Goal: Ask a question: Seek information or help from site administrators or community

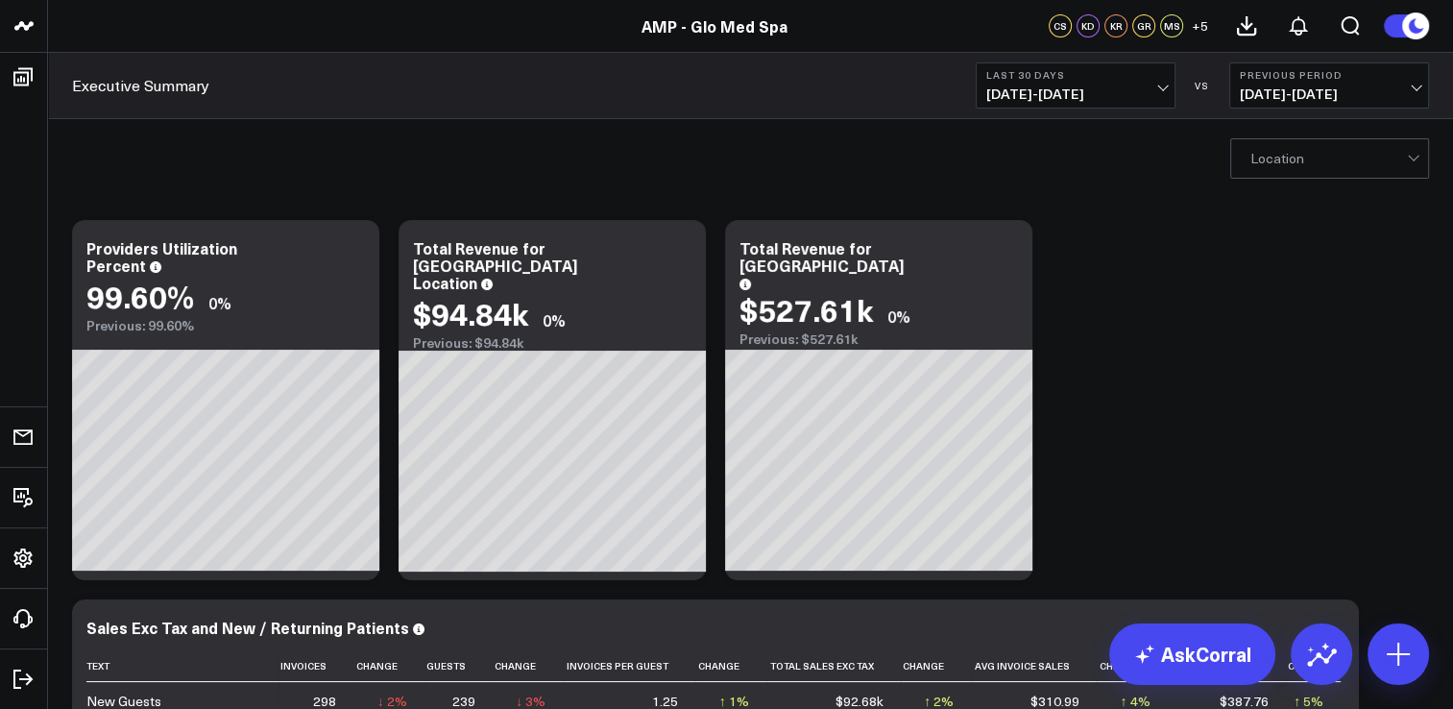
click at [1020, 106] on button "Last 30 Days [DATE] - [DATE]" at bounding box center [1076, 85] width 200 height 46
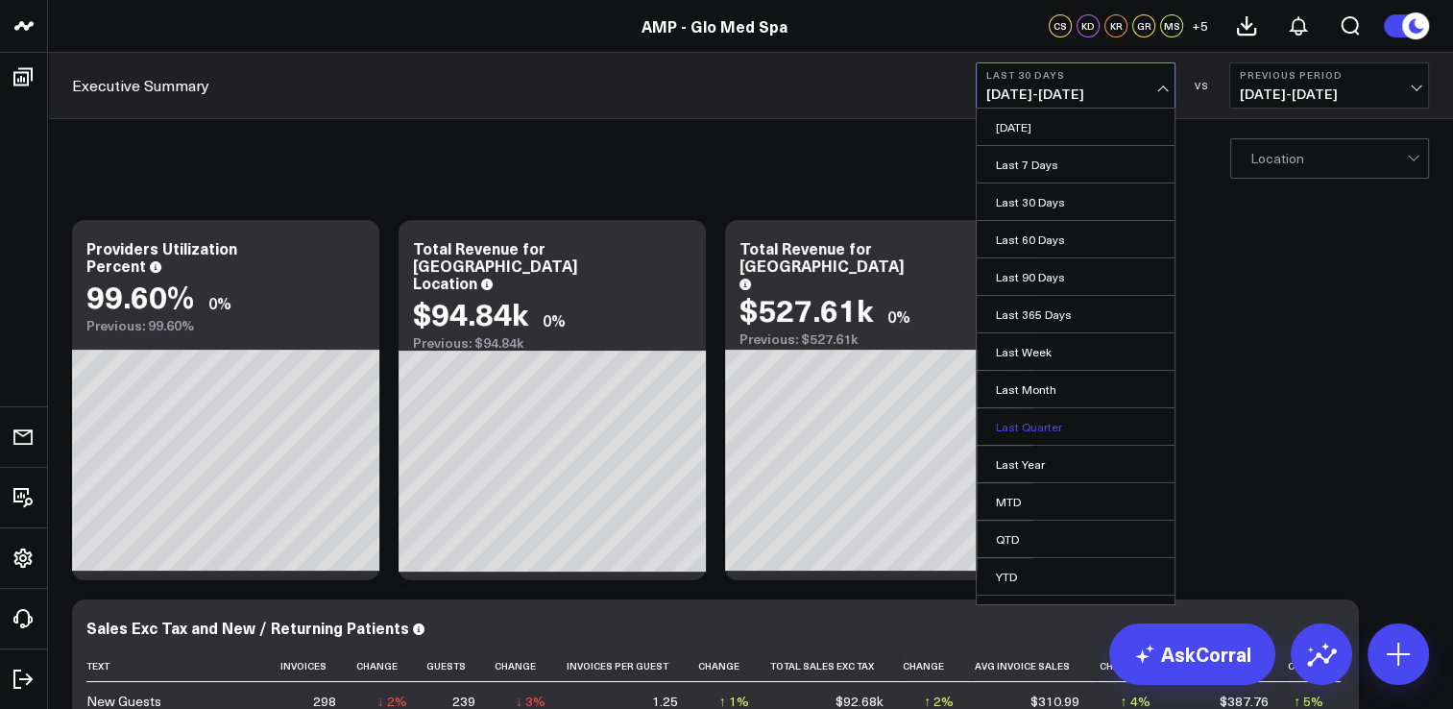
click at [1041, 424] on link "Last Quarter" at bounding box center [1076, 426] width 198 height 36
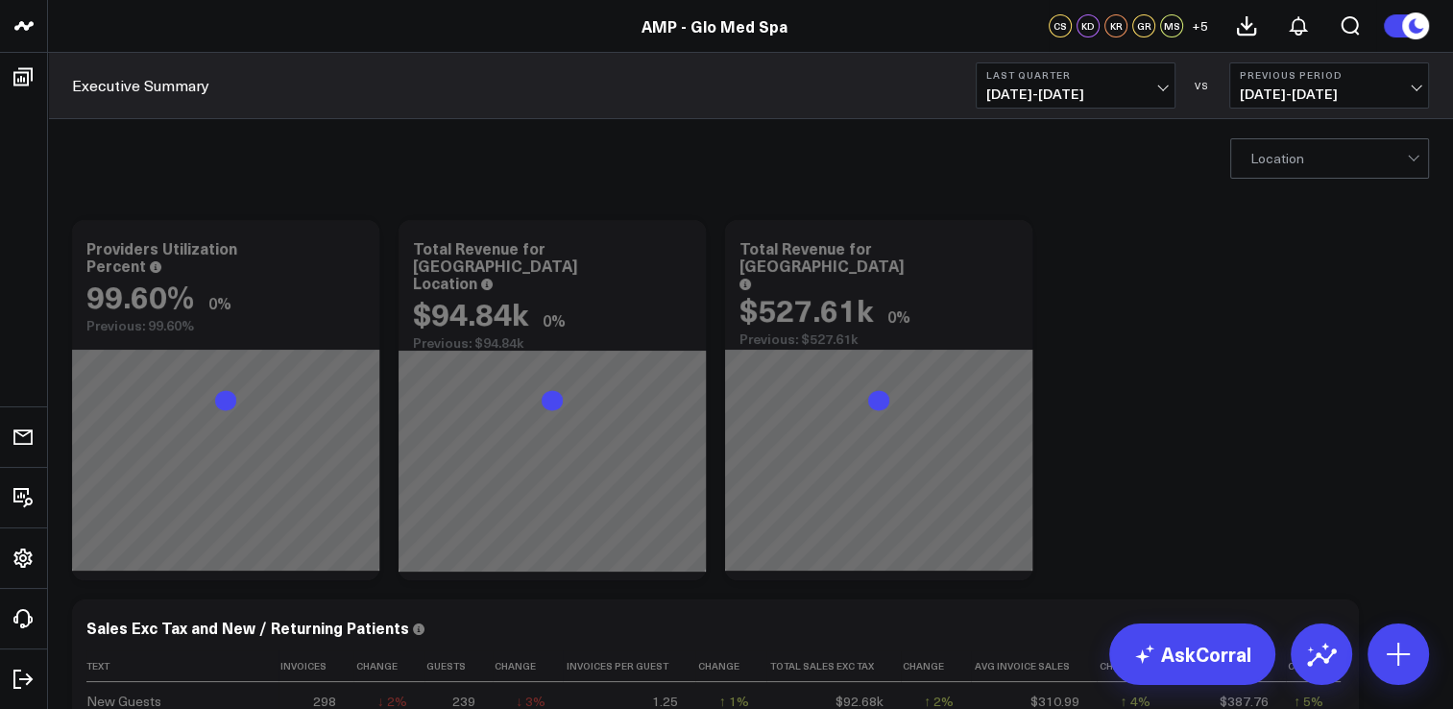
click at [1342, 102] on span "[DATE] - [DATE]" at bounding box center [1329, 93] width 179 height 15
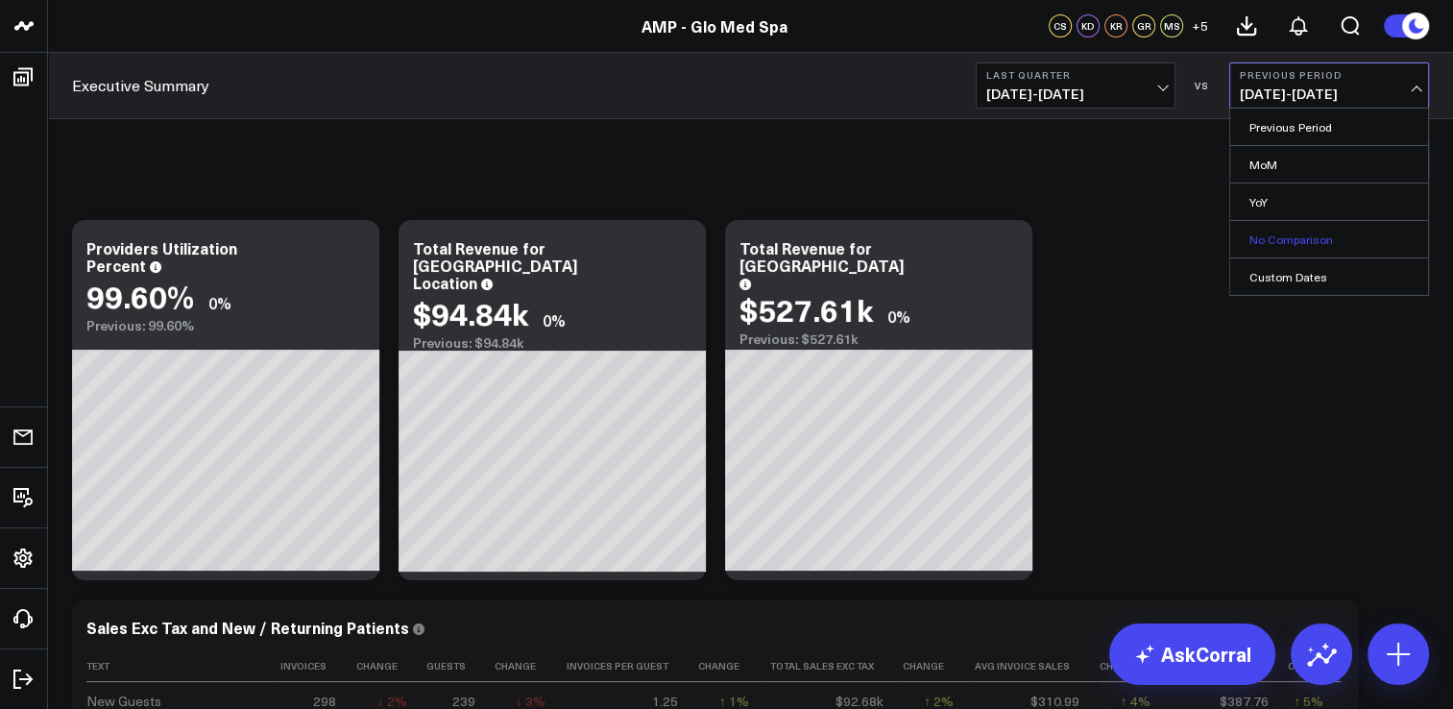
click at [1273, 245] on link "No Comparison" at bounding box center [1329, 239] width 198 height 36
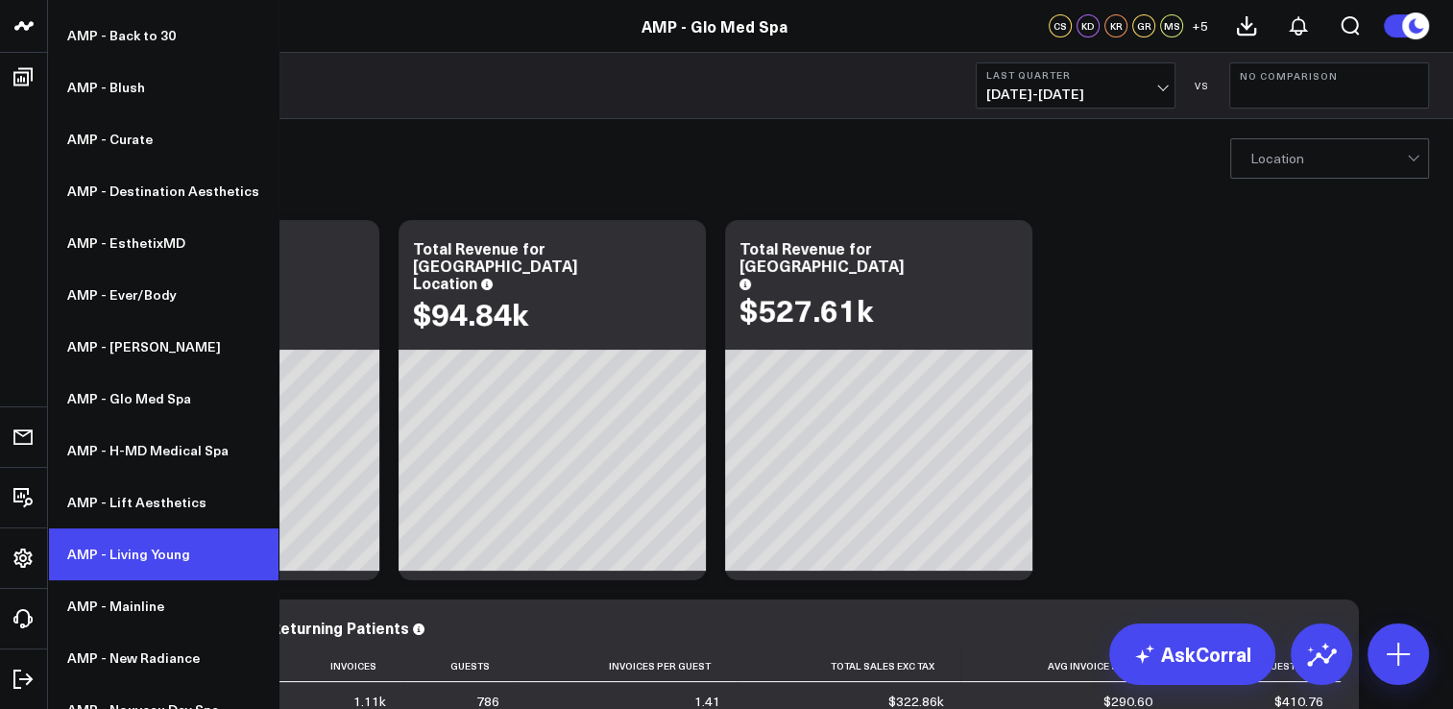
scroll to position [374, 0]
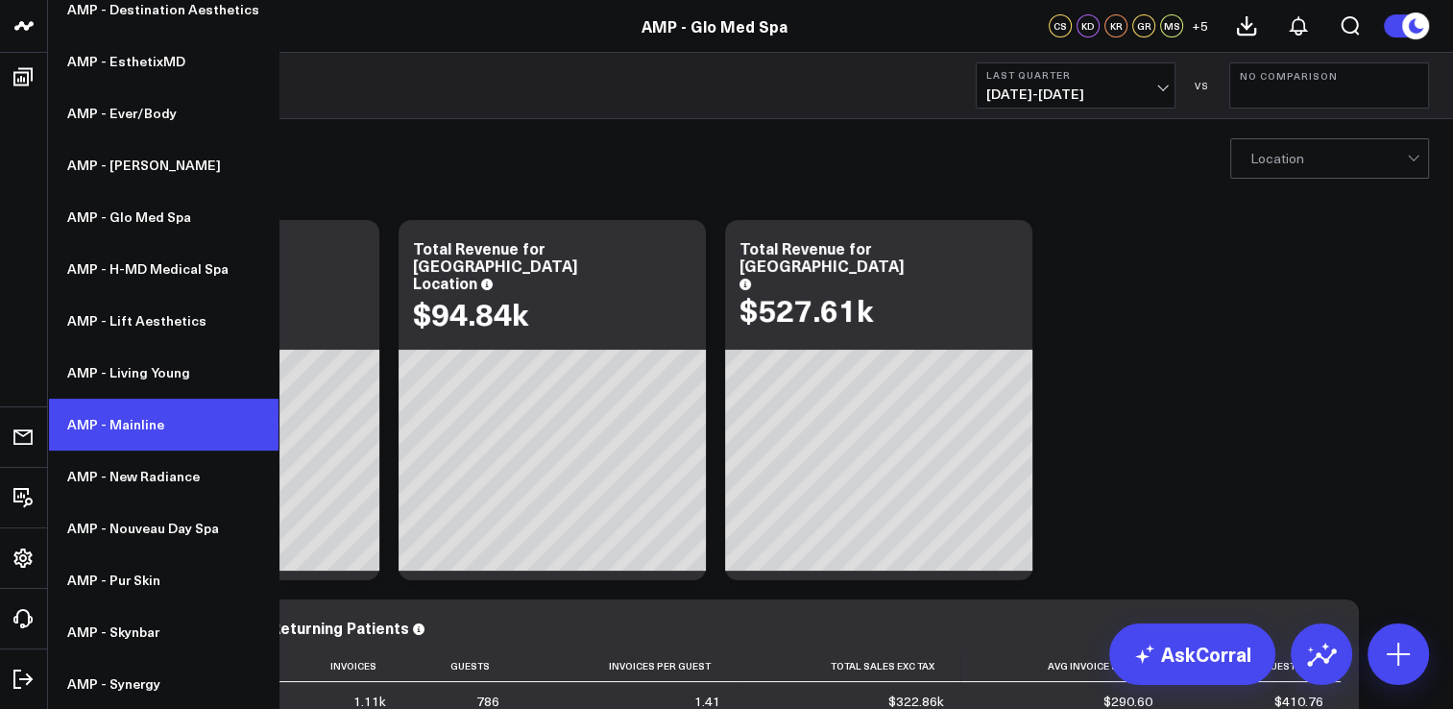
click at [150, 425] on link "AMP - Mainline" at bounding box center [163, 424] width 230 height 52
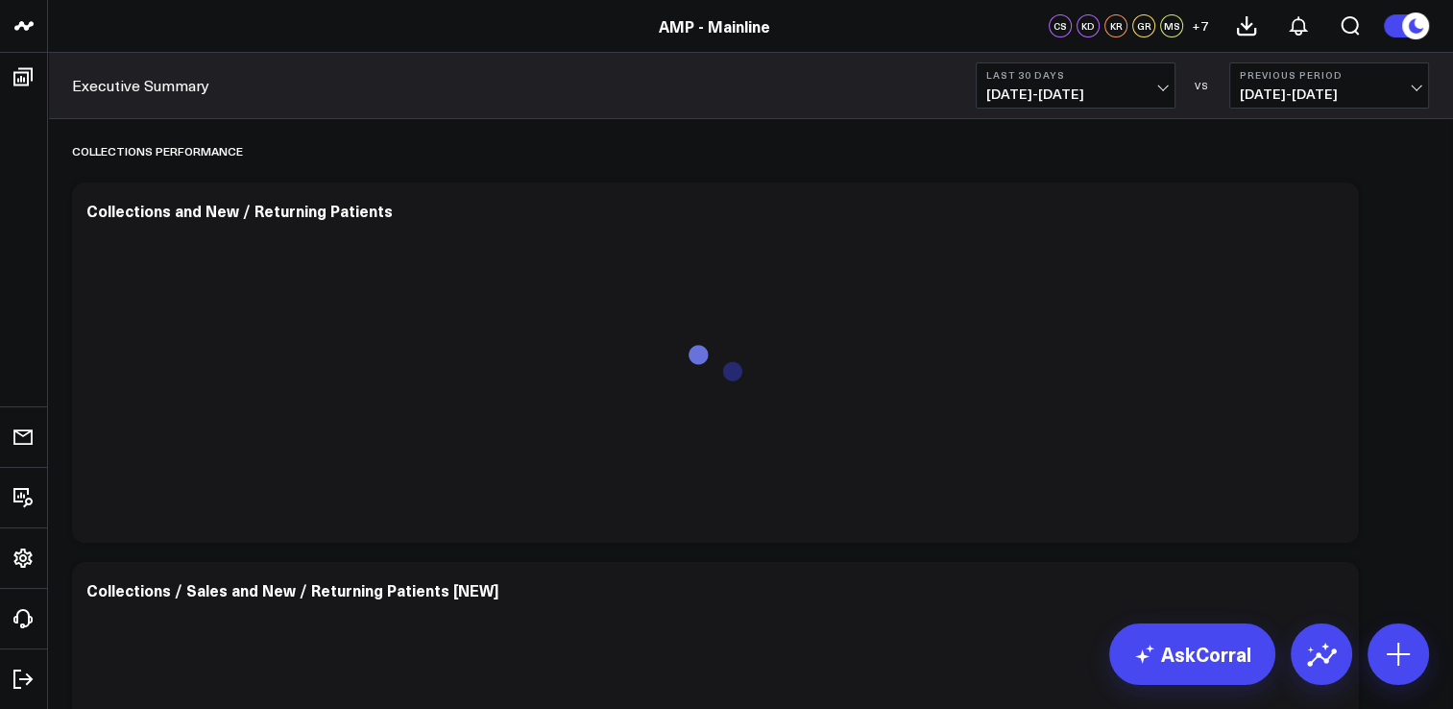
click at [1040, 73] on b "Last 30 Days" at bounding box center [1075, 75] width 179 height 12
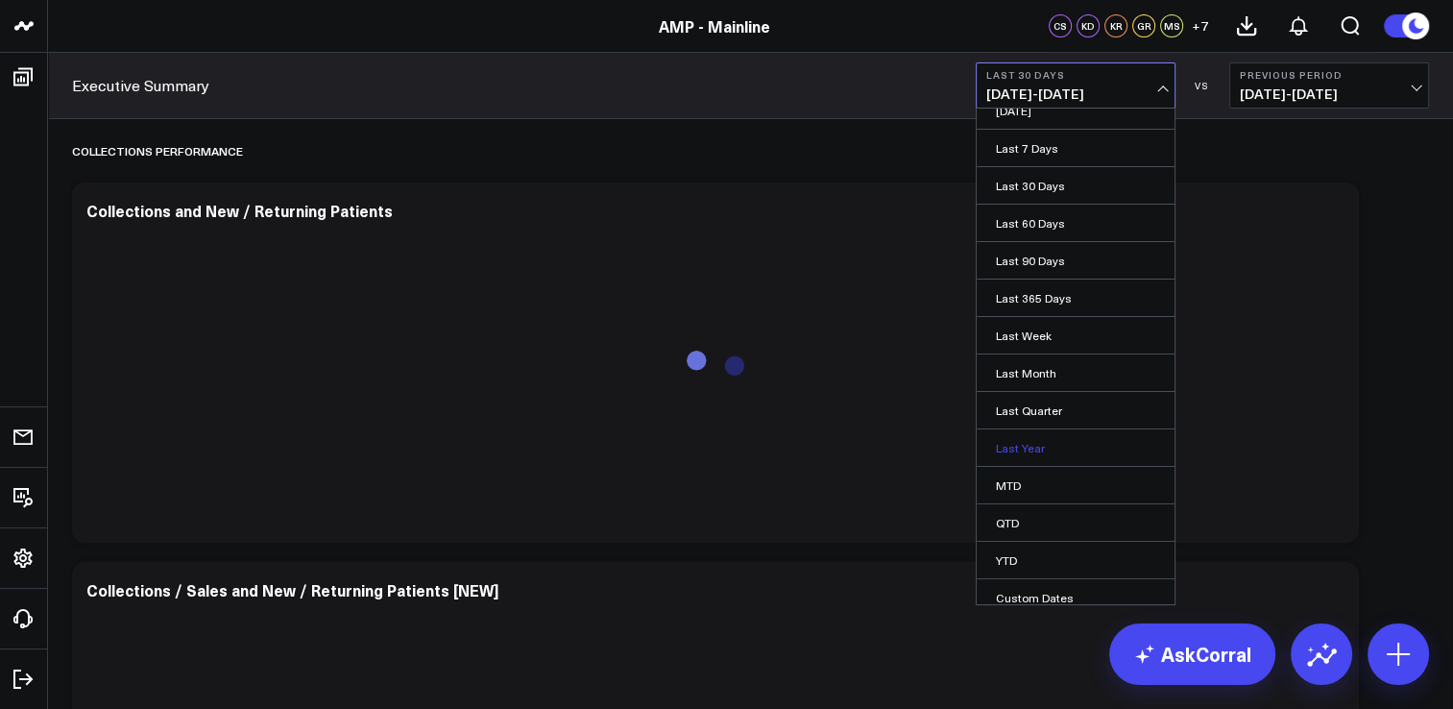
scroll to position [24, 0]
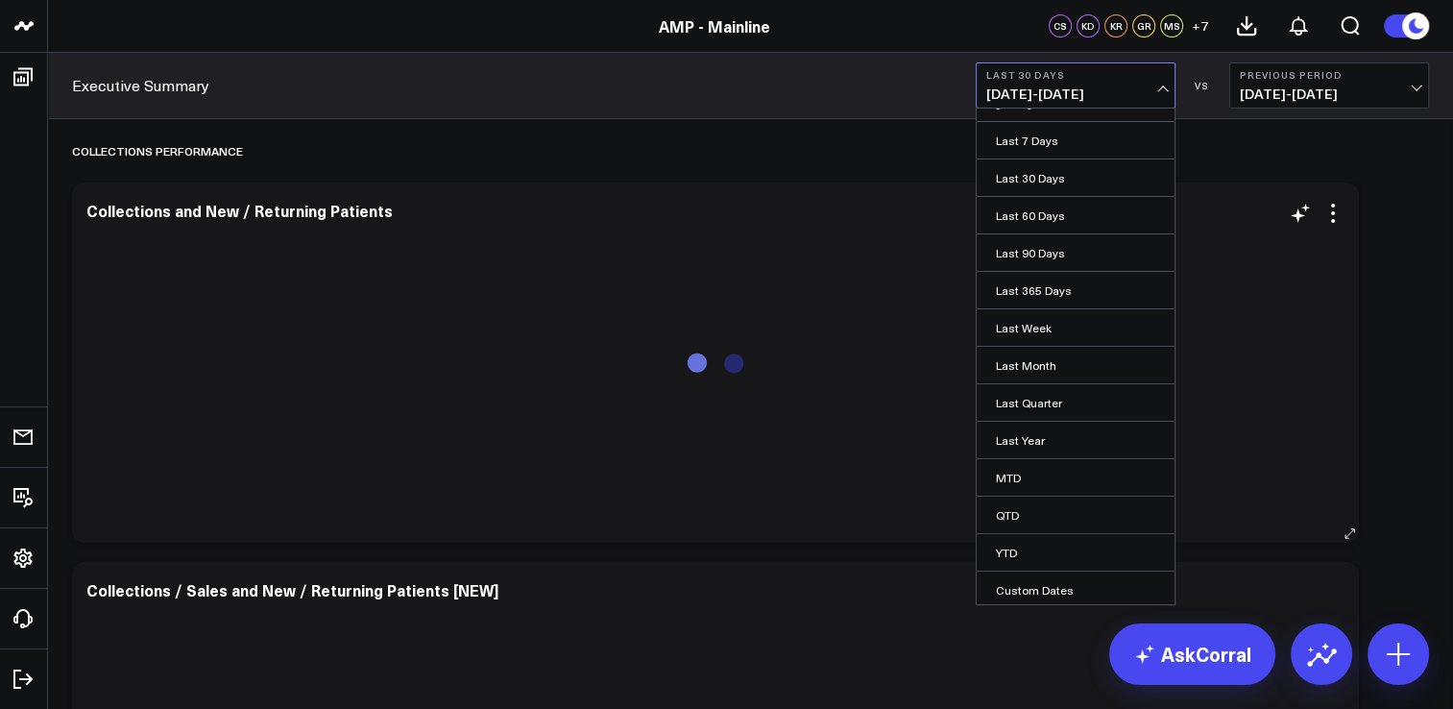
click at [1032, 405] on link "Last Quarter" at bounding box center [1076, 402] width 198 height 36
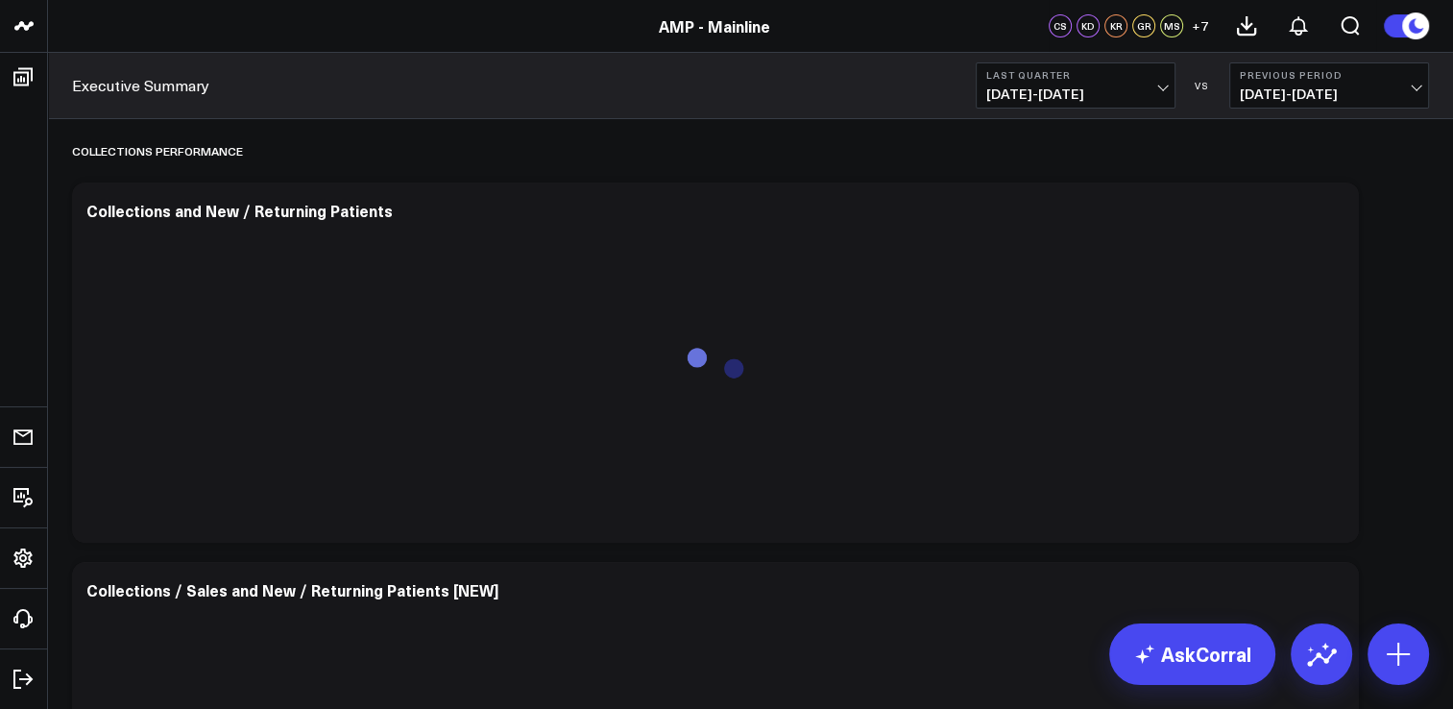
click at [1340, 86] on span "[DATE] - [DATE]" at bounding box center [1329, 93] width 179 height 15
click at [1325, 236] on link "No Comparison" at bounding box center [1329, 239] width 198 height 36
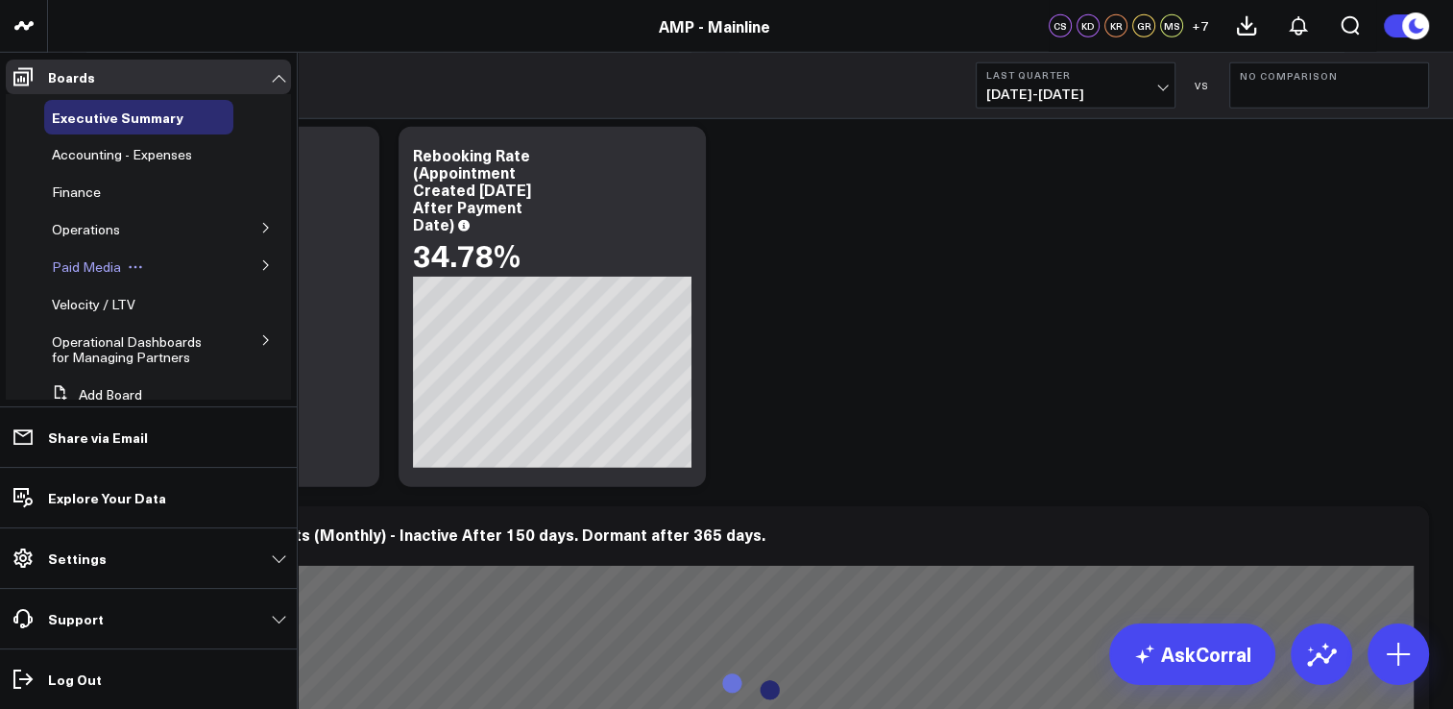
scroll to position [5454, 0]
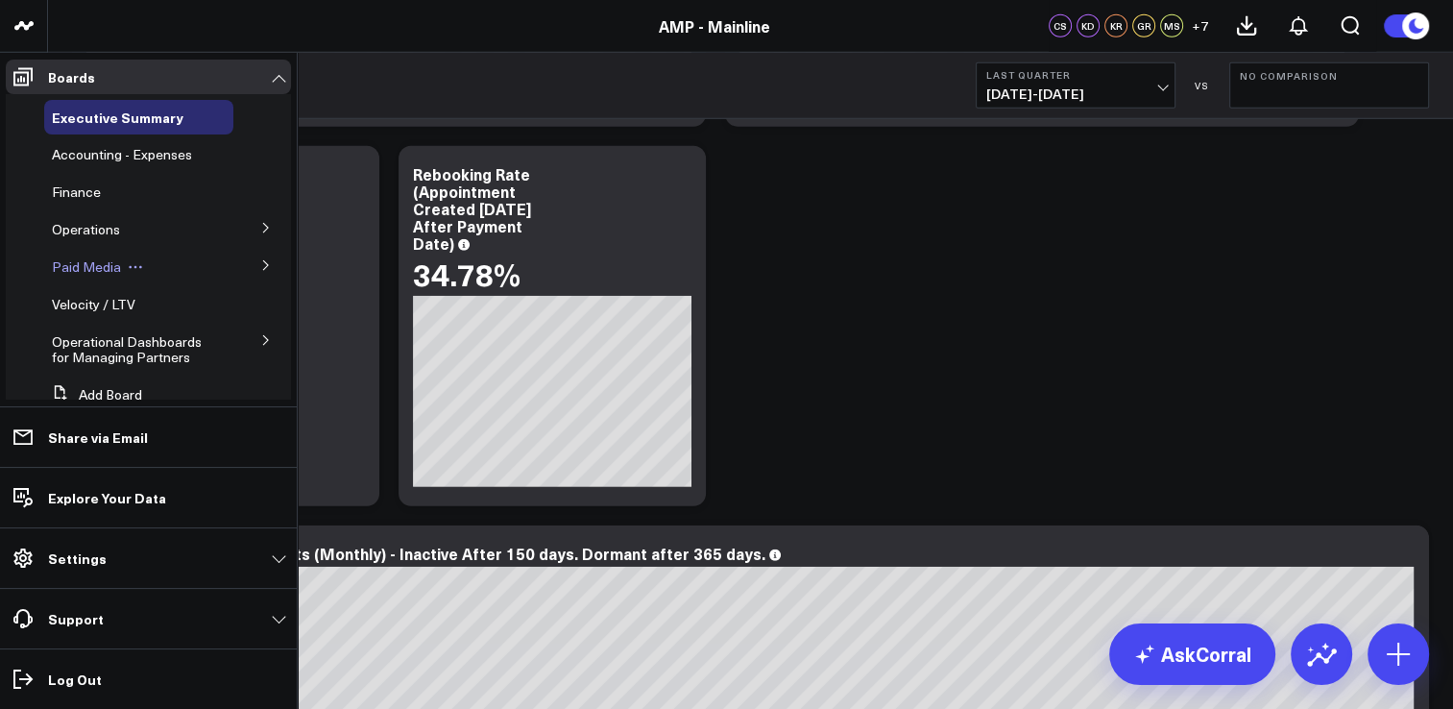
click at [102, 259] on span "Paid Media" at bounding box center [86, 266] width 69 height 18
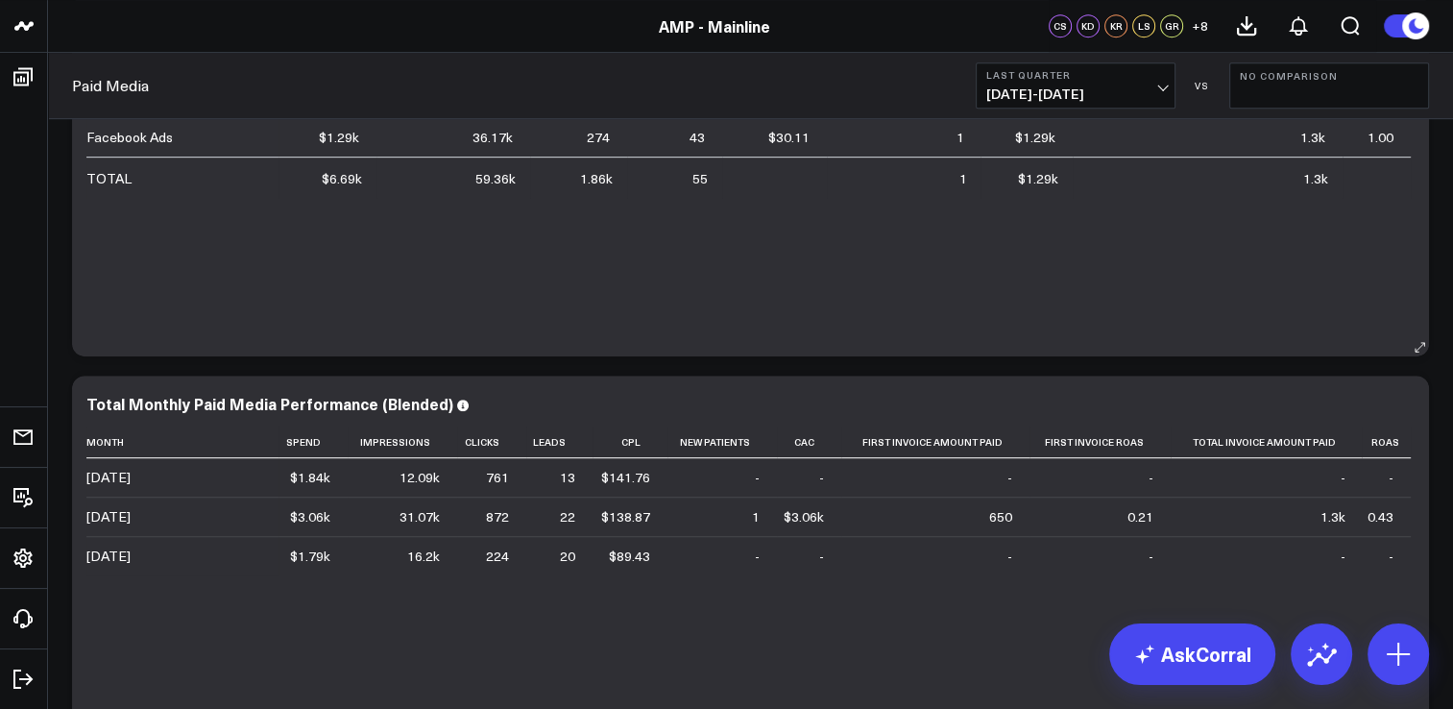
scroll to position [1056, 0]
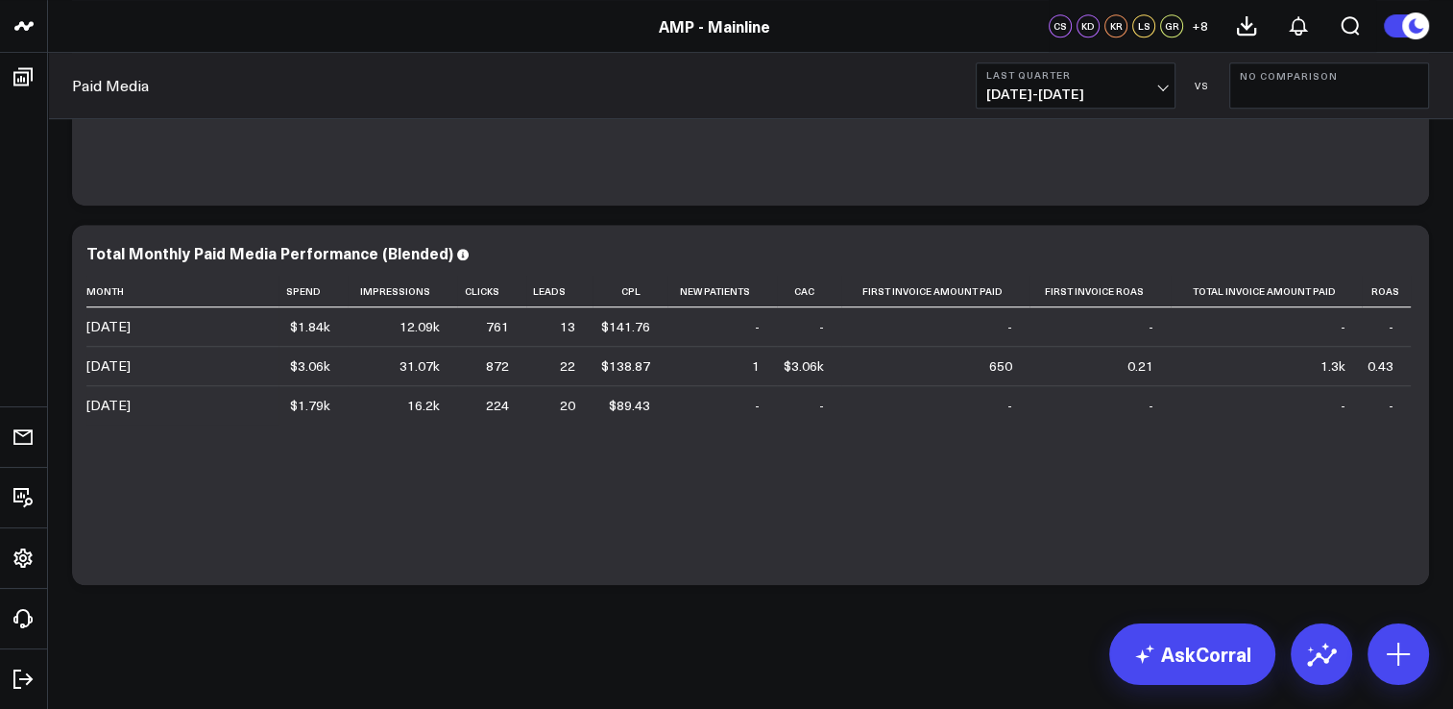
click at [1148, 88] on span "[DATE] - [DATE]" at bounding box center [1075, 93] width 179 height 15
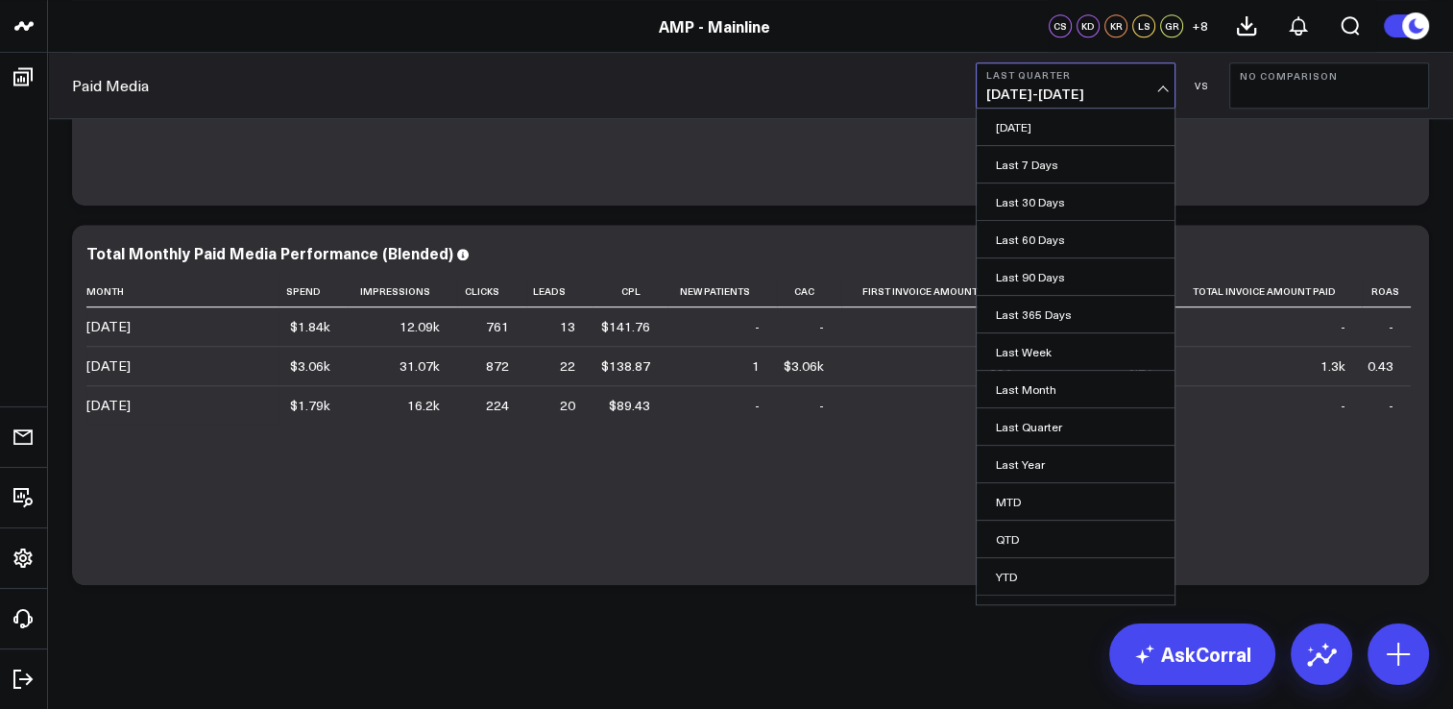
click at [1145, 77] on b "Last Quarter" at bounding box center [1075, 75] width 179 height 12
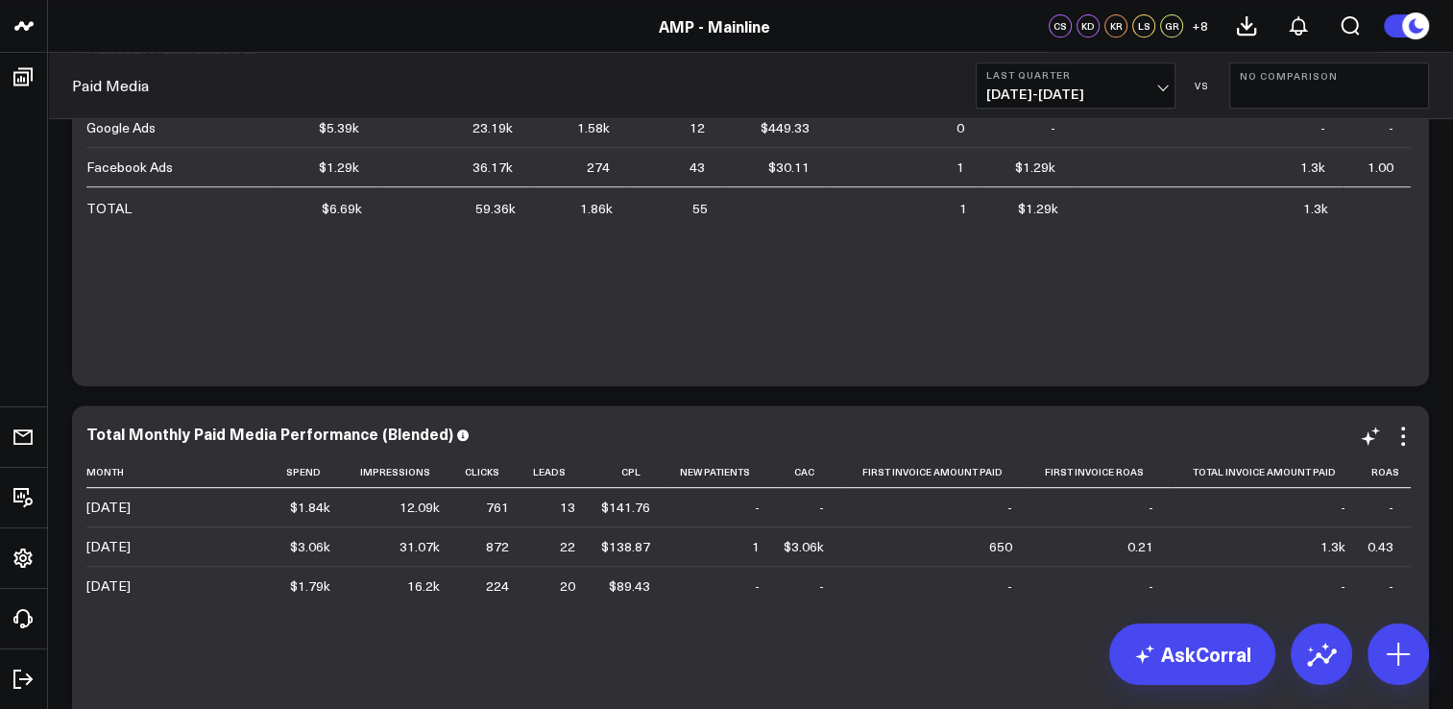
scroll to position [864, 0]
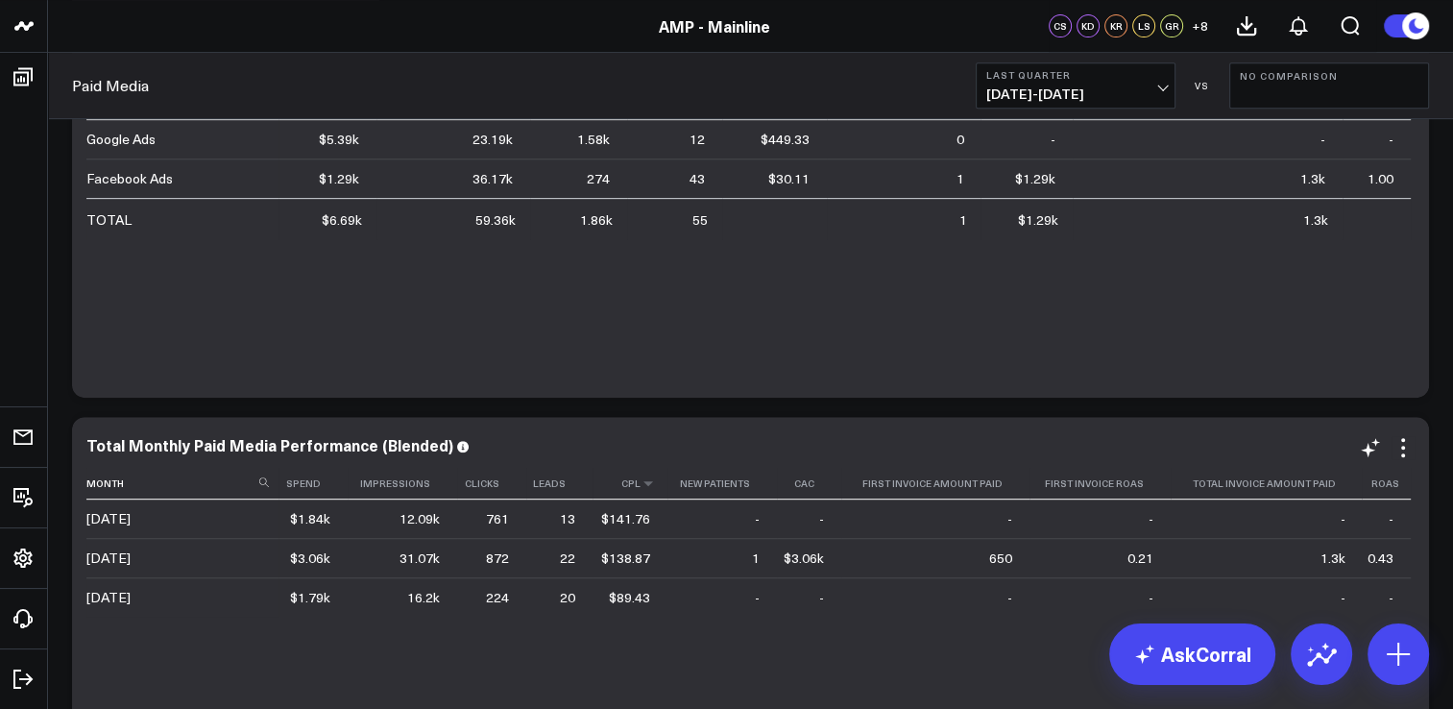
click at [637, 486] on th "Cpl" at bounding box center [629, 484] width 75 height 32
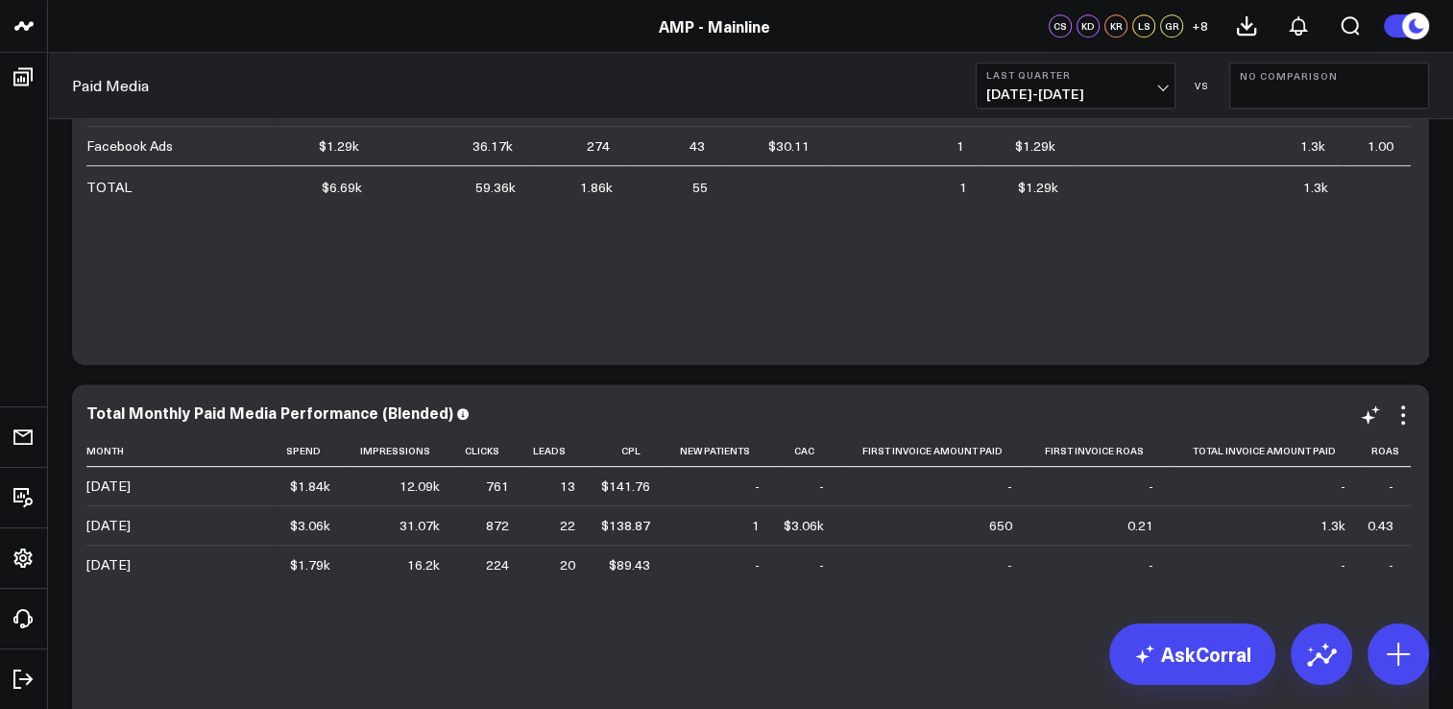
scroll to position [1056, 0]
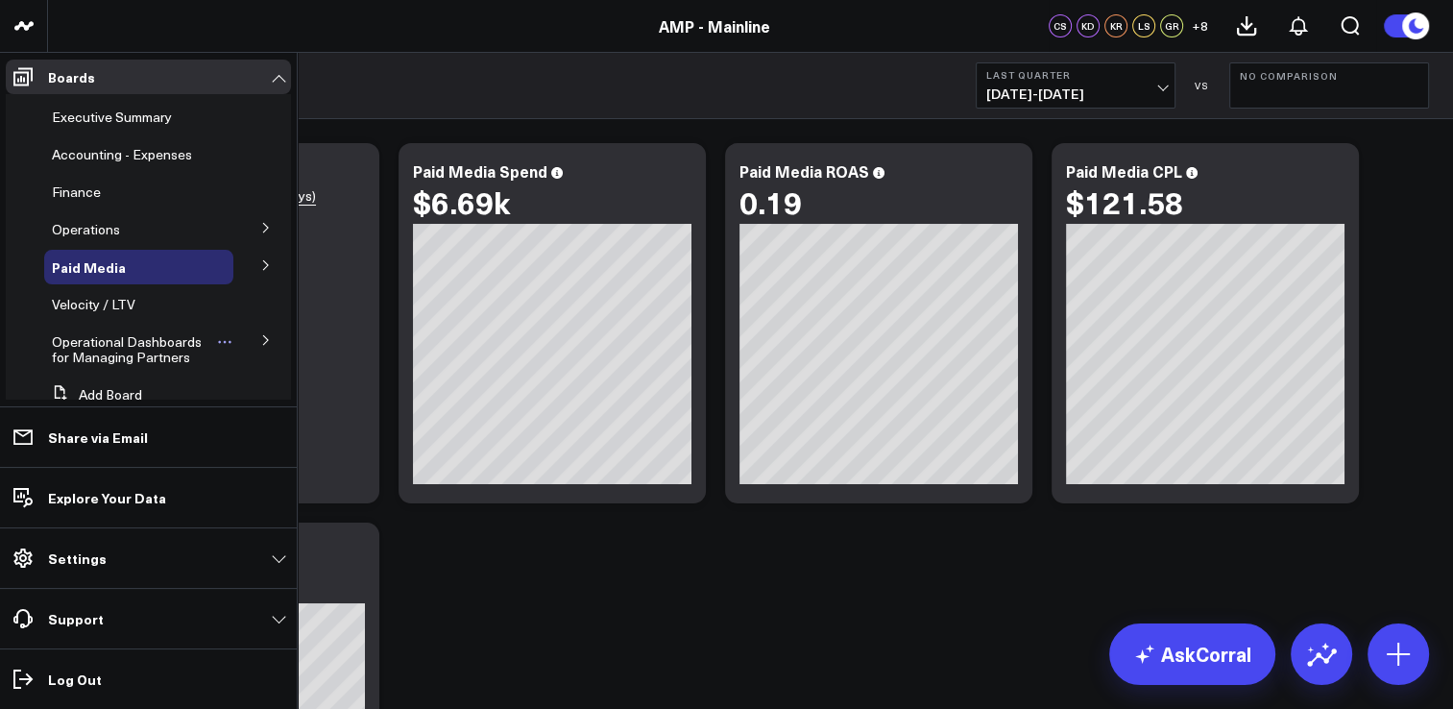
scroll to position [42, 0]
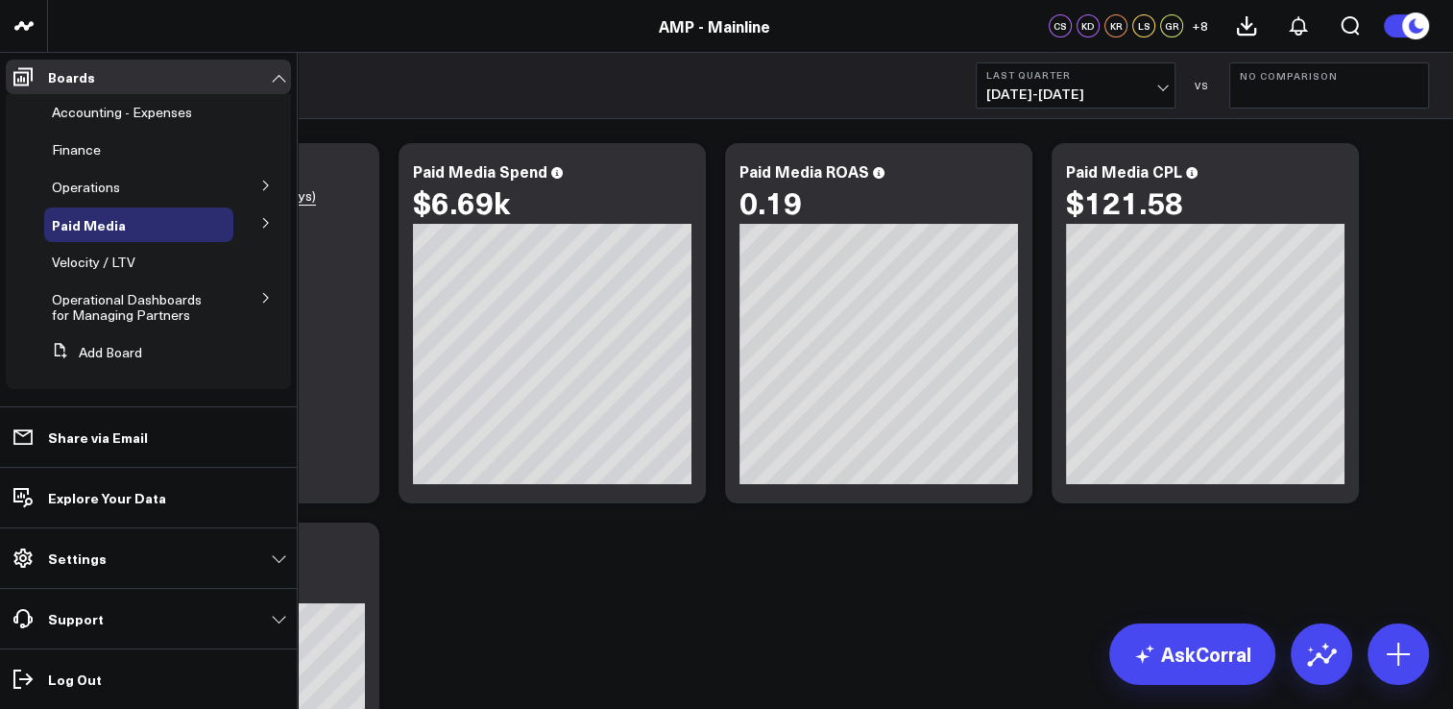
click at [260, 302] on icon at bounding box center [266, 298] width 12 height 12
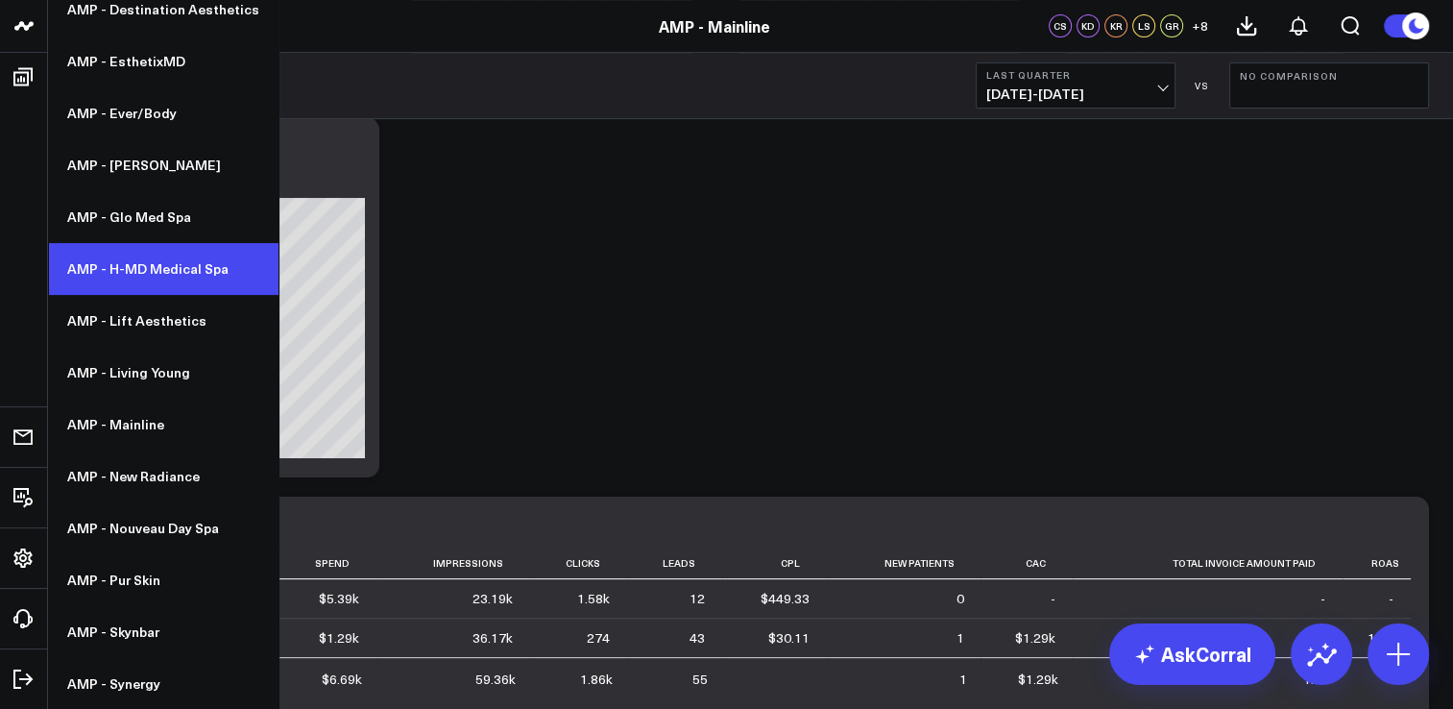
scroll to position [576, 0]
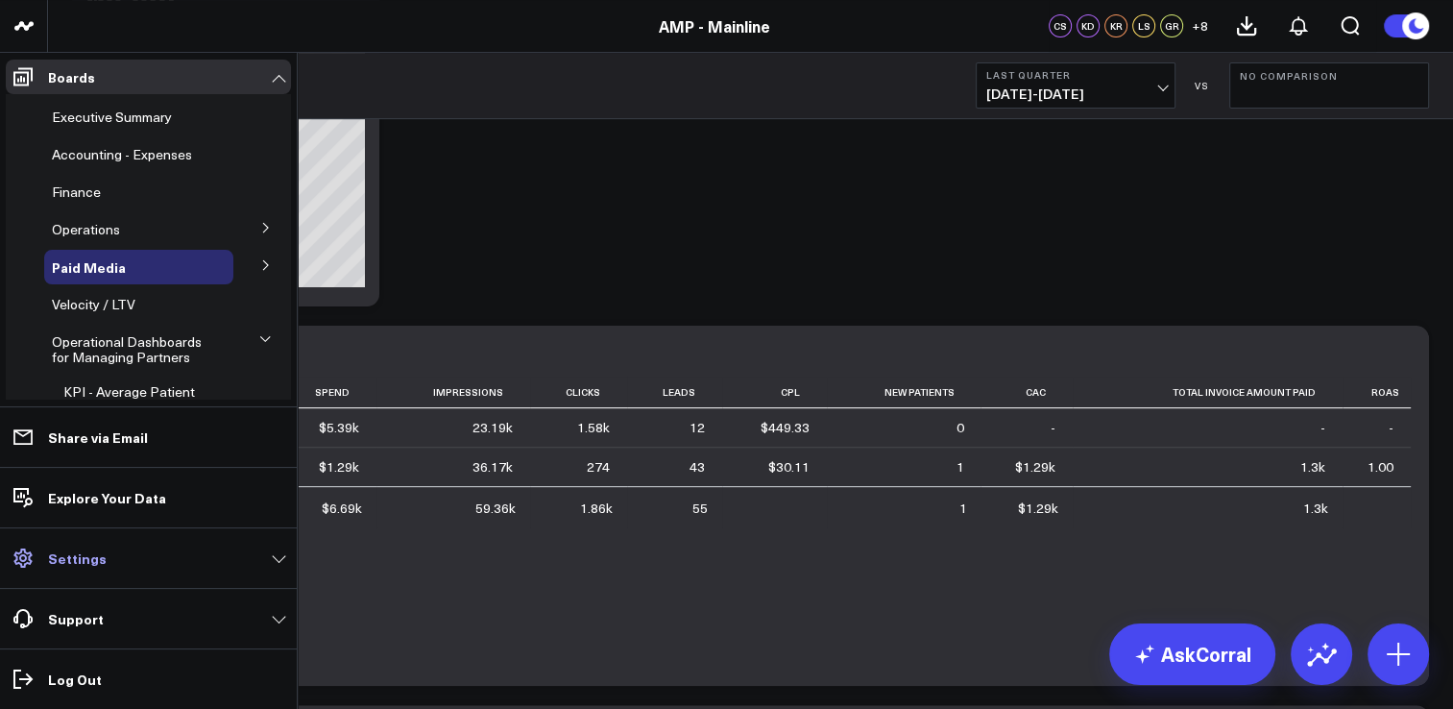
click at [283, 555] on link "Settings" at bounding box center [148, 558] width 285 height 35
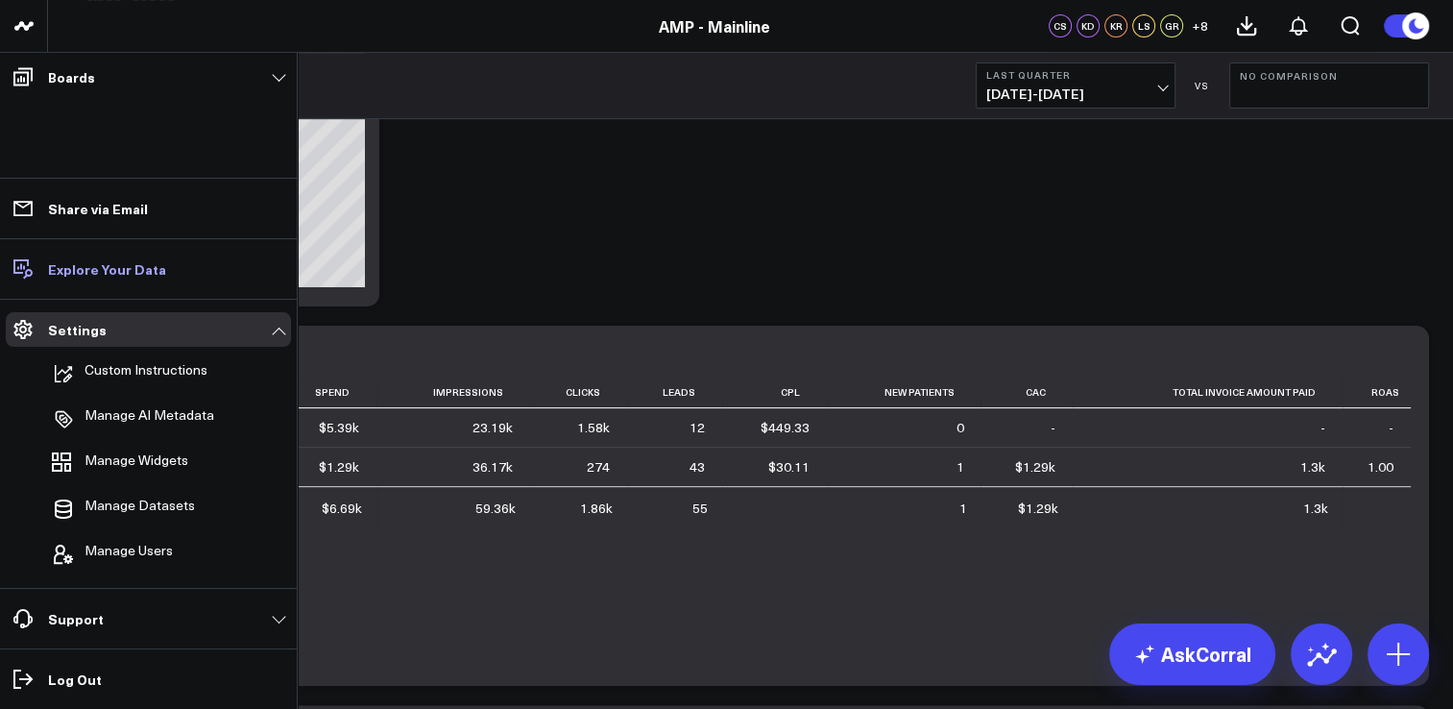
click at [116, 265] on p "Explore Your Data" at bounding box center [107, 268] width 118 height 15
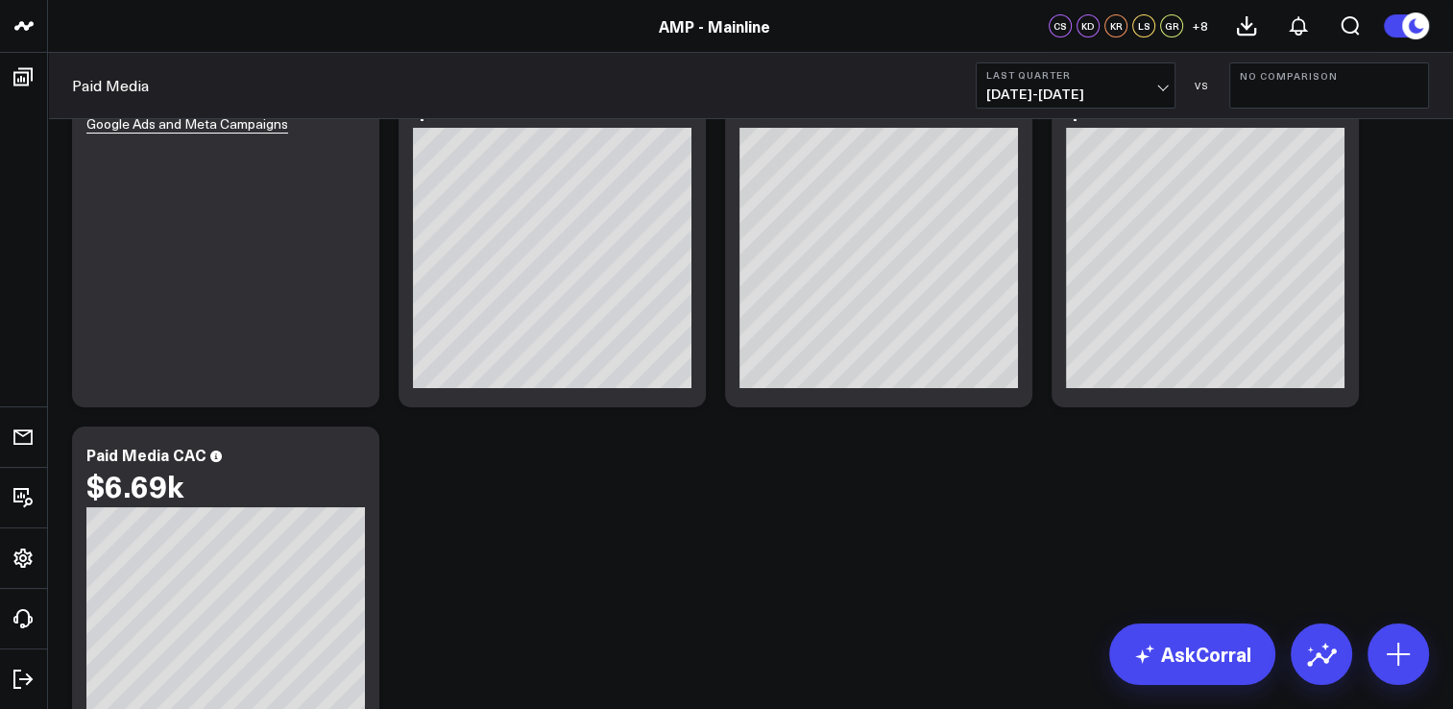
scroll to position [0, 0]
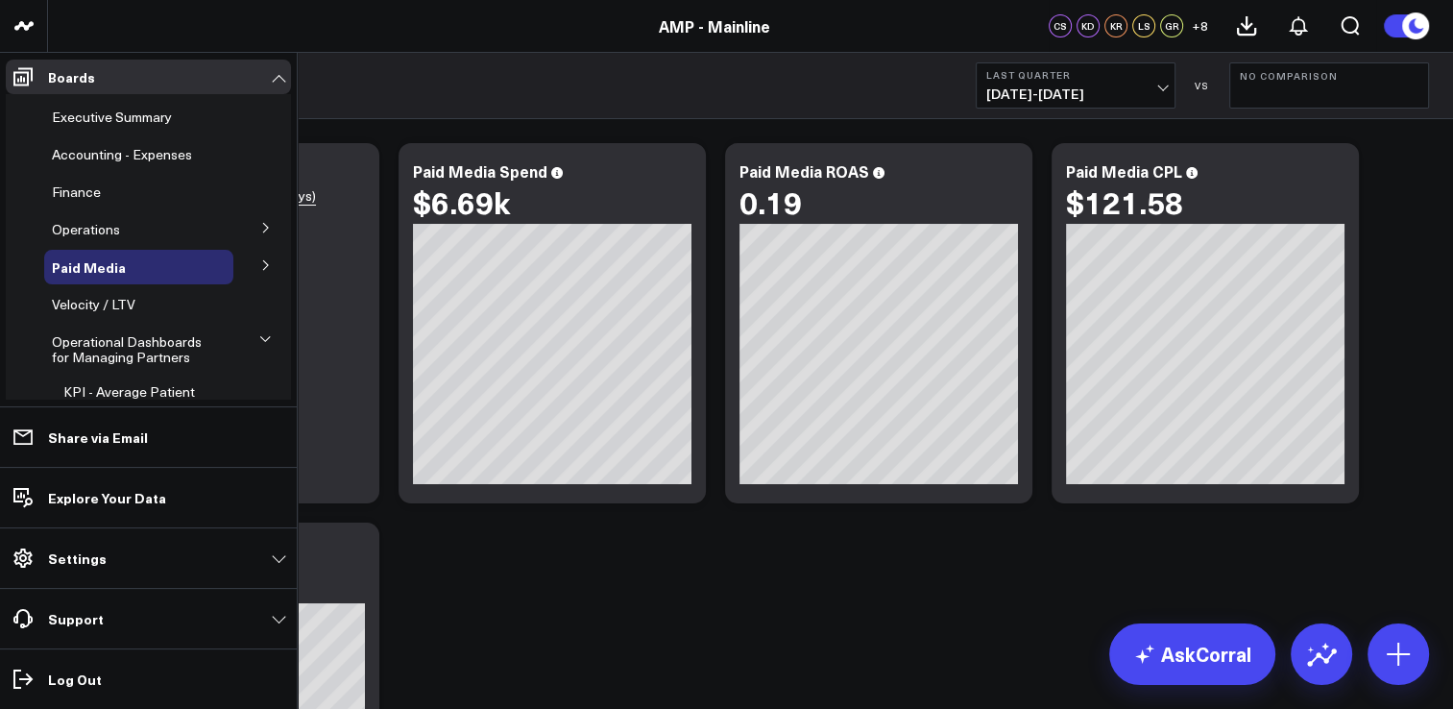
click at [267, 228] on button at bounding box center [266, 226] width 50 height 29
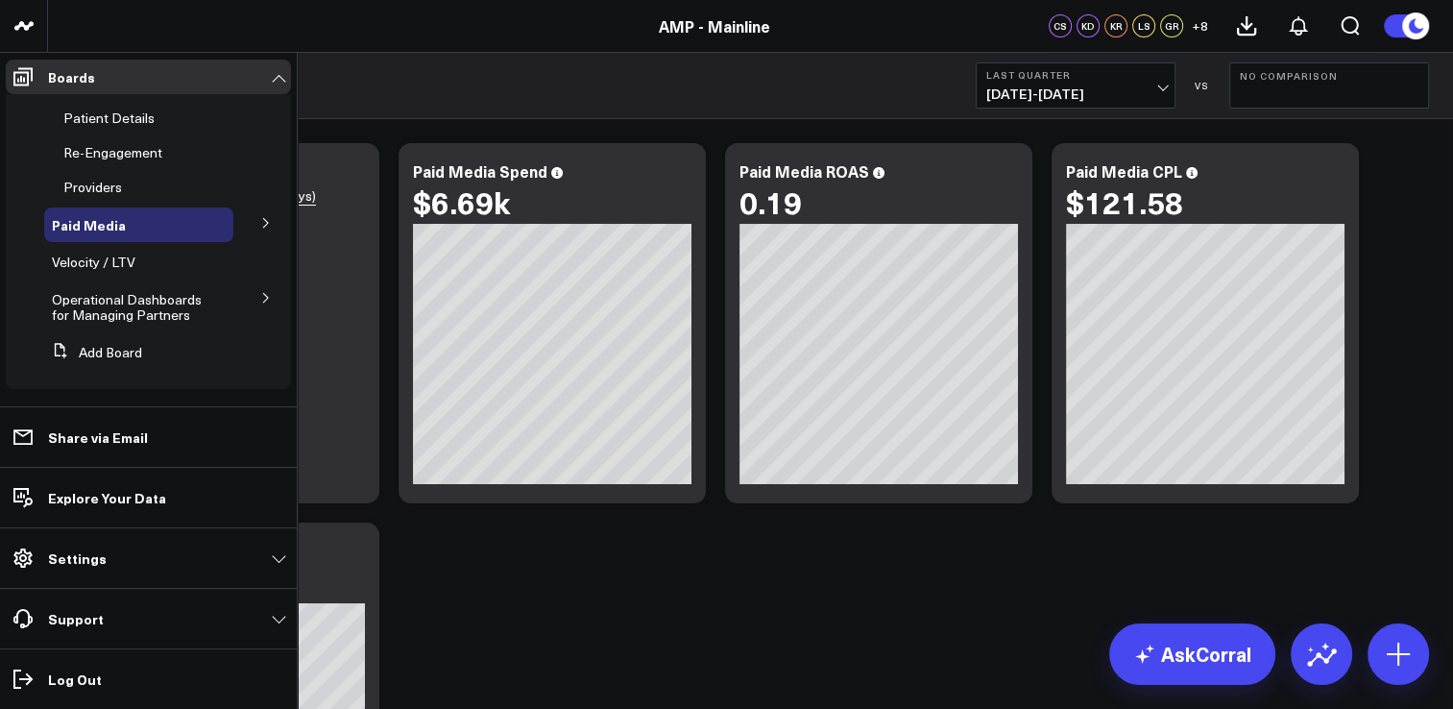
click at [260, 220] on icon at bounding box center [266, 223] width 12 height 12
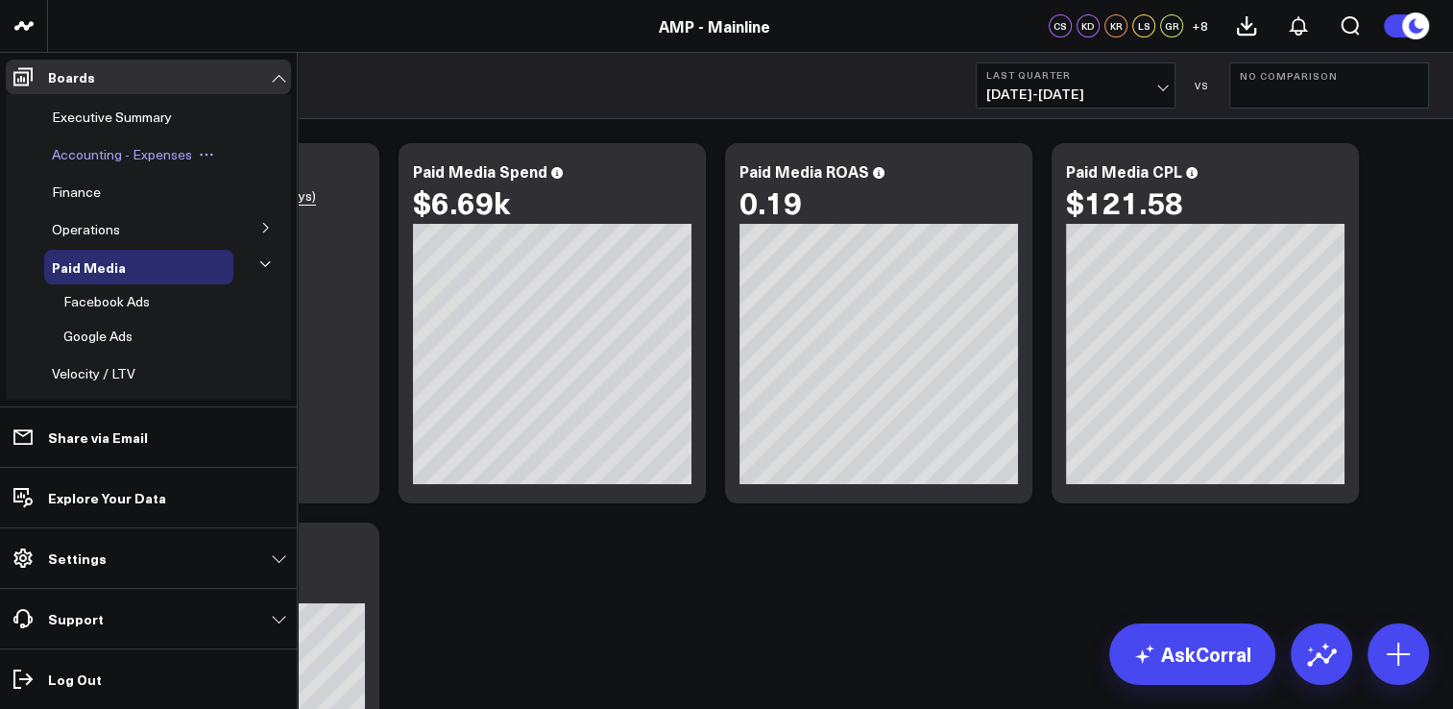
click at [93, 161] on span "Accounting - Expenses" at bounding box center [122, 154] width 140 height 18
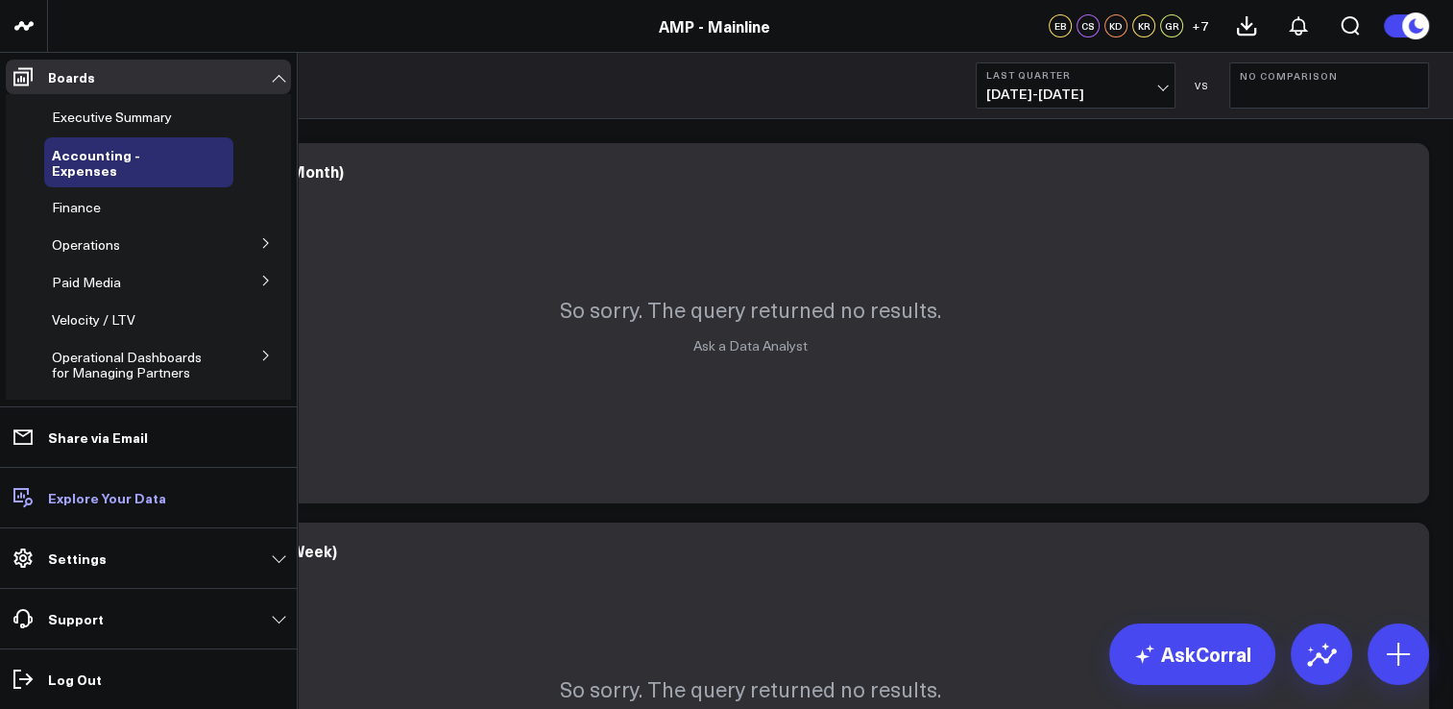
click at [57, 495] on p "Explore Your Data" at bounding box center [107, 497] width 118 height 15
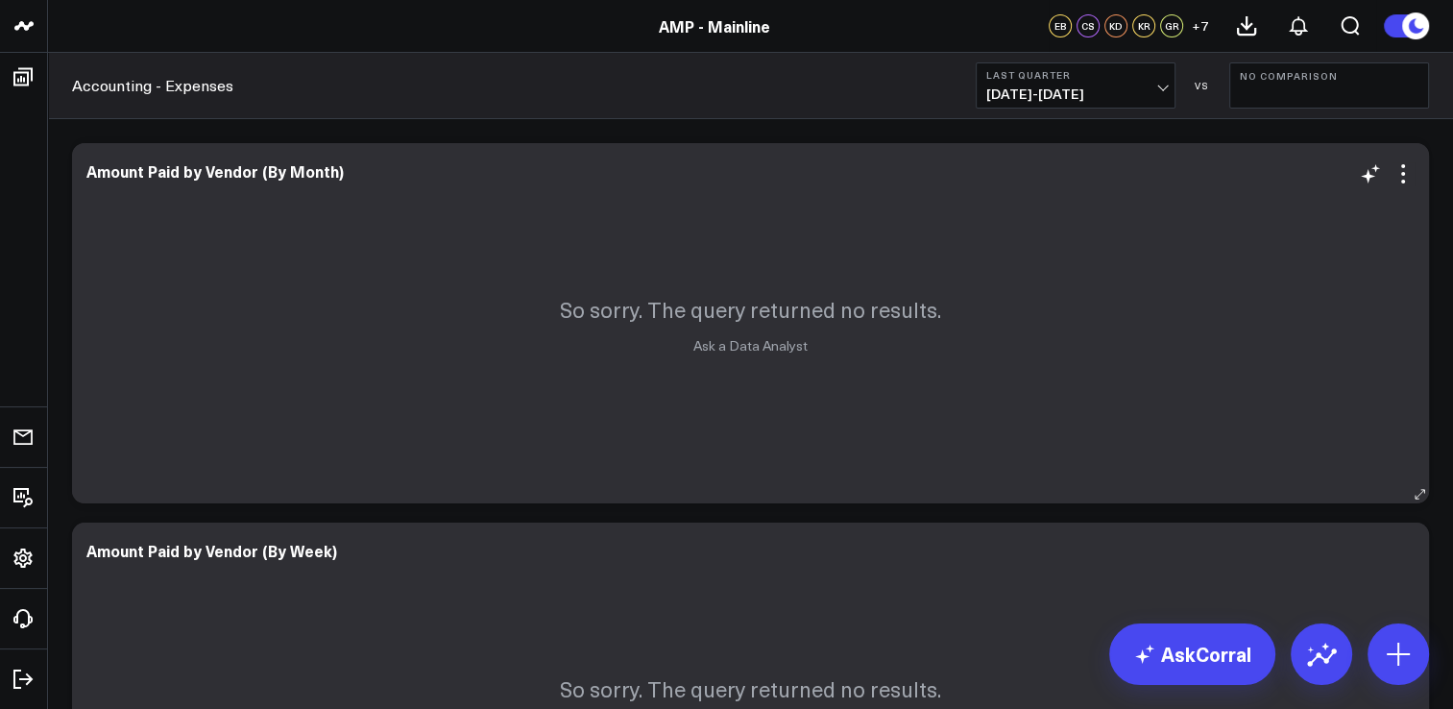
click at [940, 374] on div "So sorry. The query returned no results. Ask a Data Analyst" at bounding box center [750, 323] width 1357 height 360
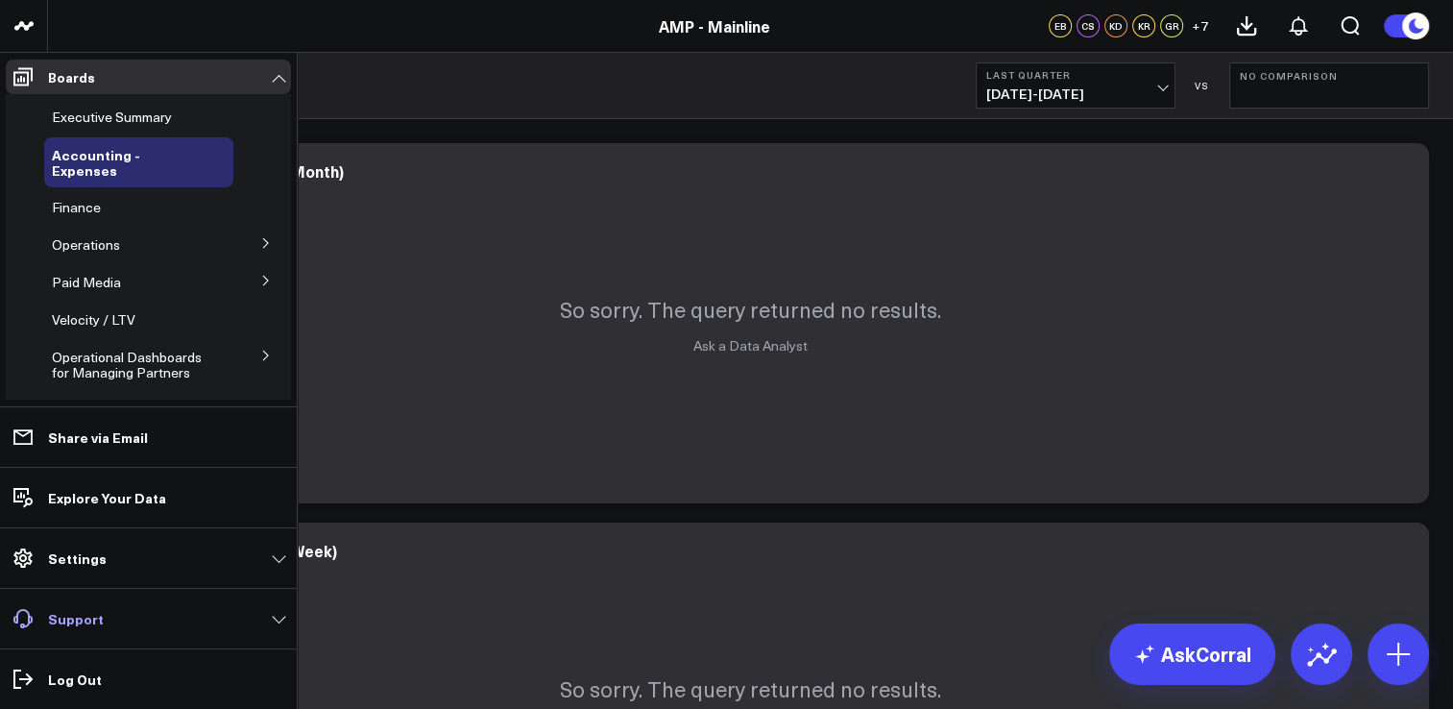
click at [276, 622] on link "Support" at bounding box center [148, 618] width 285 height 35
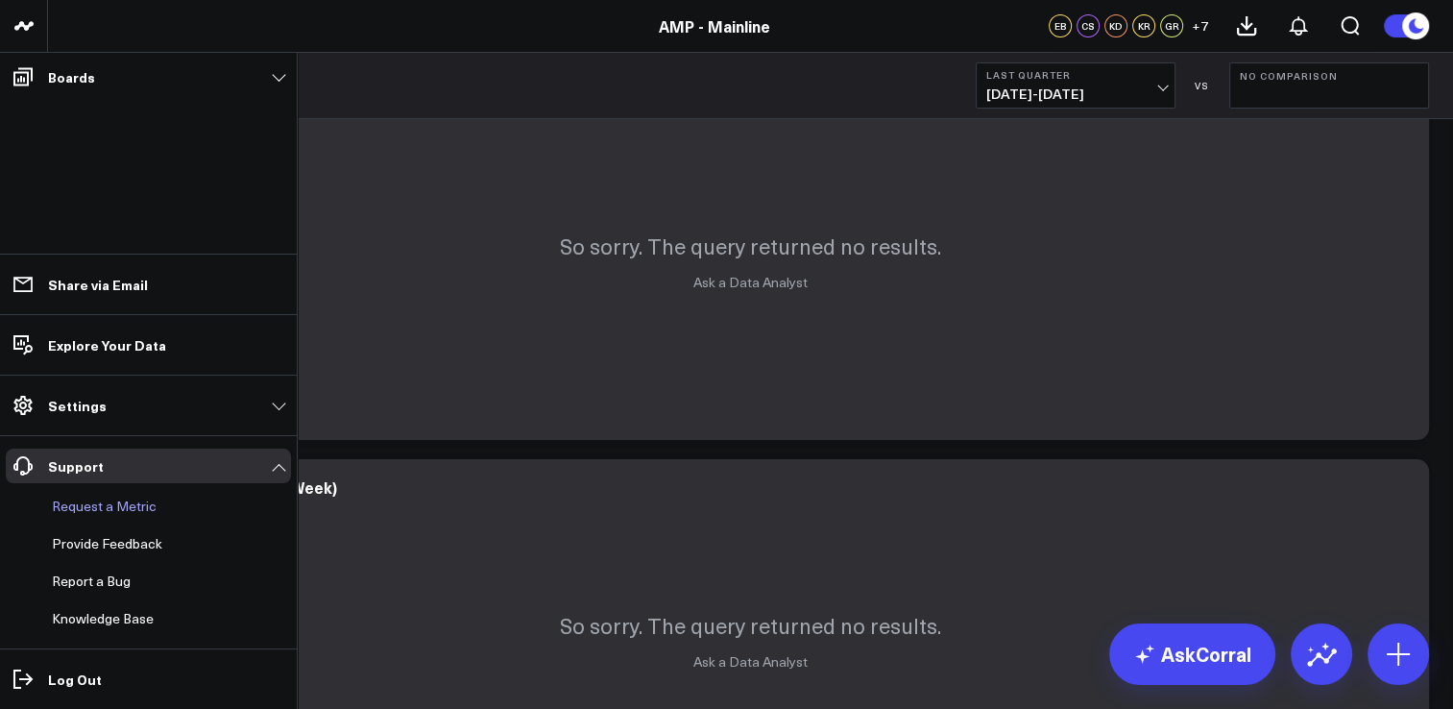
scroll to position [96, 0]
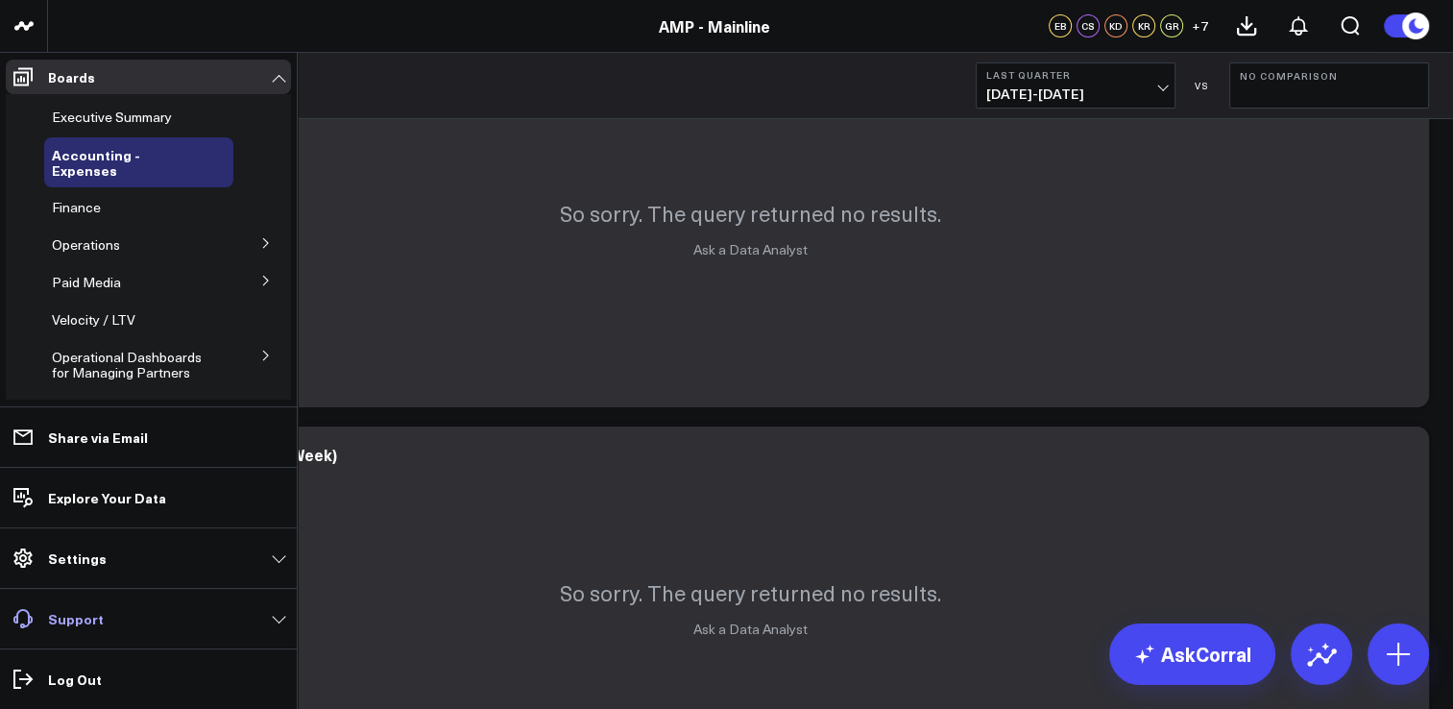
click at [274, 618] on link "Support" at bounding box center [148, 618] width 285 height 35
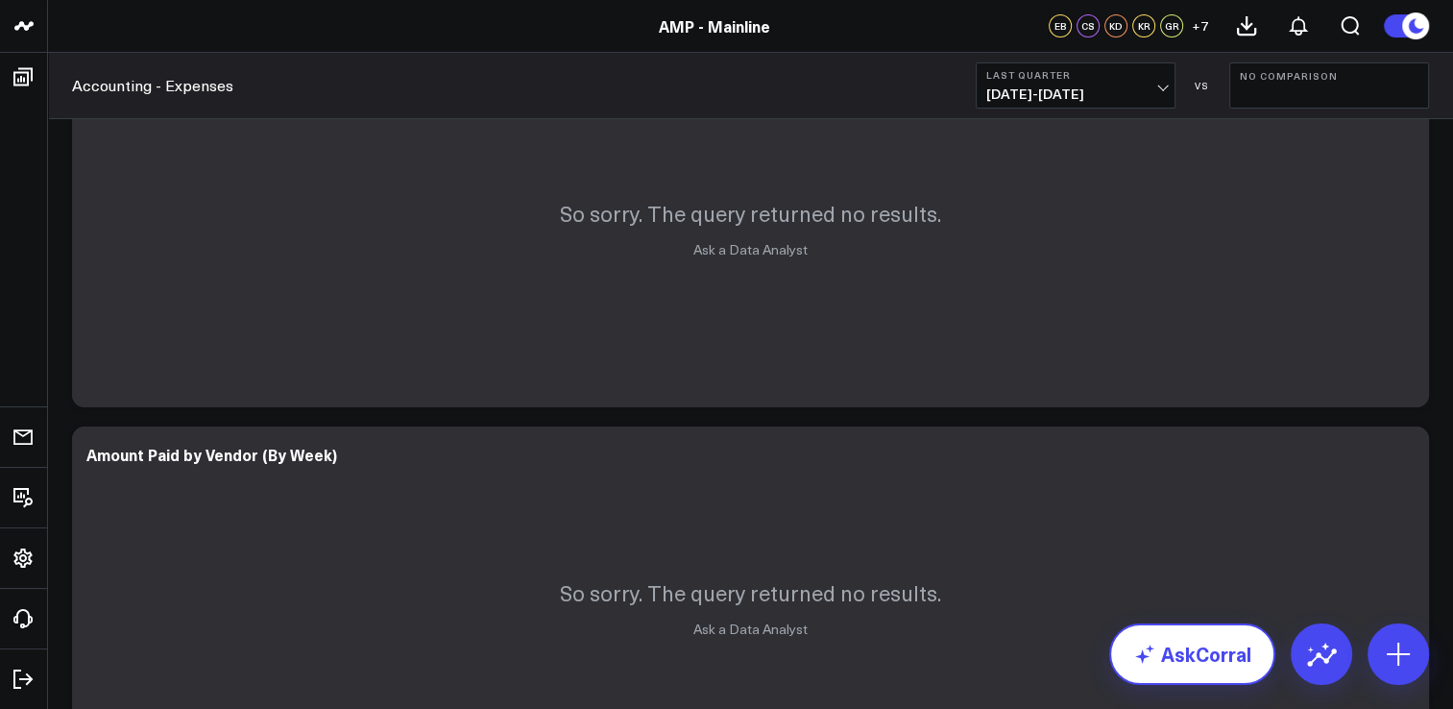
click at [1229, 644] on link "AskCorral" at bounding box center [1192, 653] width 166 height 61
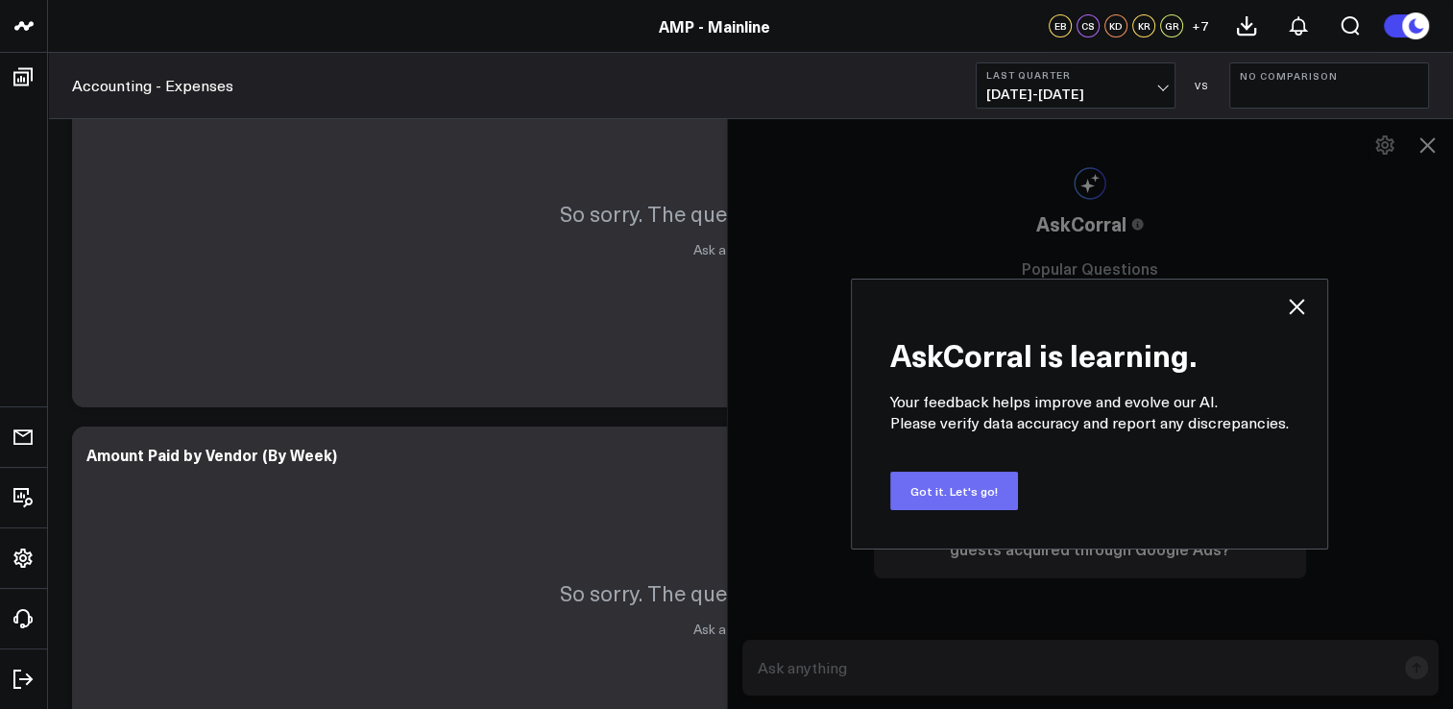
click at [962, 471] on div "AskCorral is learning. Your feedback helps improve and evolve our AI. Please ve…" at bounding box center [1089, 413] width 477 height 271
click at [986, 490] on button "Got it. Let's go!" at bounding box center [954, 490] width 128 height 38
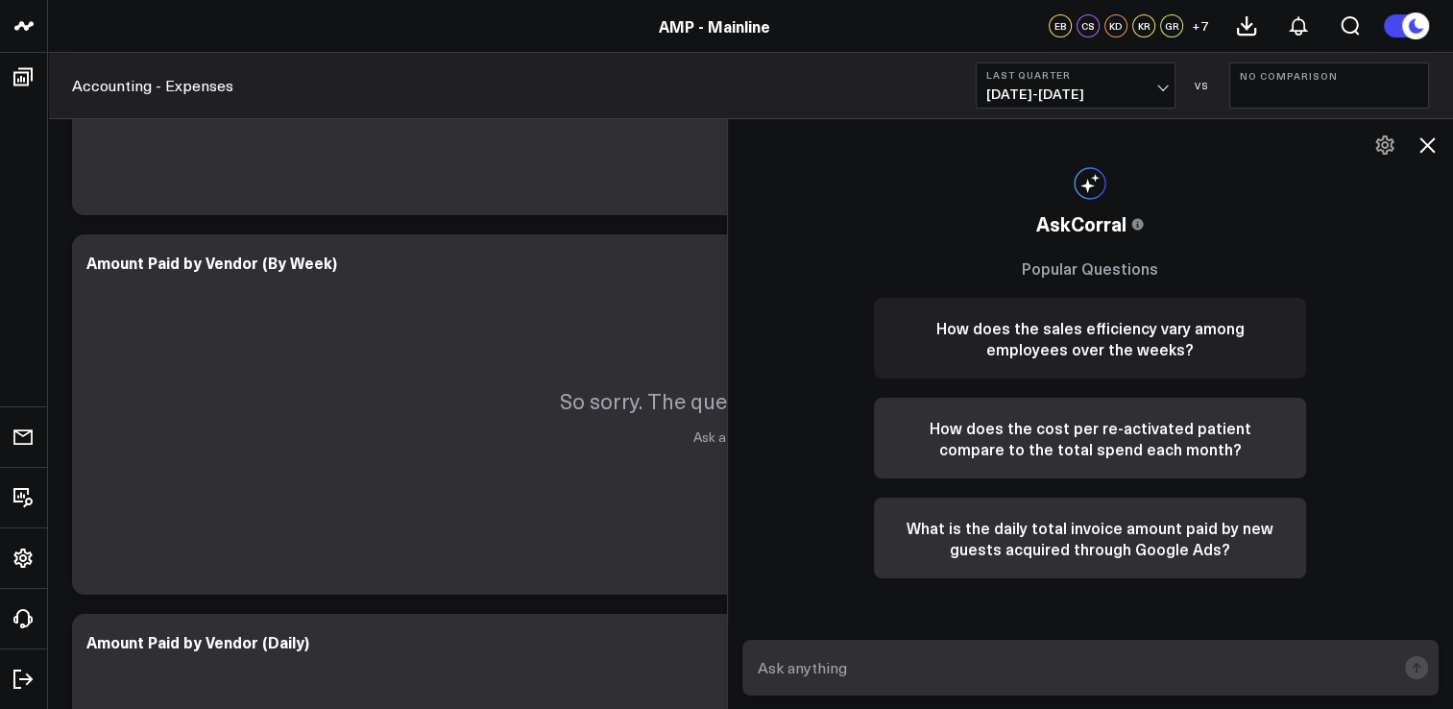
scroll to position [0, 0]
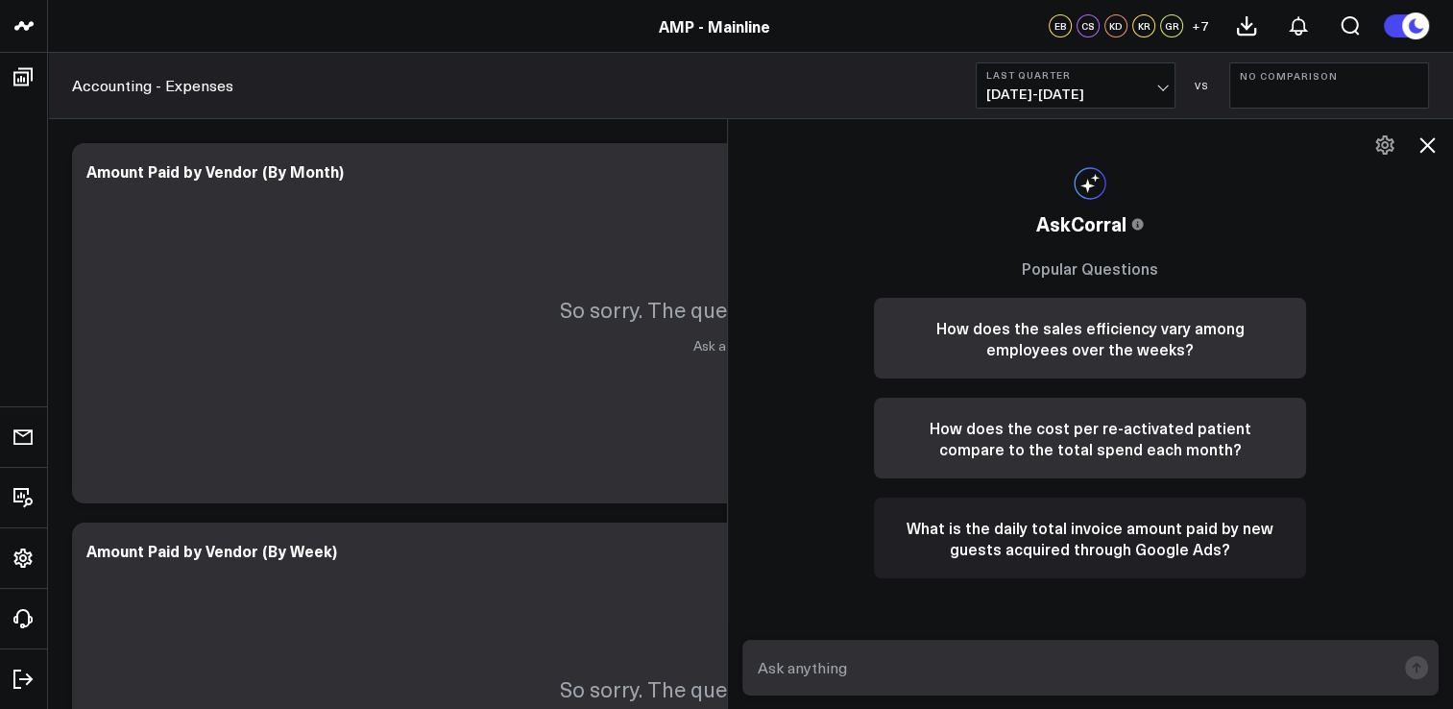
click at [1031, 553] on button "What is the daily total invoice amount paid by new guests acquired through Goog…" at bounding box center [1090, 537] width 432 height 81
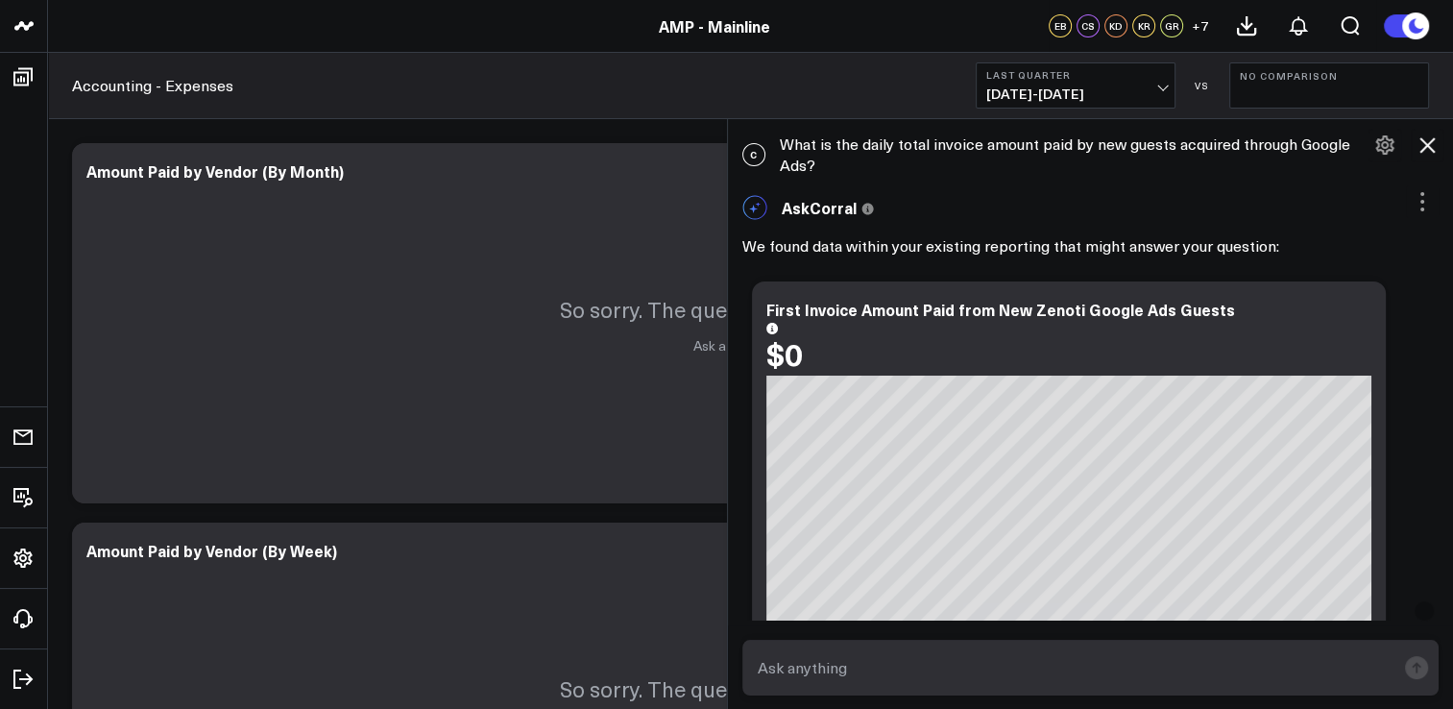
click at [1422, 143] on icon at bounding box center [1426, 144] width 23 height 23
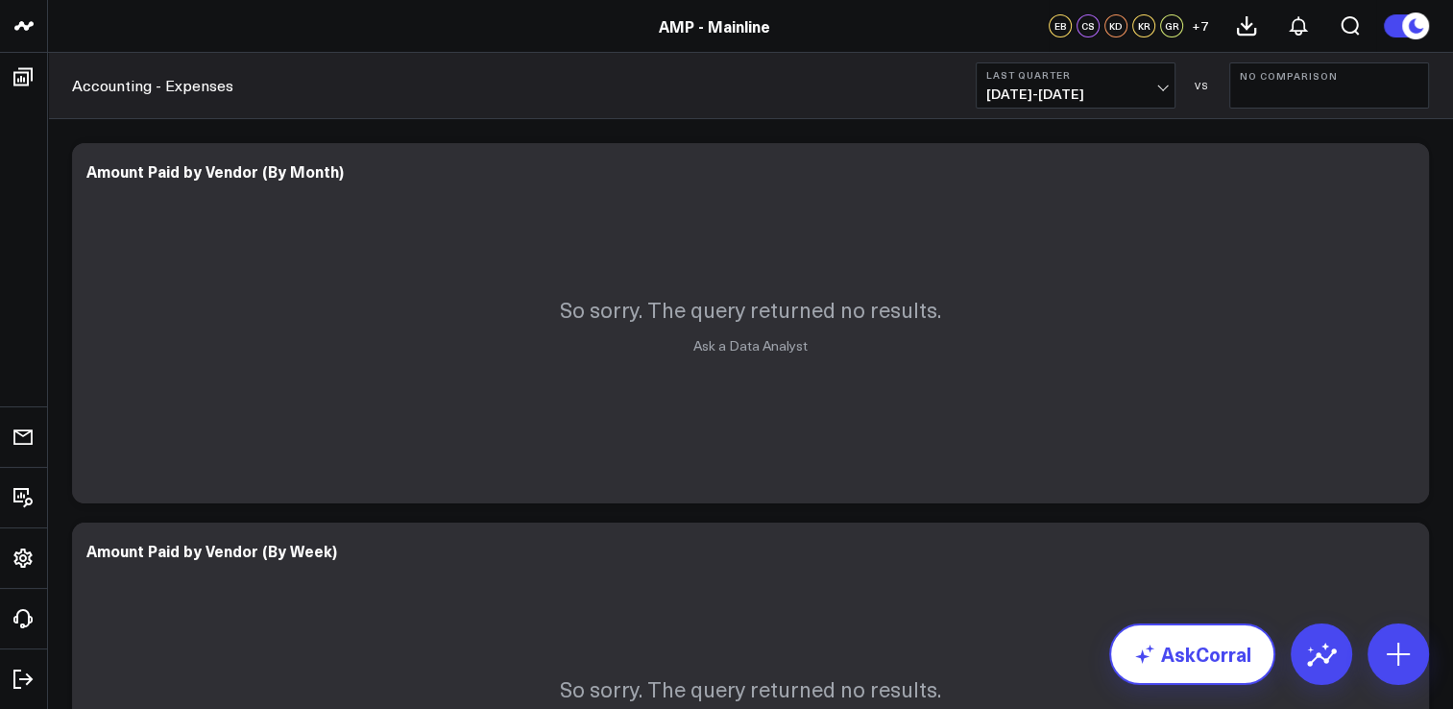
click at [1175, 659] on link "AskCorral" at bounding box center [1192, 653] width 166 height 61
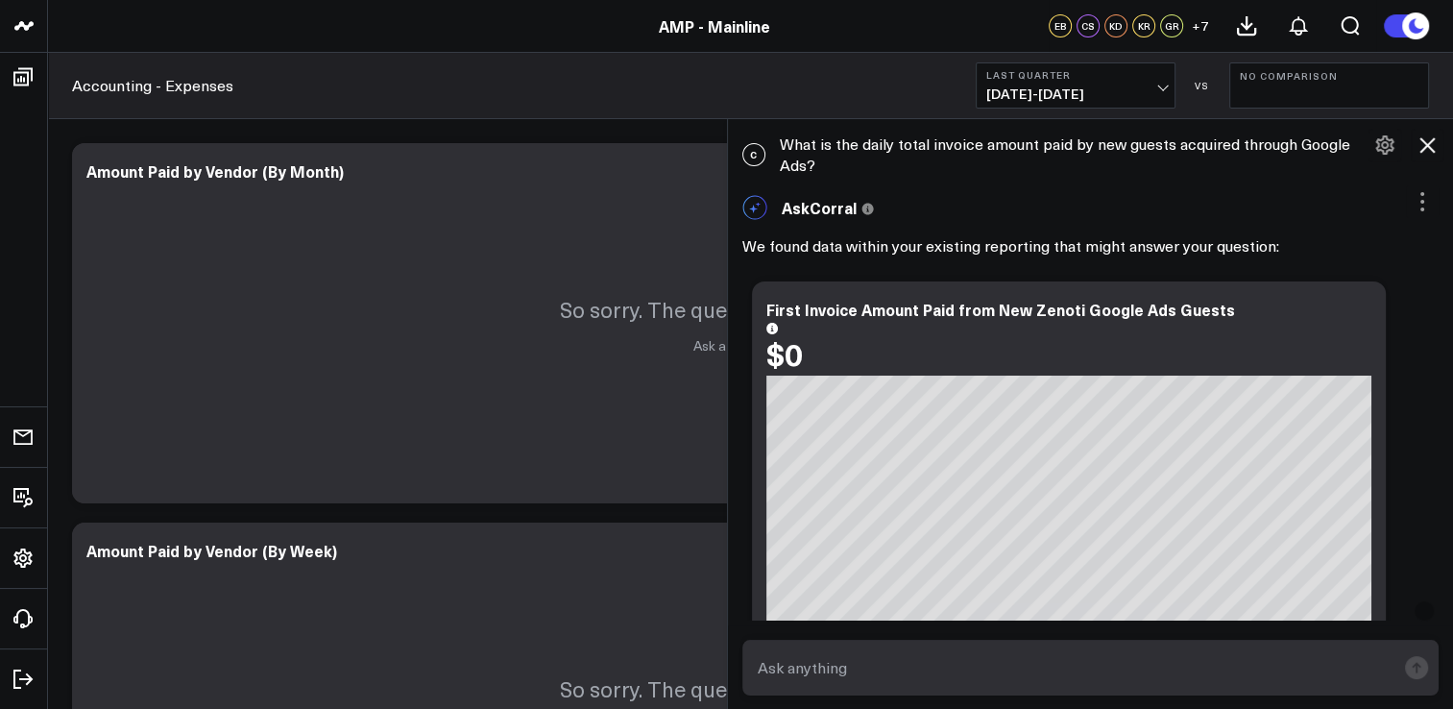
click at [1426, 137] on icon at bounding box center [1426, 144] width 23 height 23
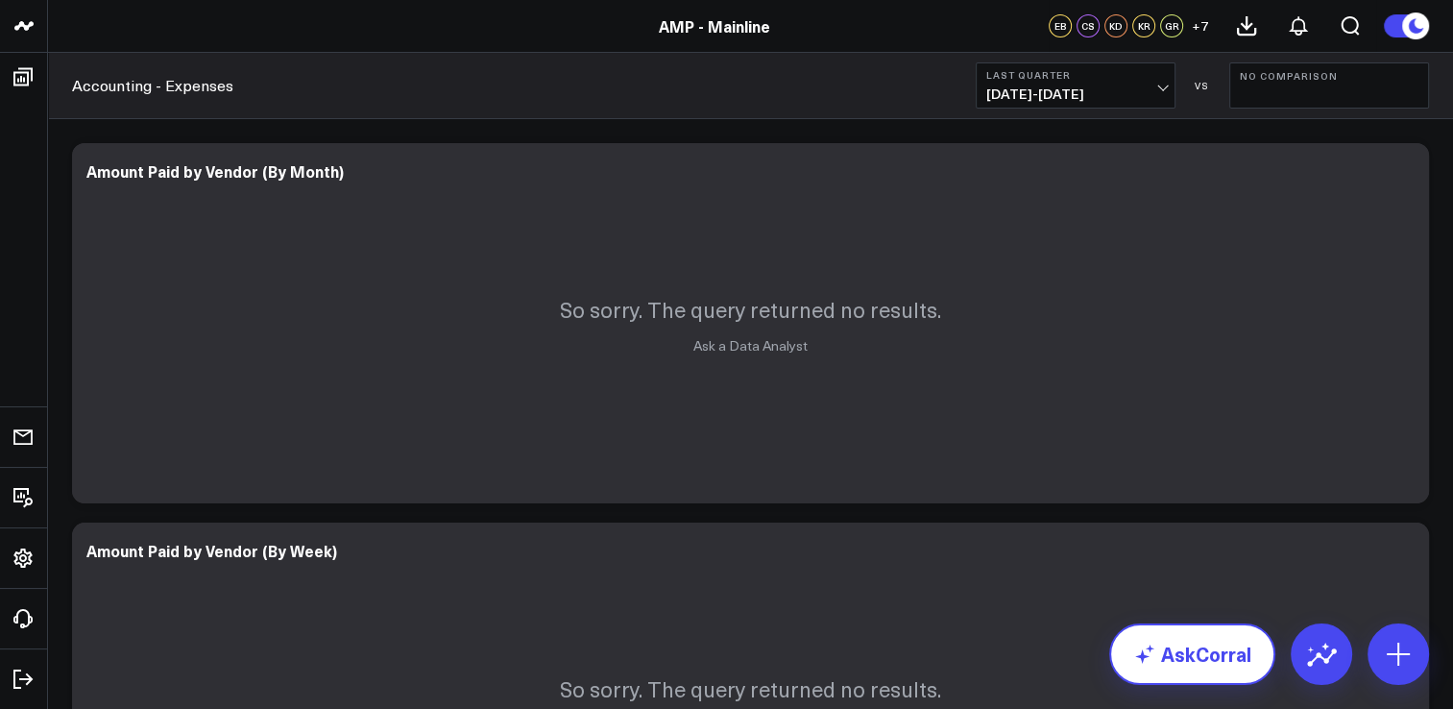
click at [1156, 637] on link "AskCorral" at bounding box center [1192, 653] width 166 height 61
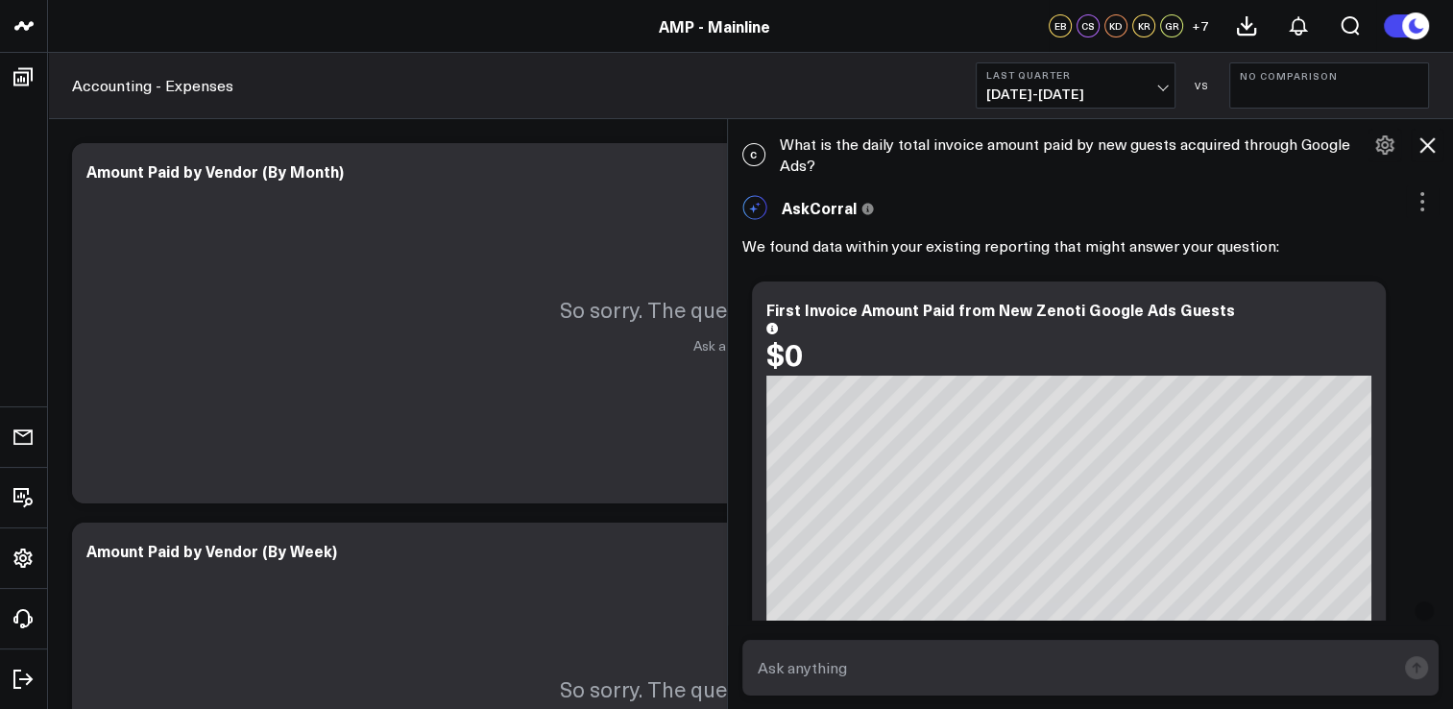
click at [1375, 149] on icon at bounding box center [1384, 144] width 23 height 23
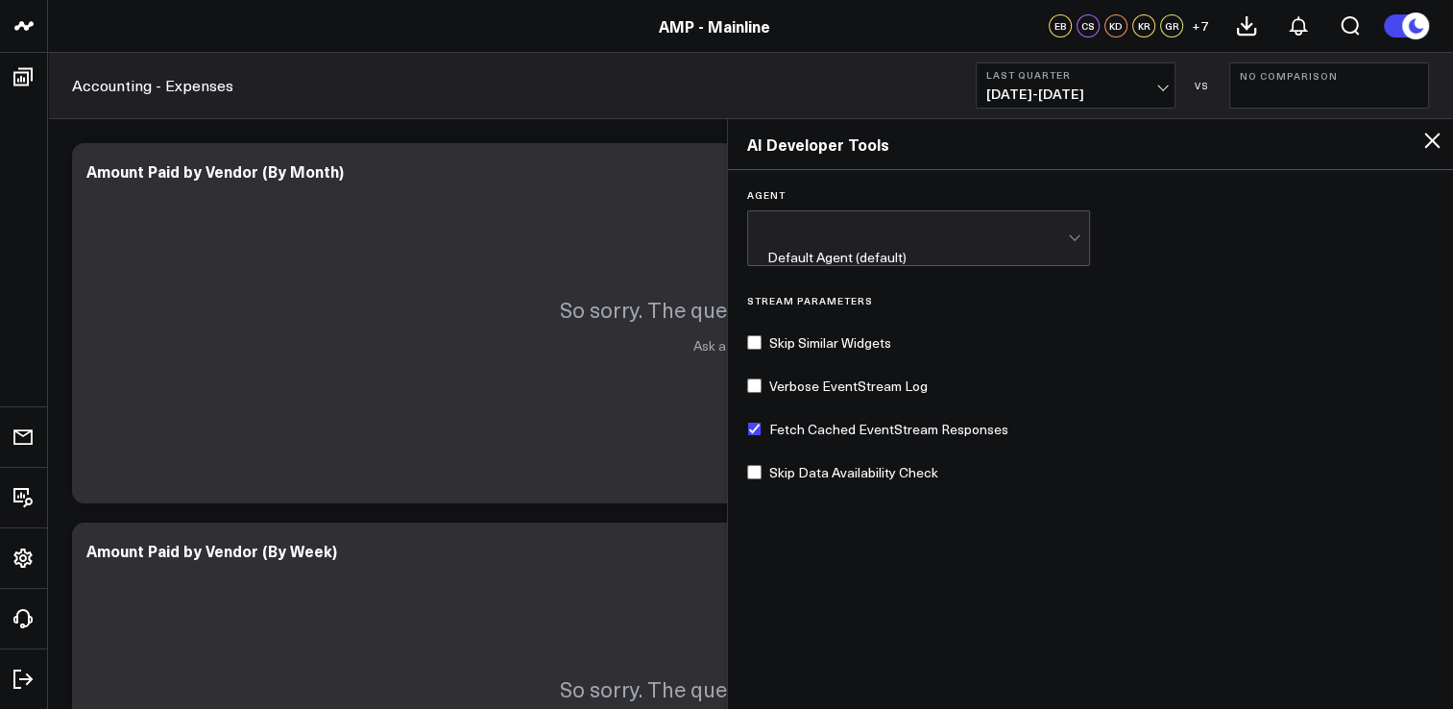
click at [1441, 138] on icon at bounding box center [1431, 140] width 23 height 23
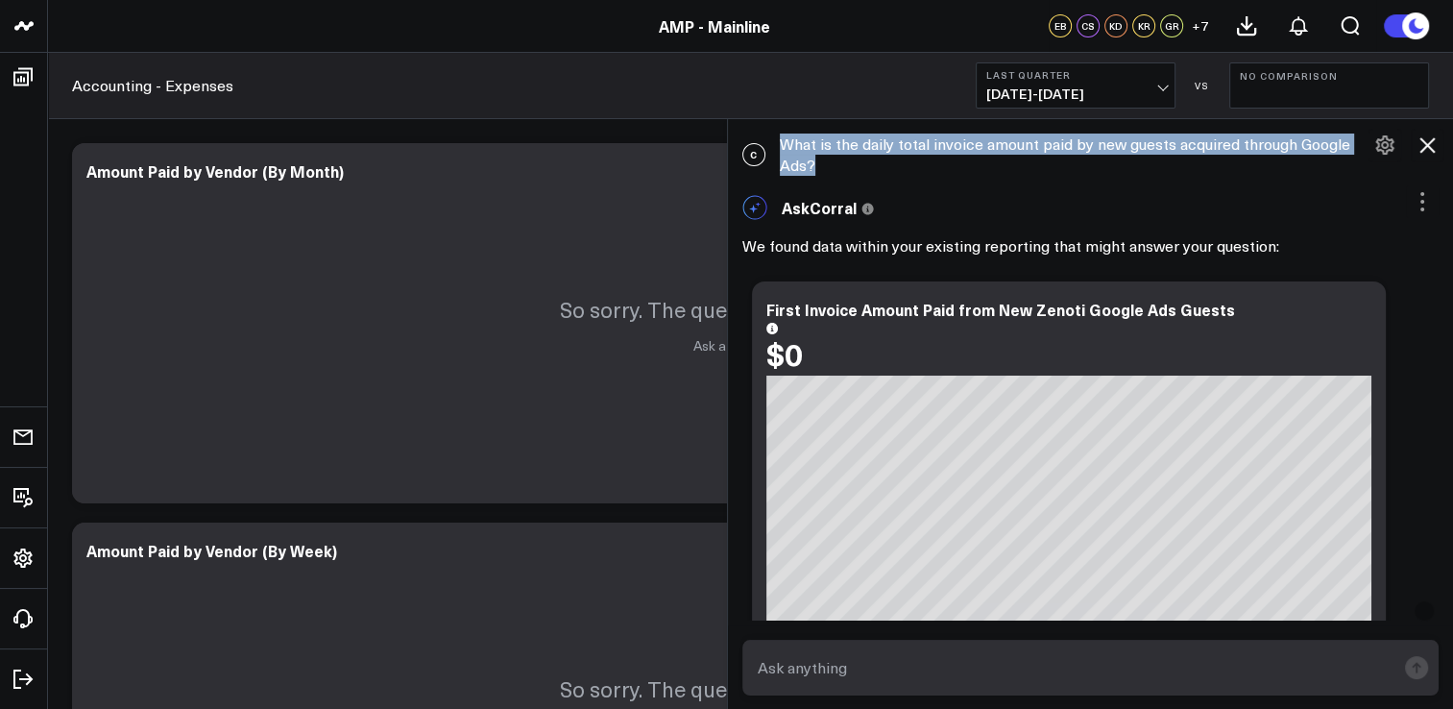
drag, startPoint x: 788, startPoint y: 138, endPoint x: 888, endPoint y: 168, distance: 104.2
click at [888, 168] on div "C What is the daily total invoice amount paid by new guests acquired through Go…" at bounding box center [1091, 154] width 726 height 61
drag, startPoint x: 888, startPoint y: 168, endPoint x: 1015, endPoint y: 149, distance: 128.2
click at [1015, 149] on div "C What is the daily total invoice amount paid by new guests acquired through Go…" at bounding box center [1091, 154] width 726 height 61
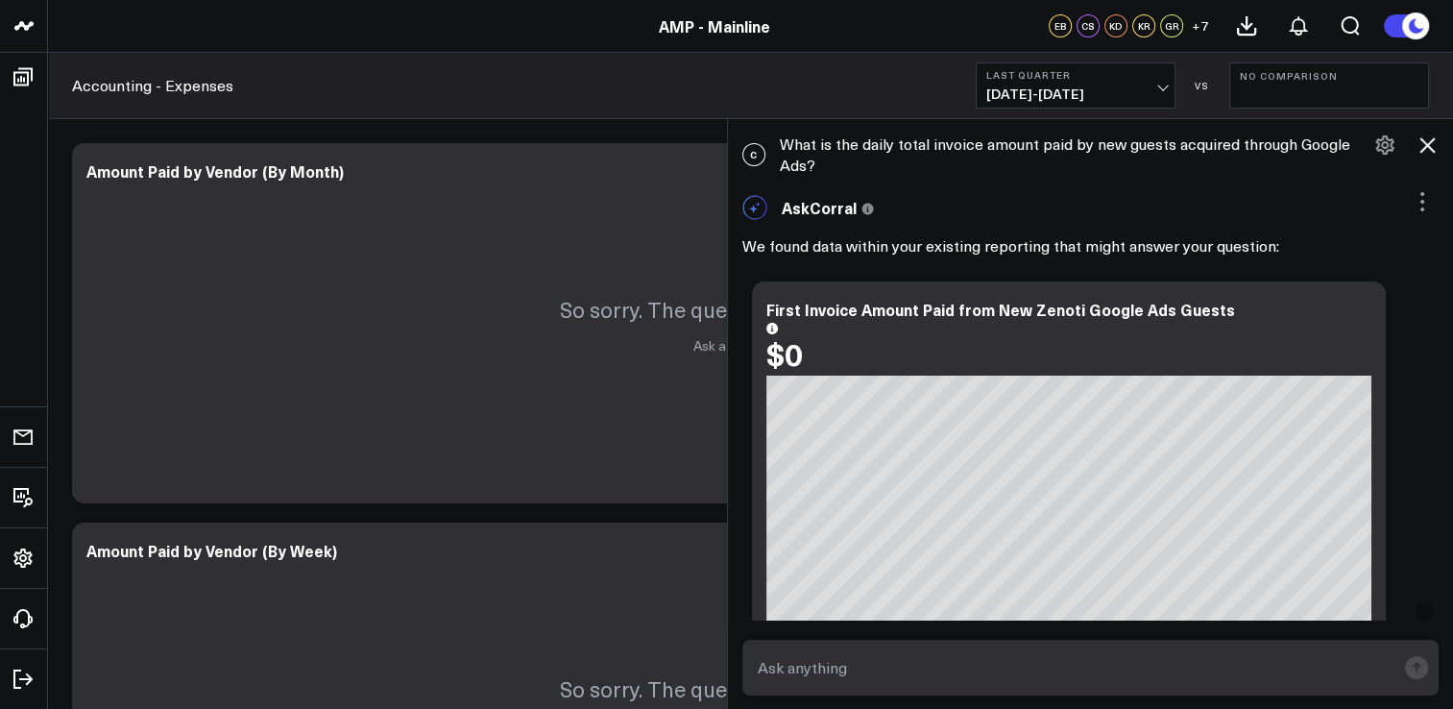
click at [1126, 159] on div "C What is the daily total invoice amount paid by new guests acquired through Go…" at bounding box center [1091, 154] width 726 height 61
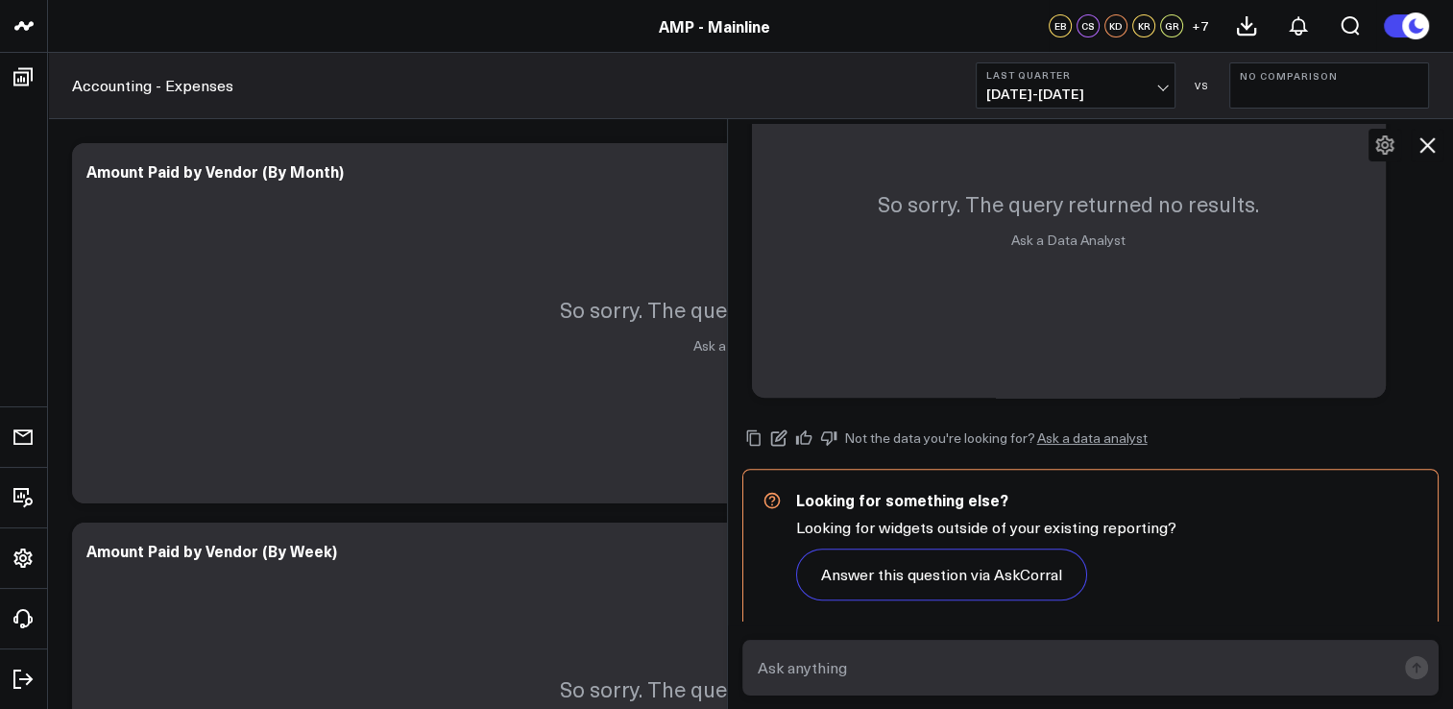
scroll to position [1020, 0]
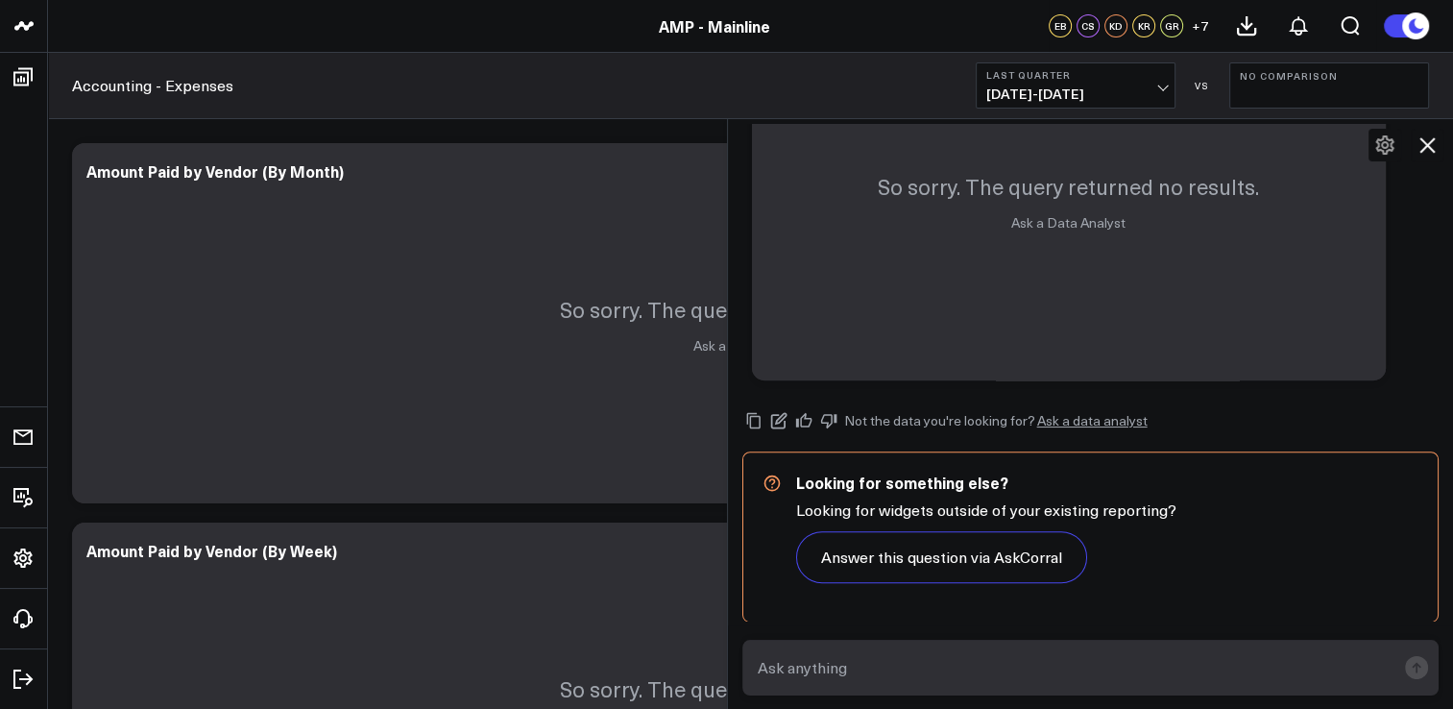
click at [1029, 661] on textarea at bounding box center [1074, 667] width 643 height 35
click at [1087, 657] on textarea "But can you tell me how it is pulled" at bounding box center [1074, 667] width 643 height 35
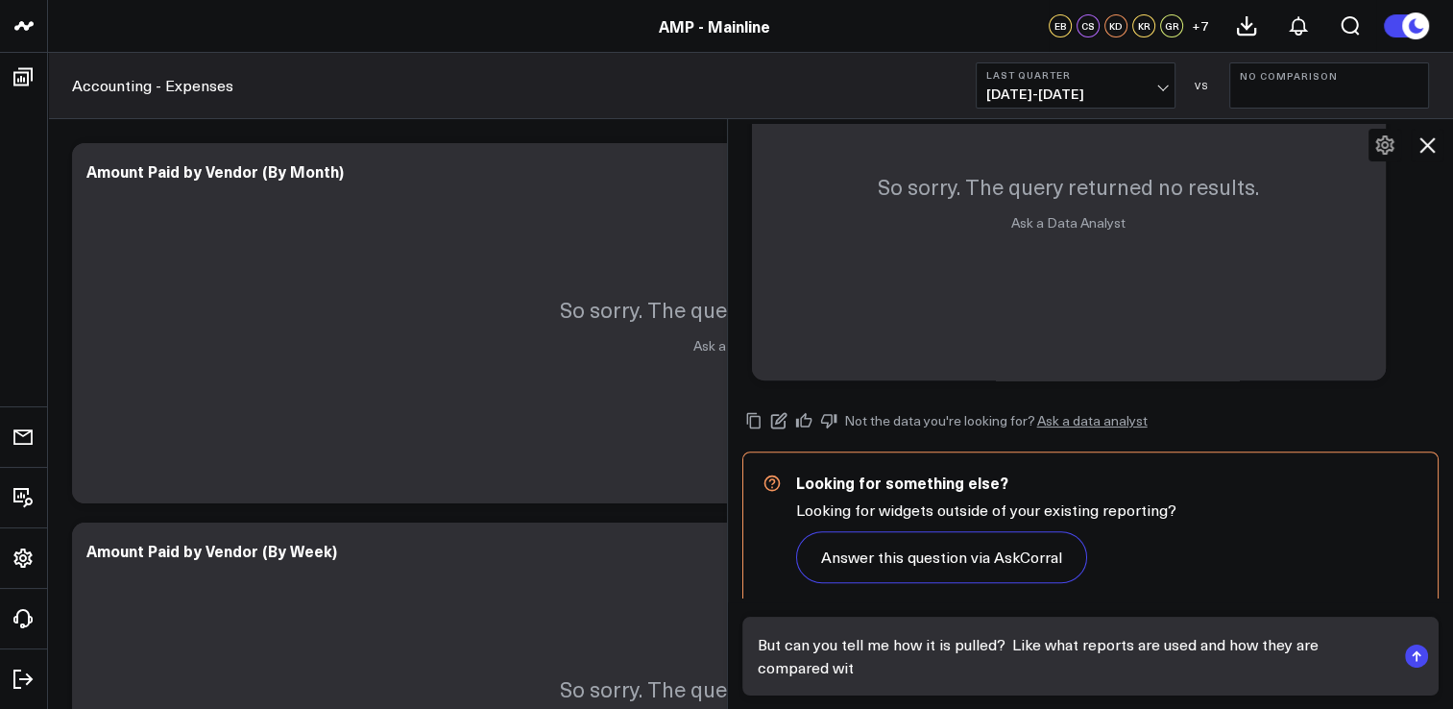
scroll to position [1043, 0]
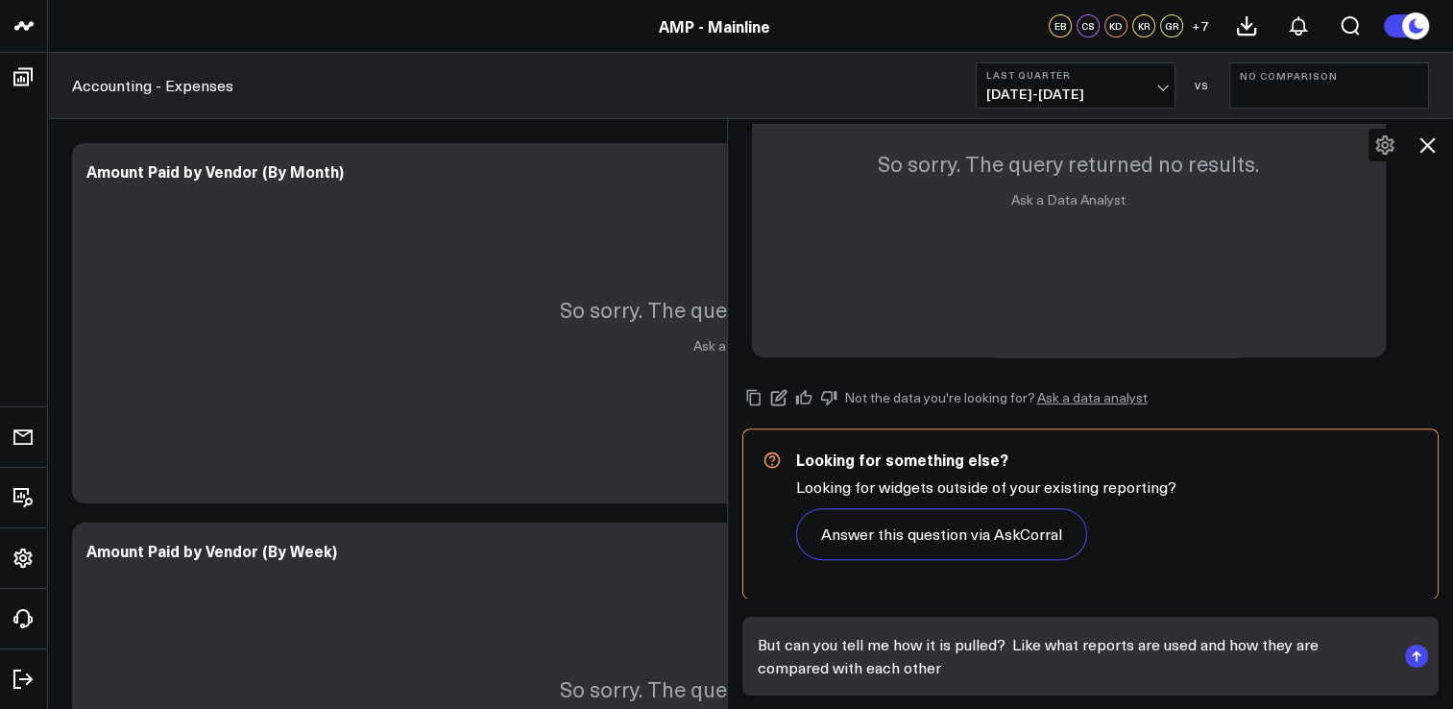
type textarea "But can you tell me how it is pulled? Like what reports are used and how they a…"
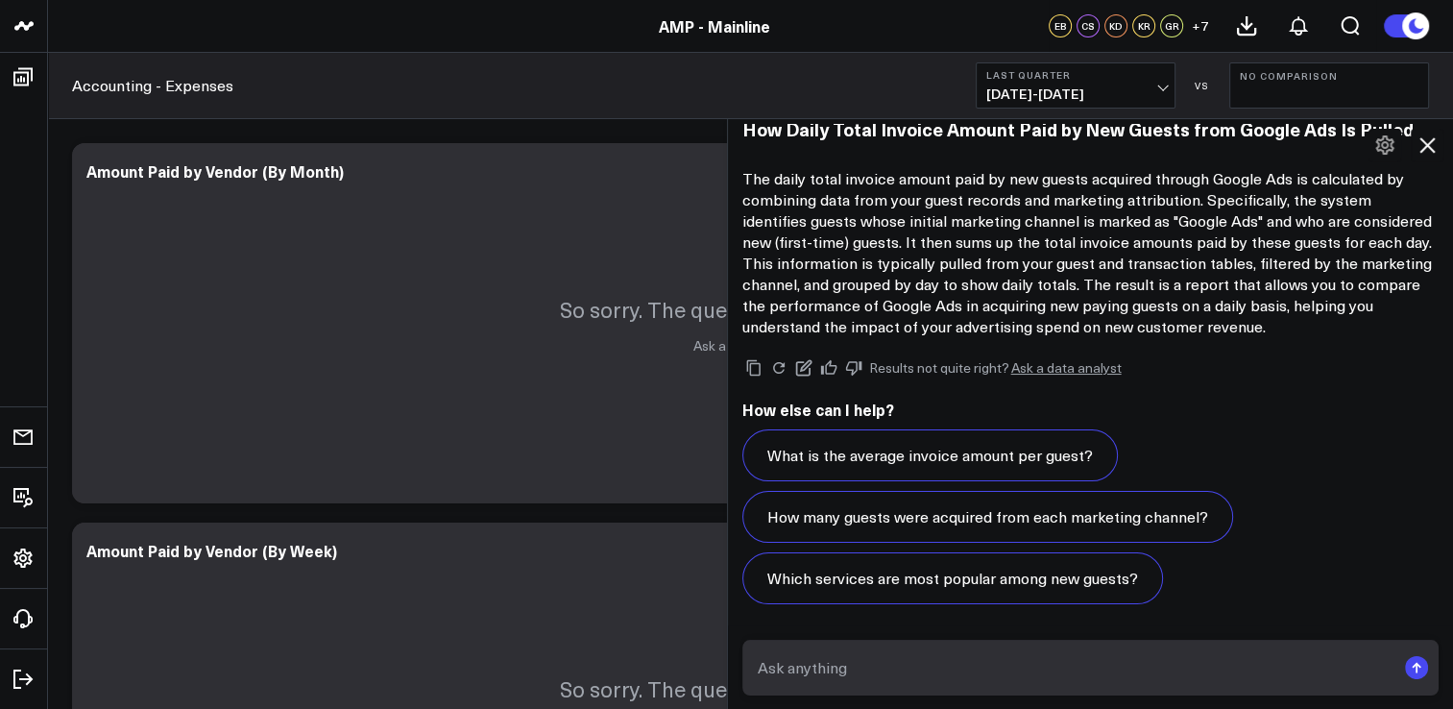
scroll to position [2970, 0]
type textarea "I"
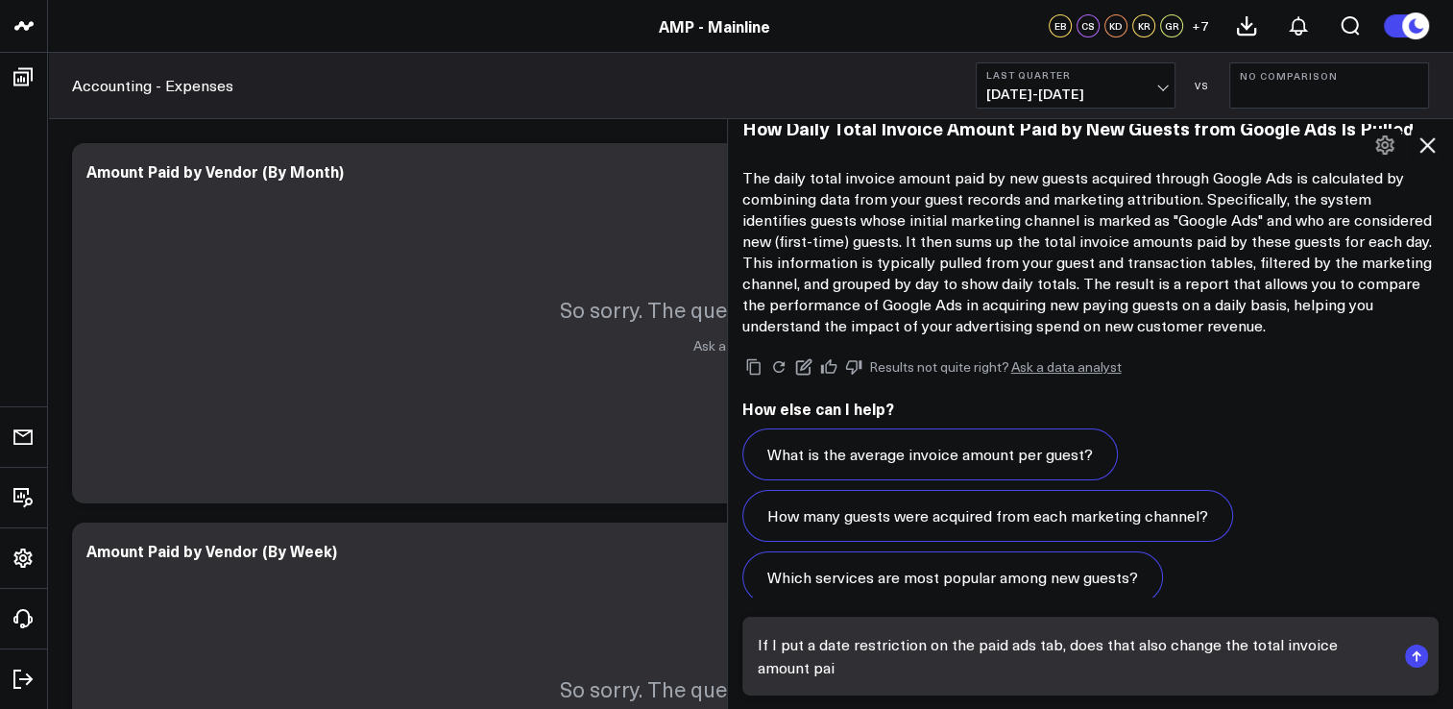
scroll to position [2992, 0]
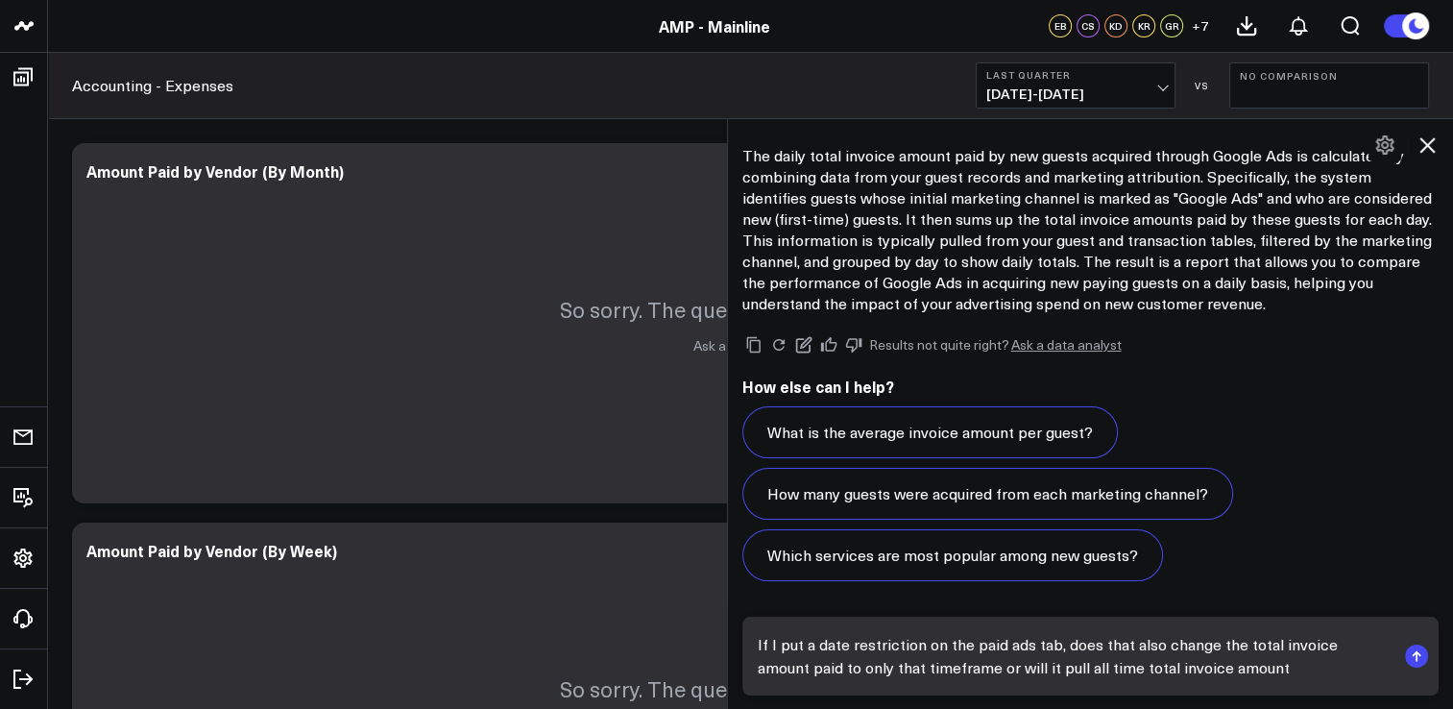
type textarea "If I put a date restriction on the paid ads tab, does that also change the tota…"
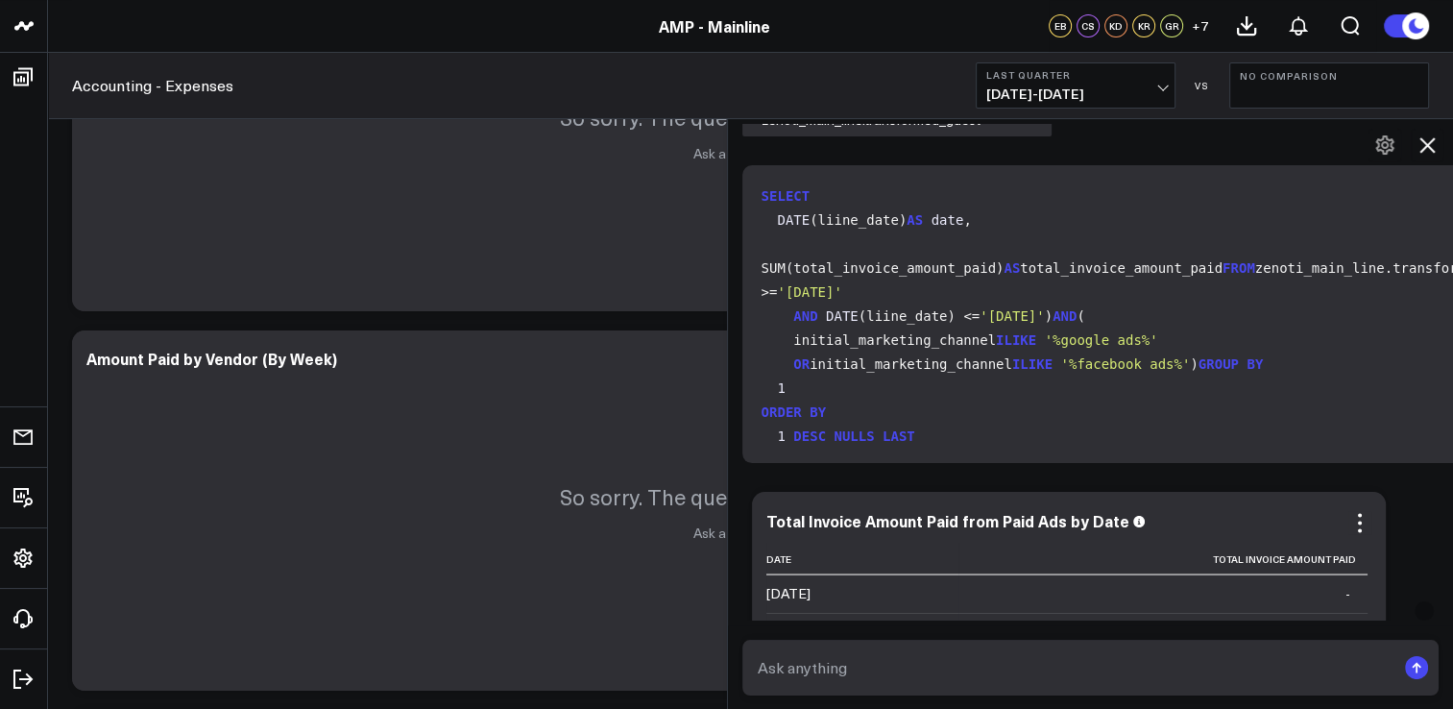
scroll to position [3822, 0]
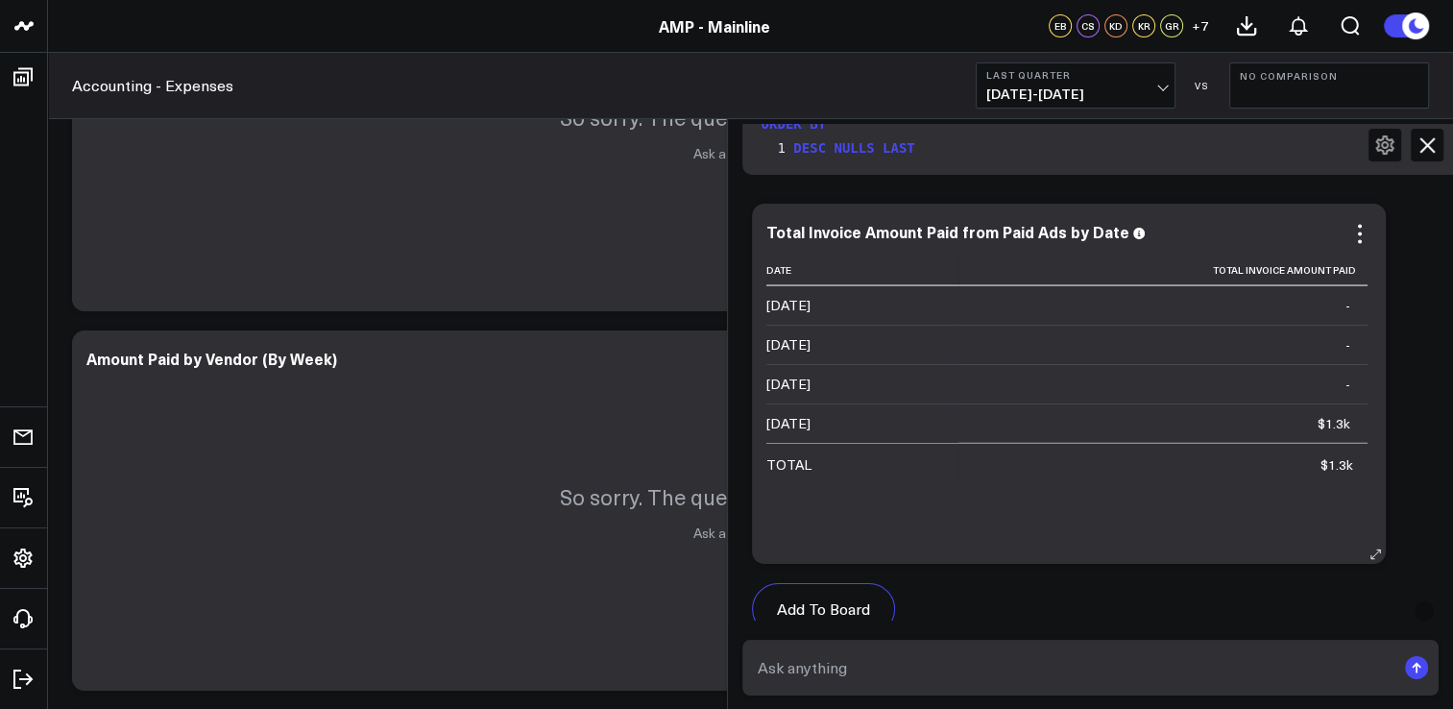
drag, startPoint x: 1322, startPoint y: 418, endPoint x: 1378, endPoint y: 424, distance: 56.1
click at [1381, 426] on div "Total Invoice Amount Paid from Paid Ads by Date Date Total Invoice Amount Paid …" at bounding box center [1069, 384] width 634 height 360
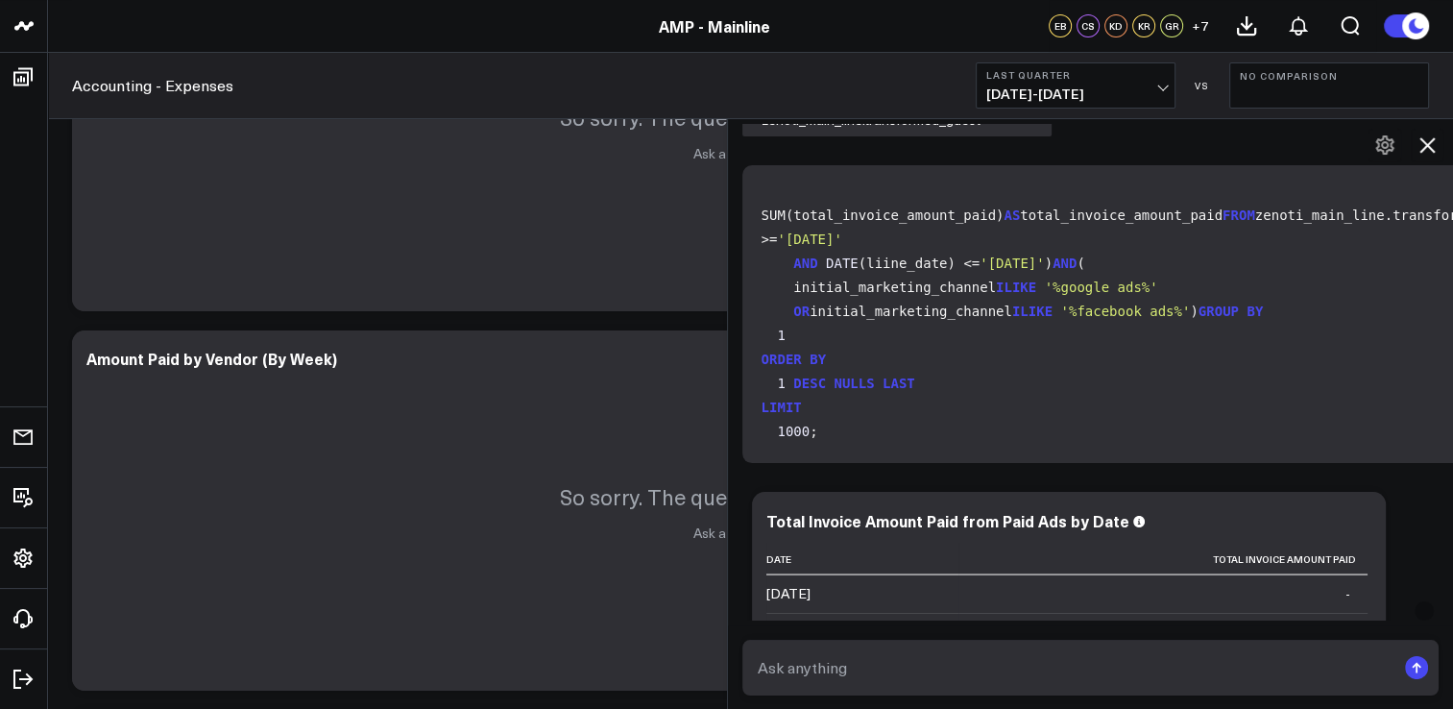
scroll to position [0, 0]
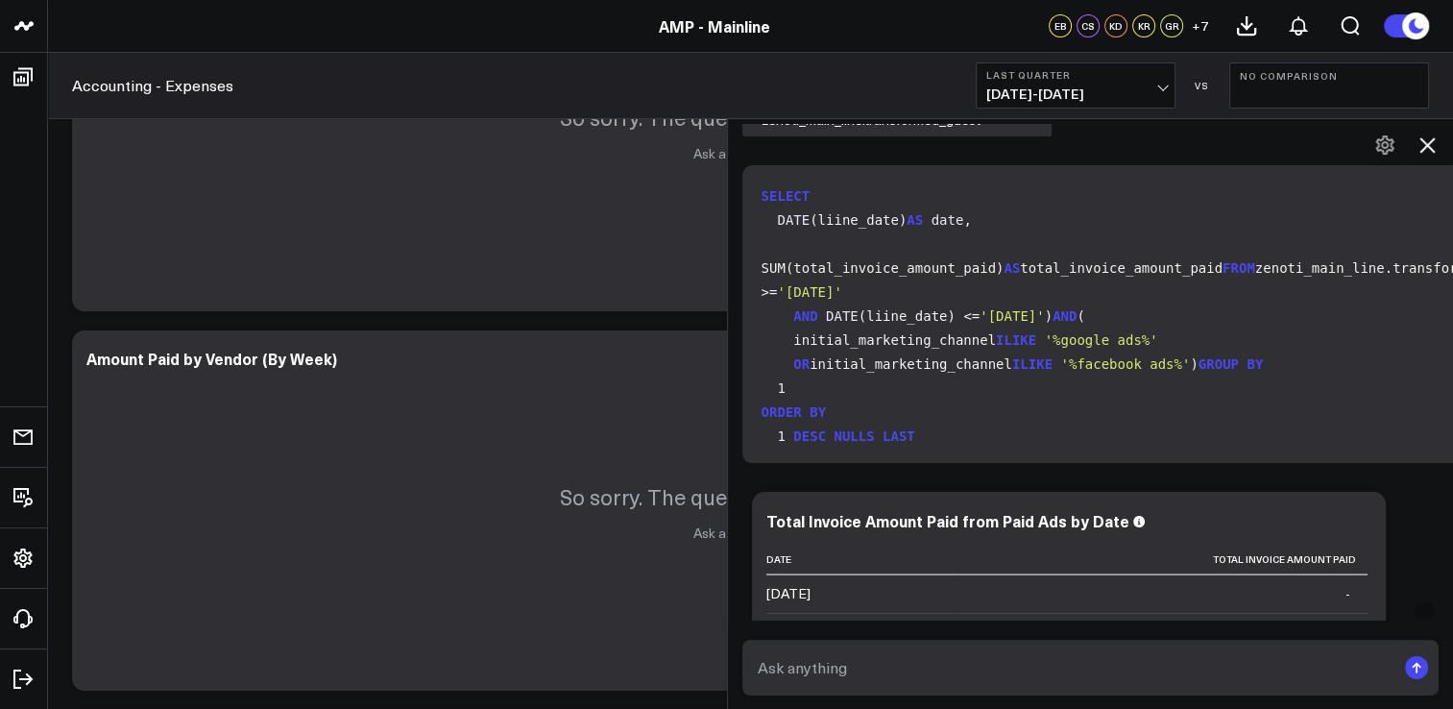
drag, startPoint x: 1030, startPoint y: 294, endPoint x: 787, endPoint y: 294, distance: 242.9
click at [787, 294] on code "SELECT DATE (liine_date) AS date , SUM(total_invoice_amount_paid) AS total_invo…" at bounding box center [1234, 340] width 947 height 312
drag, startPoint x: 787, startPoint y: 294, endPoint x: 912, endPoint y: 342, distance: 133.7
click at [912, 342] on code "SELECT DATE (liine_date) AS date , SUM(total_invoice_amount_paid) AS total_invo…" at bounding box center [1234, 340] width 947 height 312
drag, startPoint x: 918, startPoint y: 217, endPoint x: 972, endPoint y: 223, distance: 54.1
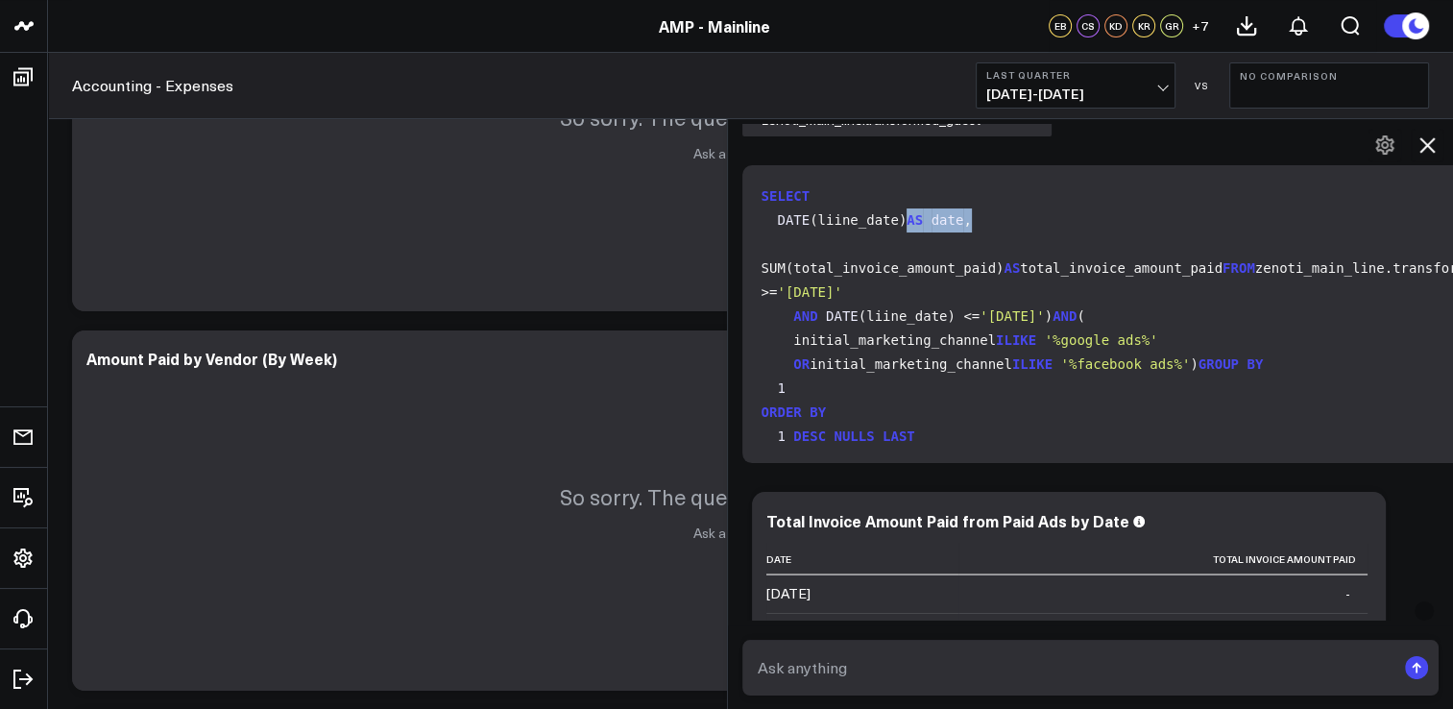
click at [972, 223] on code "SELECT DATE (liine_date) AS date , SUM(total_invoice_amount_paid) AS total_invo…" at bounding box center [1234, 340] width 947 height 312
drag, startPoint x: 972, startPoint y: 223, endPoint x: 953, endPoint y: 247, distance: 30.7
click at [953, 247] on code "SELECT DATE (liine_date) AS date , SUM(total_invoice_amount_paid) AS total_invo…" at bounding box center [1234, 340] width 947 height 312
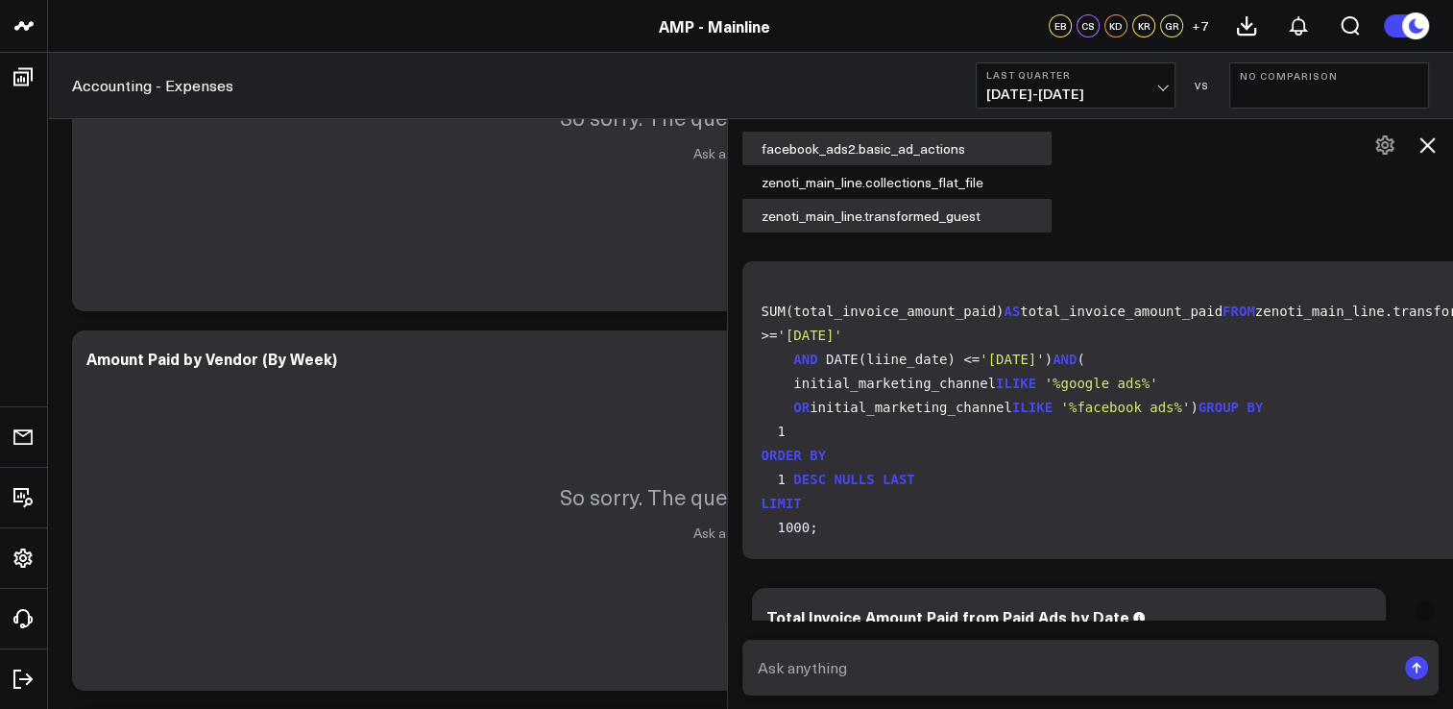
scroll to position [28, 0]
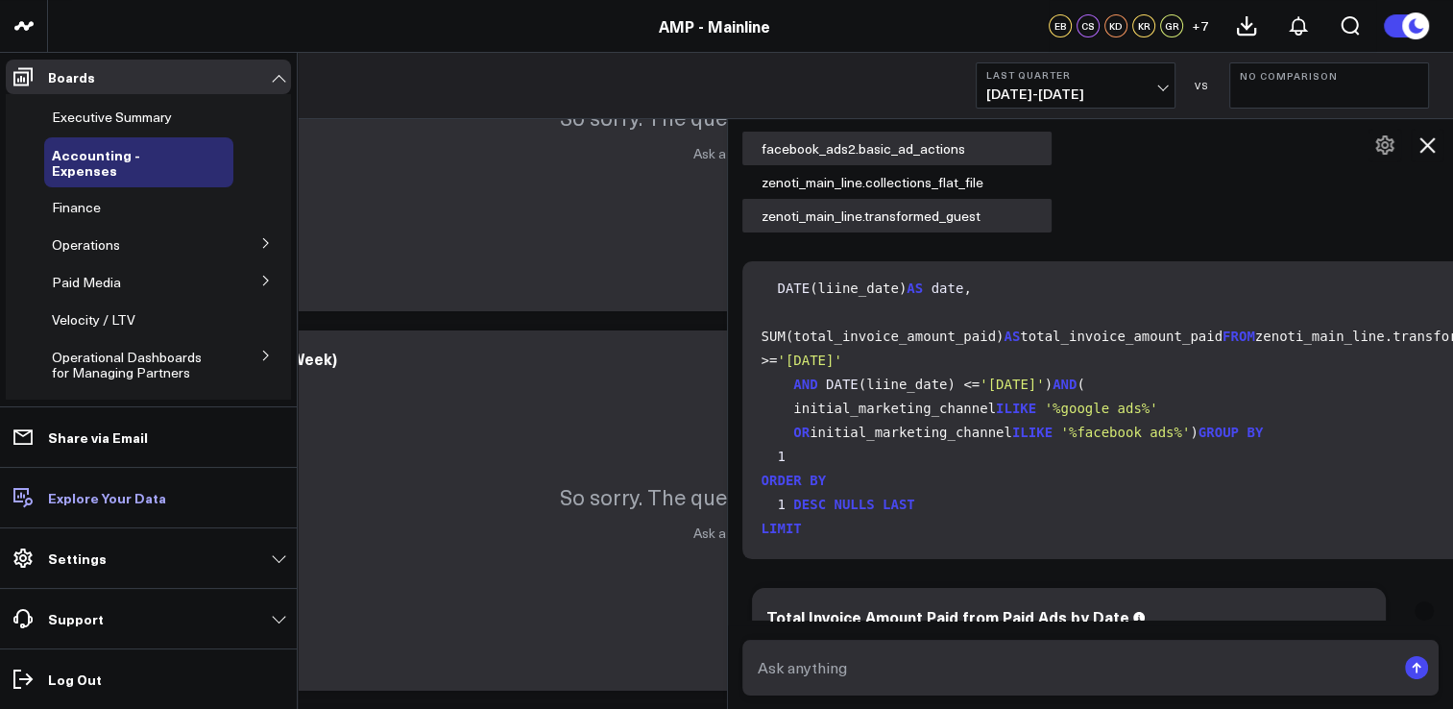
drag, startPoint x: 73, startPoint y: 501, endPoint x: 25, endPoint y: 490, distance: 49.4
click at [25, 490] on icon at bounding box center [20, 495] width 15 height 14
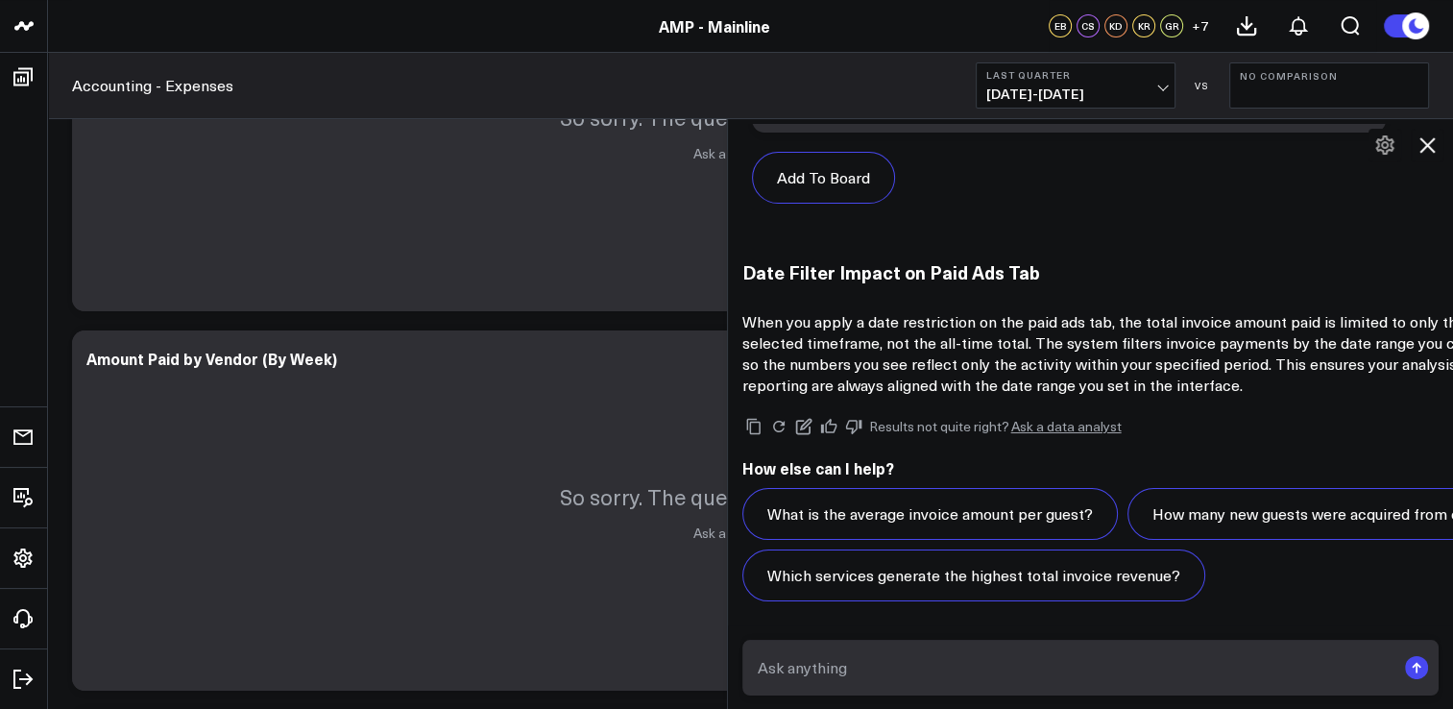
scroll to position [0, 0]
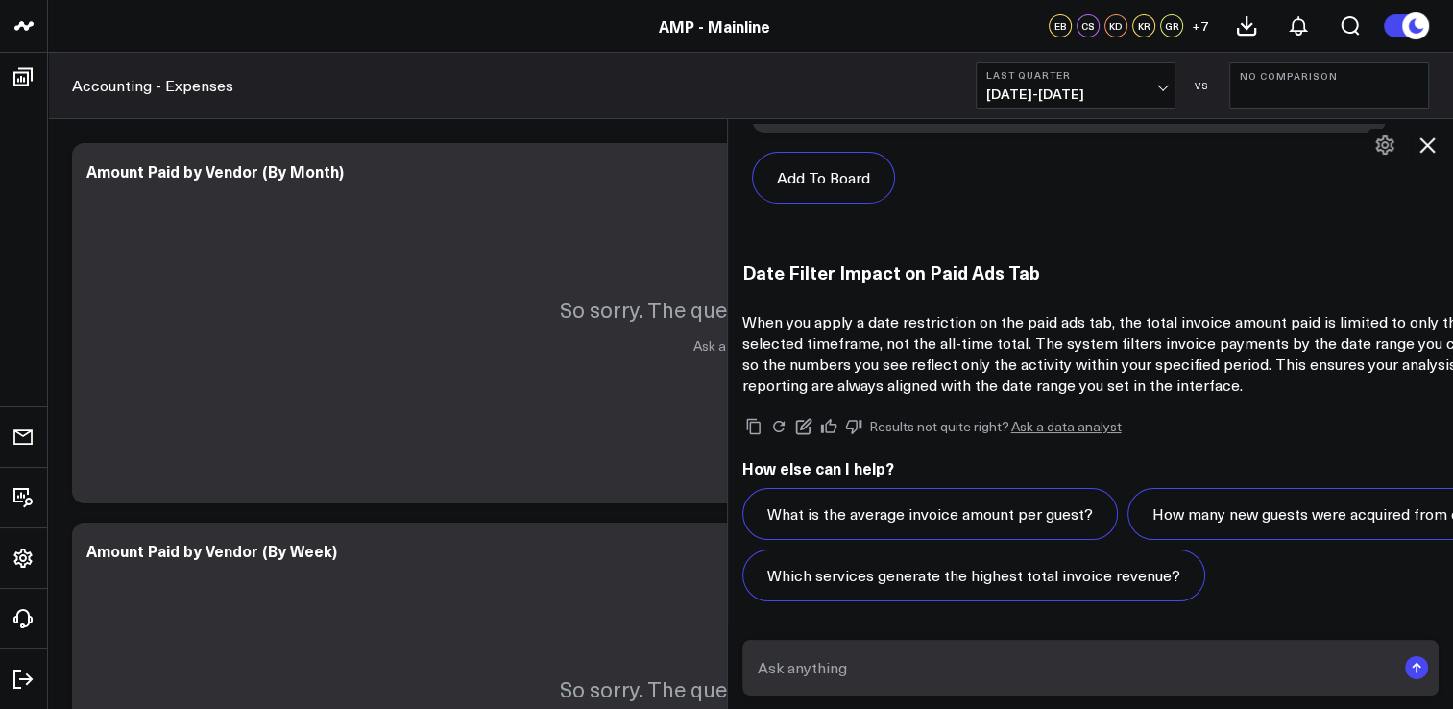
click at [1007, 668] on textarea at bounding box center [1074, 667] width 643 height 35
drag, startPoint x: 1076, startPoint y: 667, endPoint x: 984, endPoint y: 666, distance: 92.2
click at [984, 666] on textarea "that doesn't seem to b the case. Invoice totals in transformed guest are" at bounding box center [1074, 667] width 643 height 35
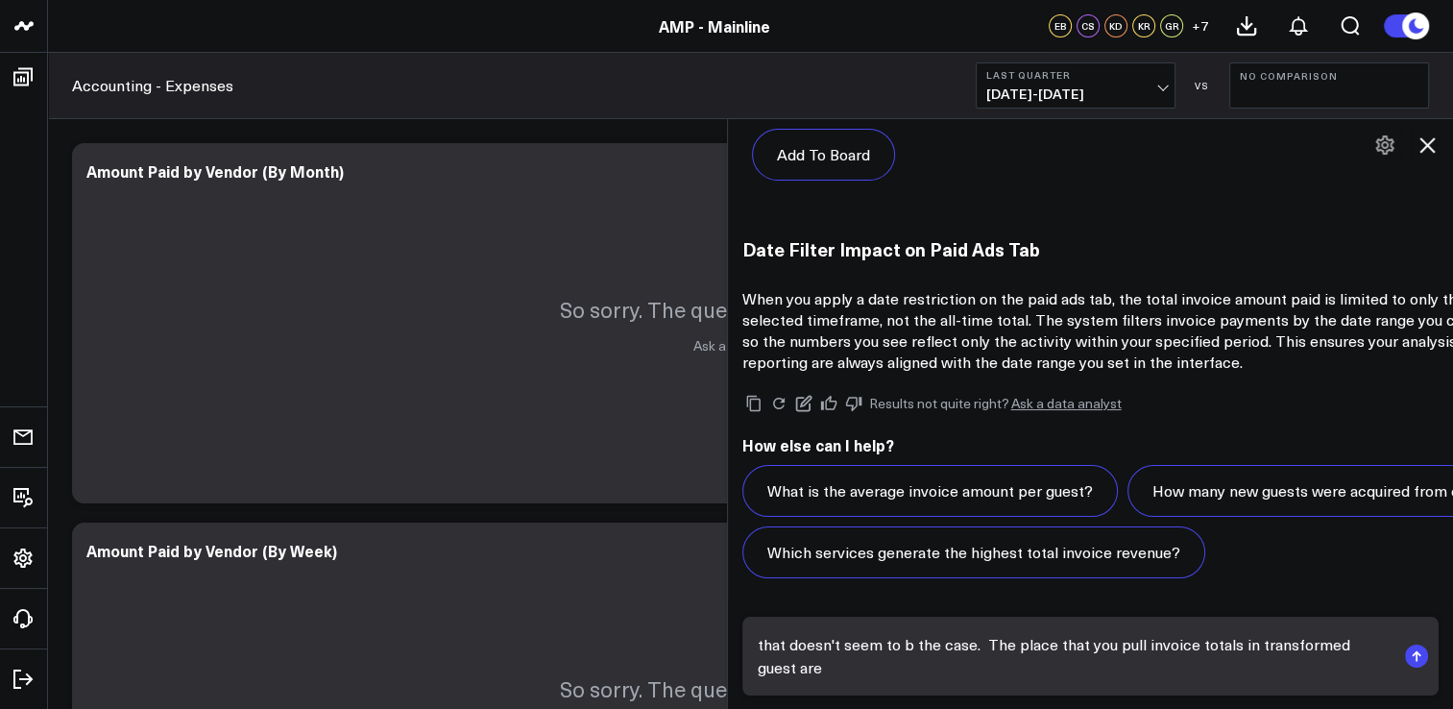
scroll to position [4805, 0]
click at [1010, 666] on textarea "that doesn't seem to b the case. The place that you pull invoice totals from in…" at bounding box center [1074, 656] width 643 height 58
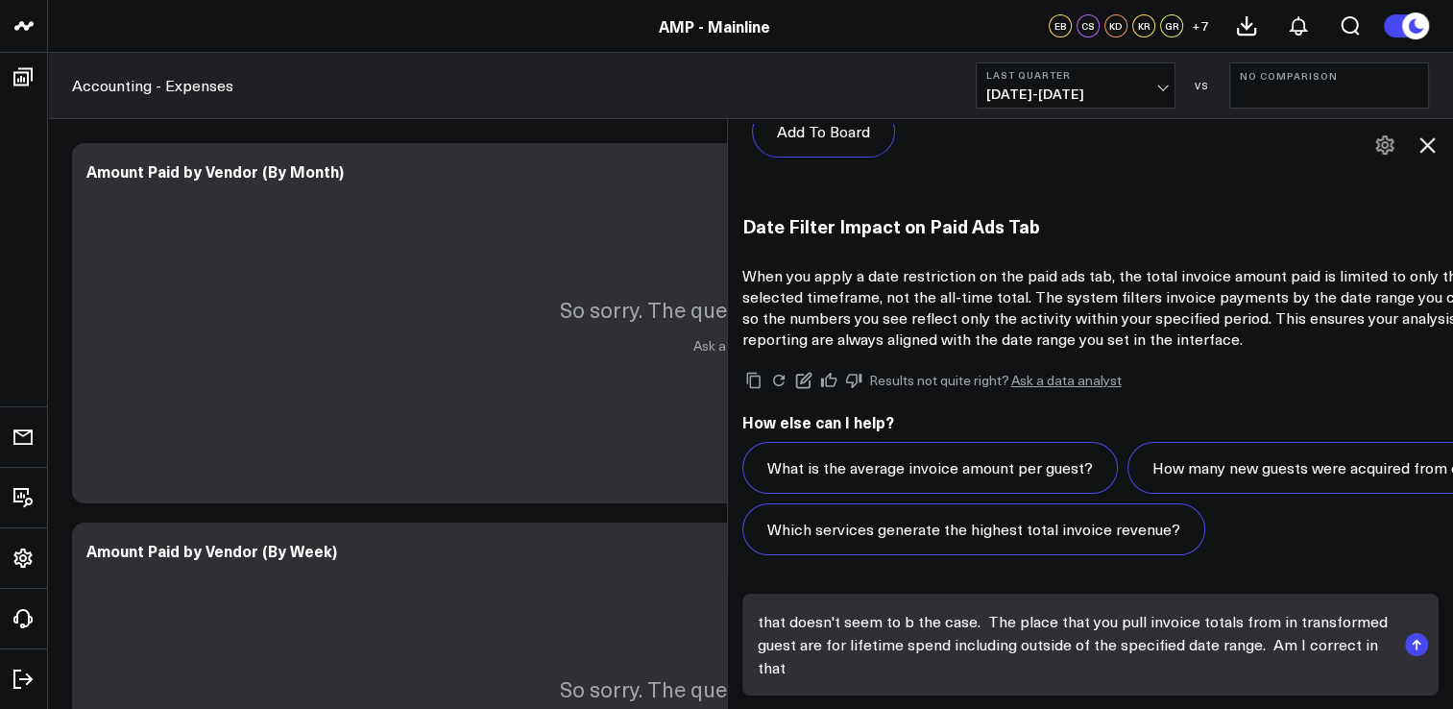
scroll to position [4828, 0]
type textarea "that doesn't seem to be the case. The place that you pull invoice totals from i…"
click at [1416, 633] on icon "submit" at bounding box center [1416, 644] width 23 height 23
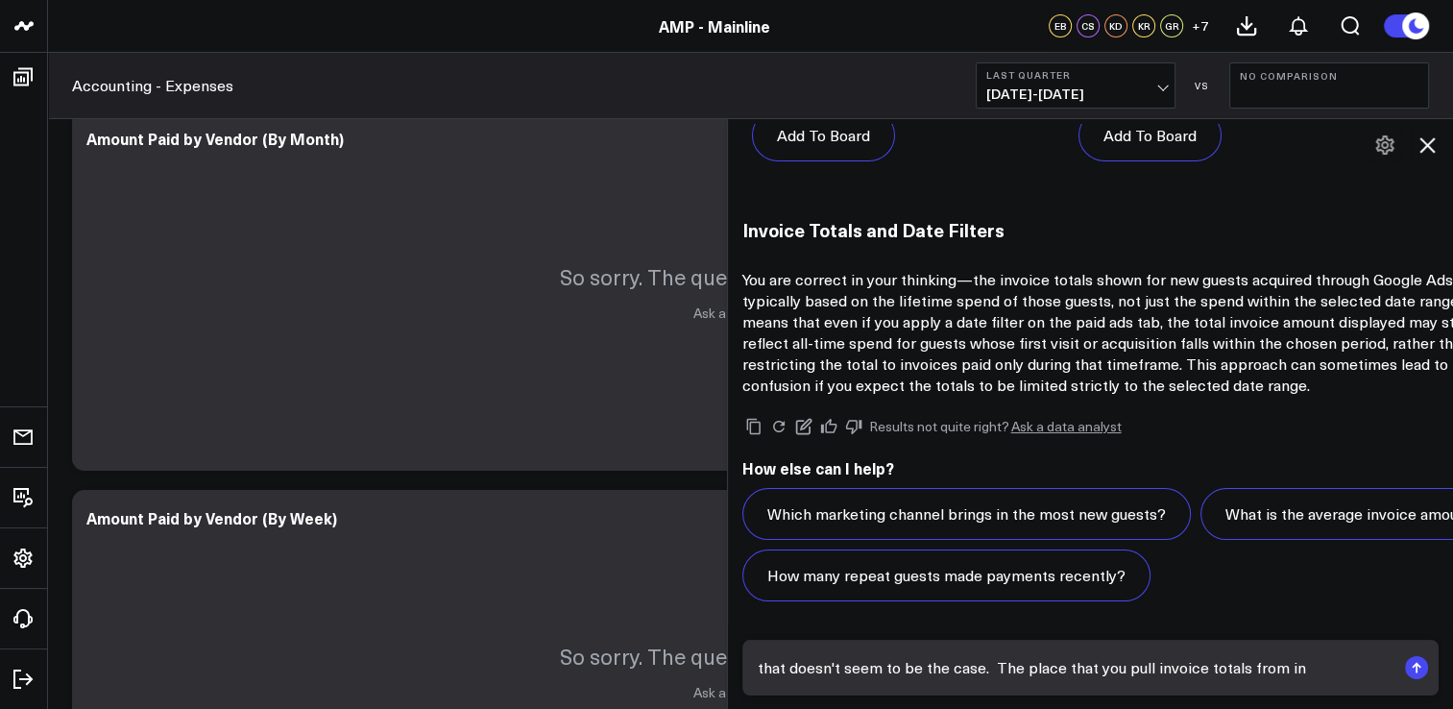
scroll to position [0, 0]
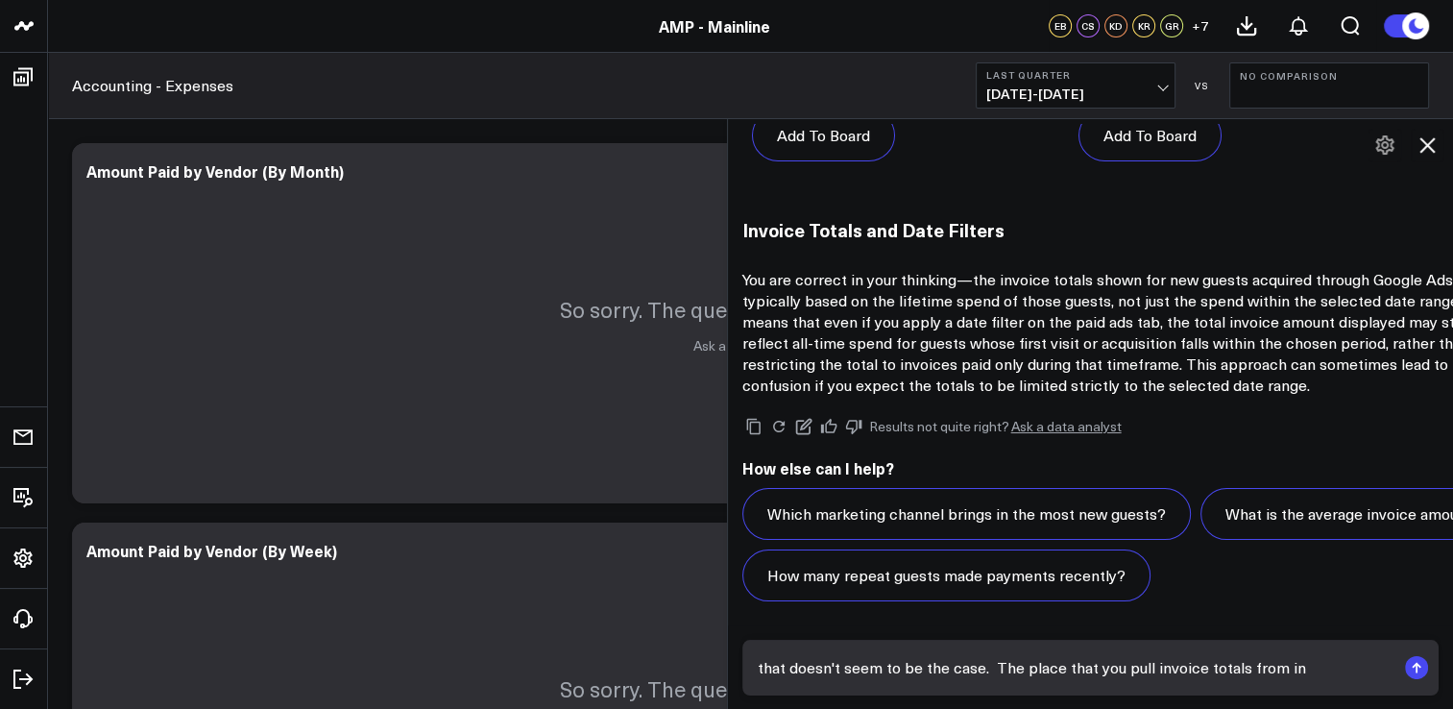
click at [1210, 660] on textarea "that doesn't seem to be the case. The place that you pull invoice totals from i…" at bounding box center [1074, 667] width 643 height 35
type textarea "O"
type textarea "I"
type textarea "What systems do you use to deal with this data? Is it excel?"
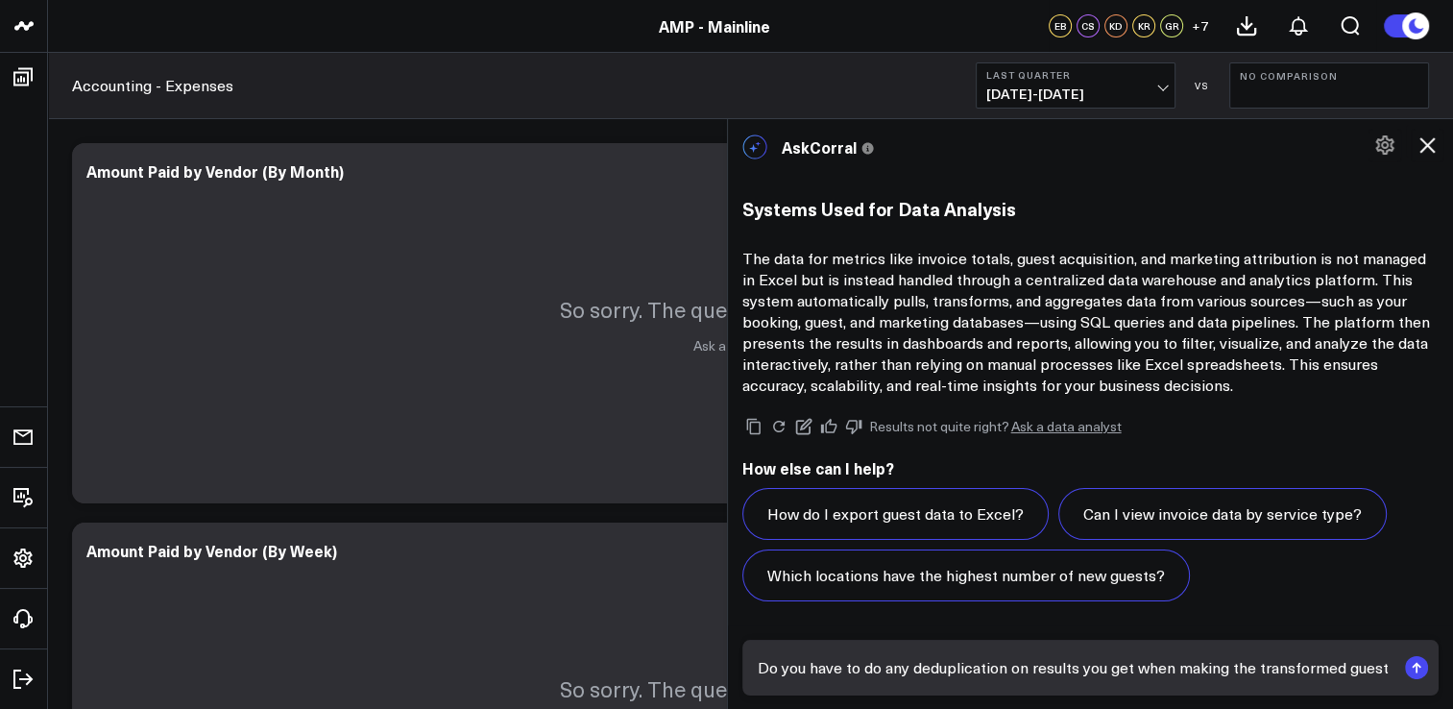
scroll to position [7015, 0]
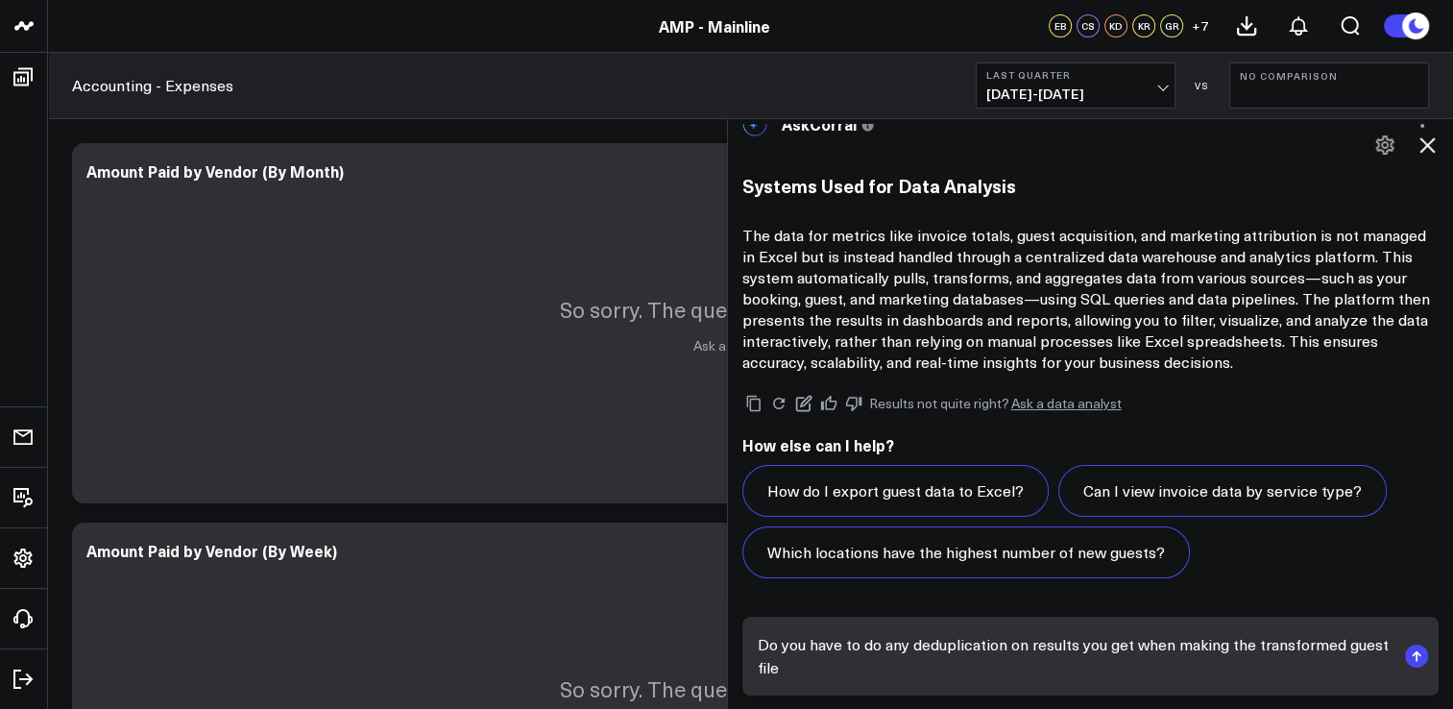
type textarea "Do you have to do any deduplication on results you get when making the transfor…"
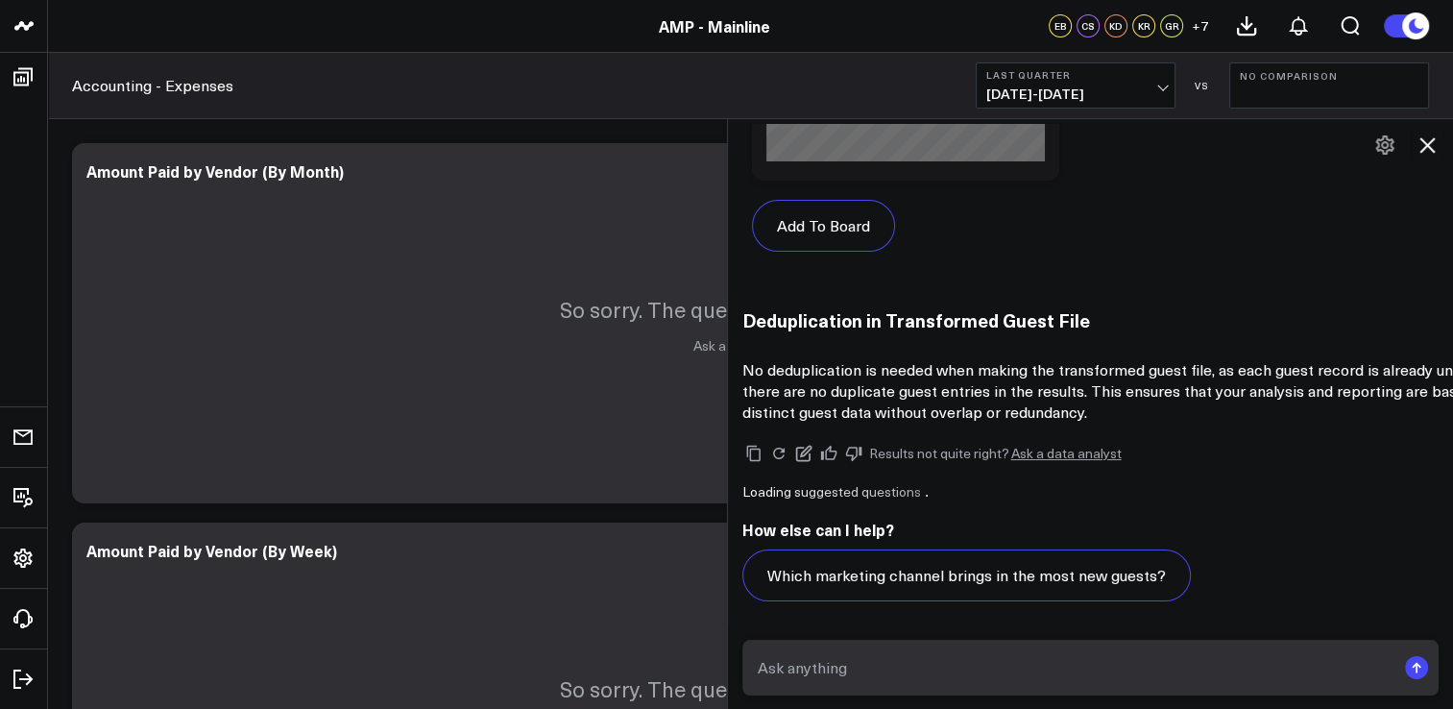
scroll to position [8979, 0]
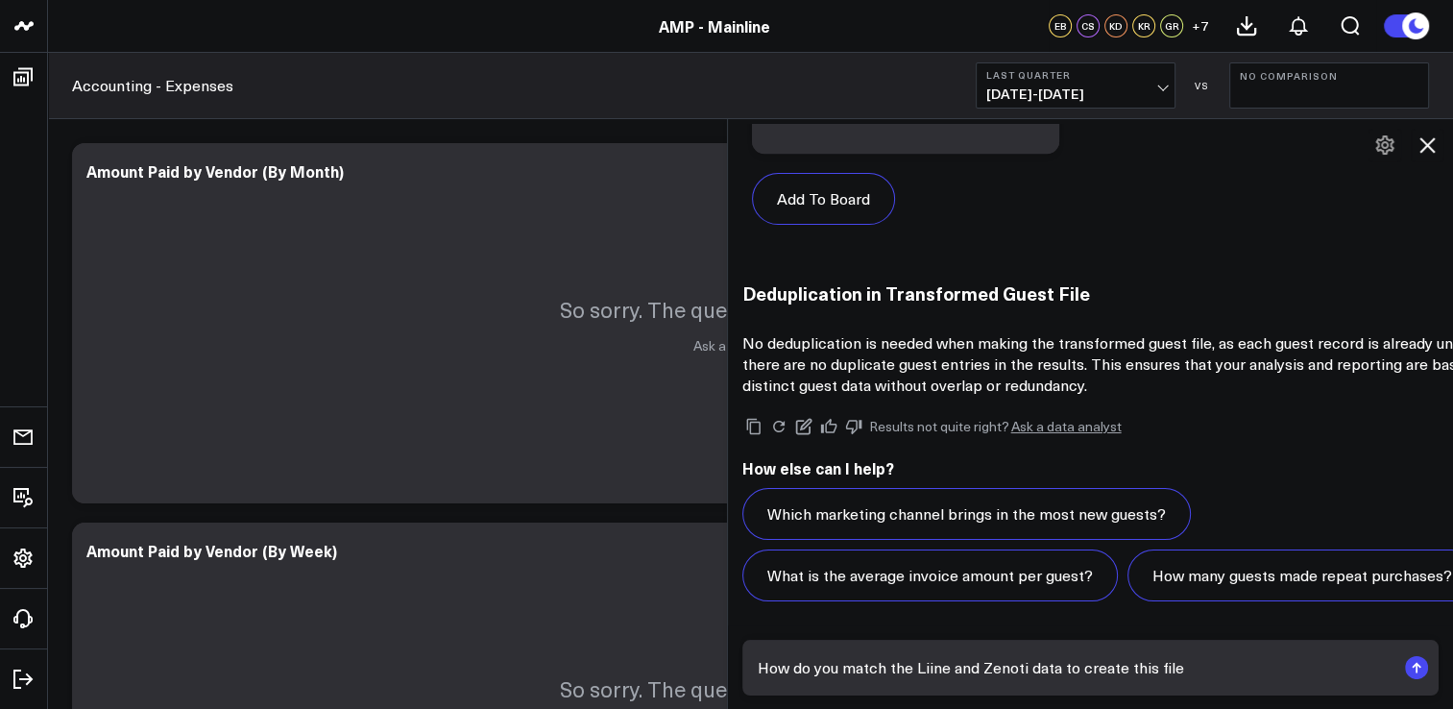
type textarea "How do you match the Liine and Zenoti data to create this file?"
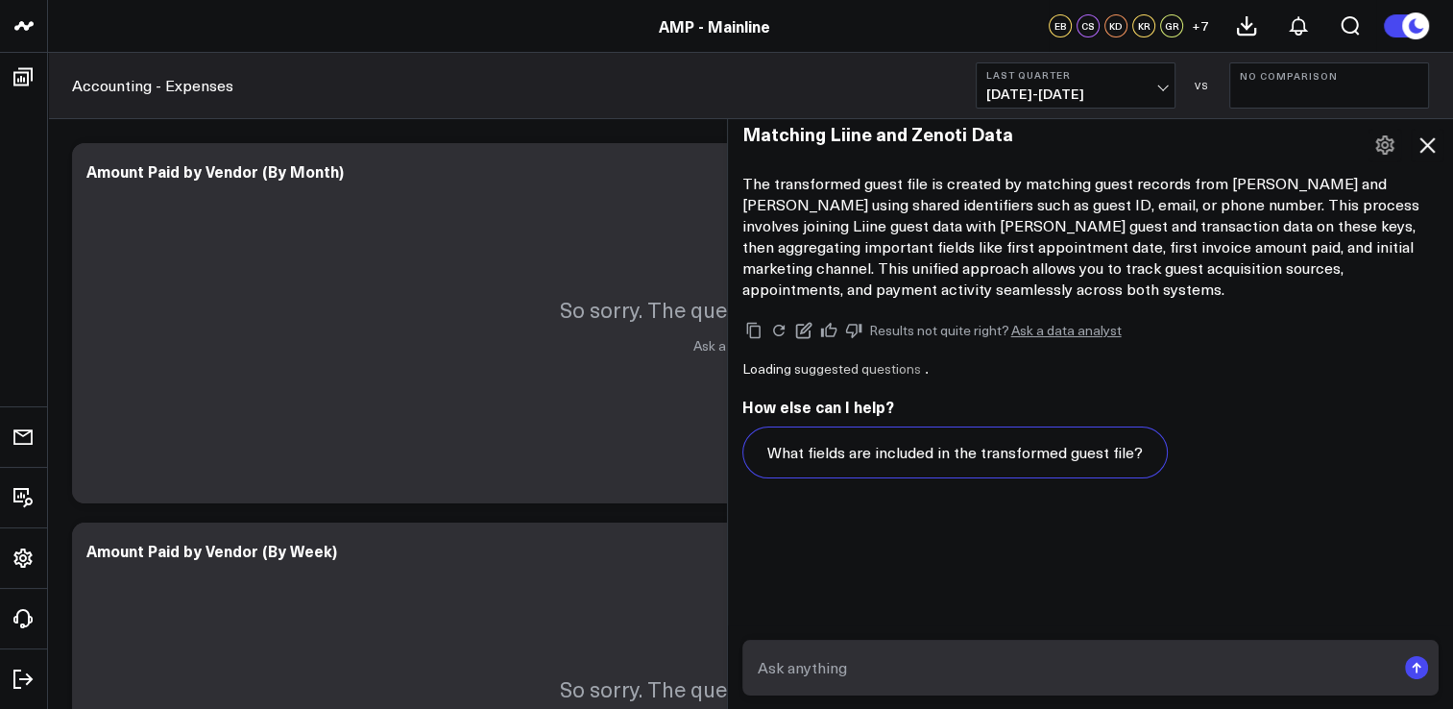
scroll to position [10513, 0]
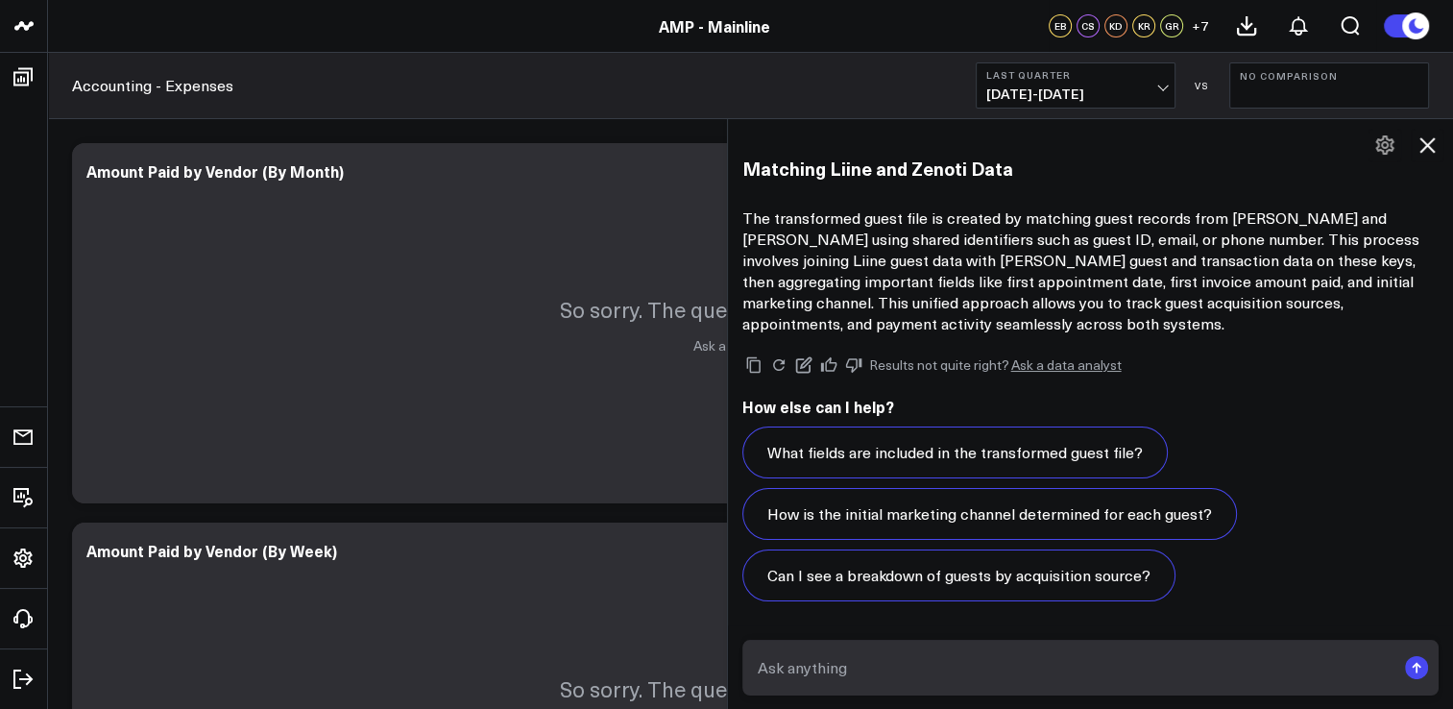
click at [1096, 670] on textarea at bounding box center [1074, 667] width 643 height 35
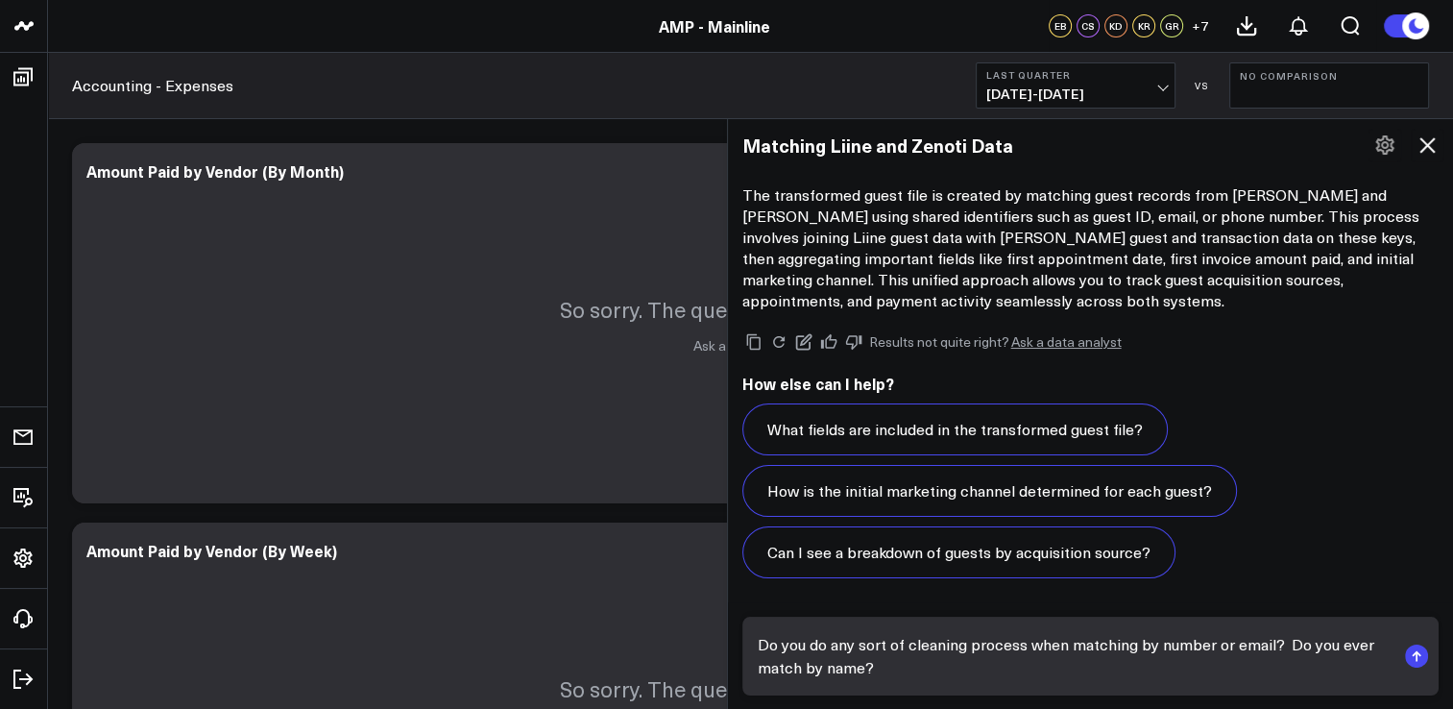
type textarea "Do you do any sort of cleaning process when matching by number or email? Do you…"
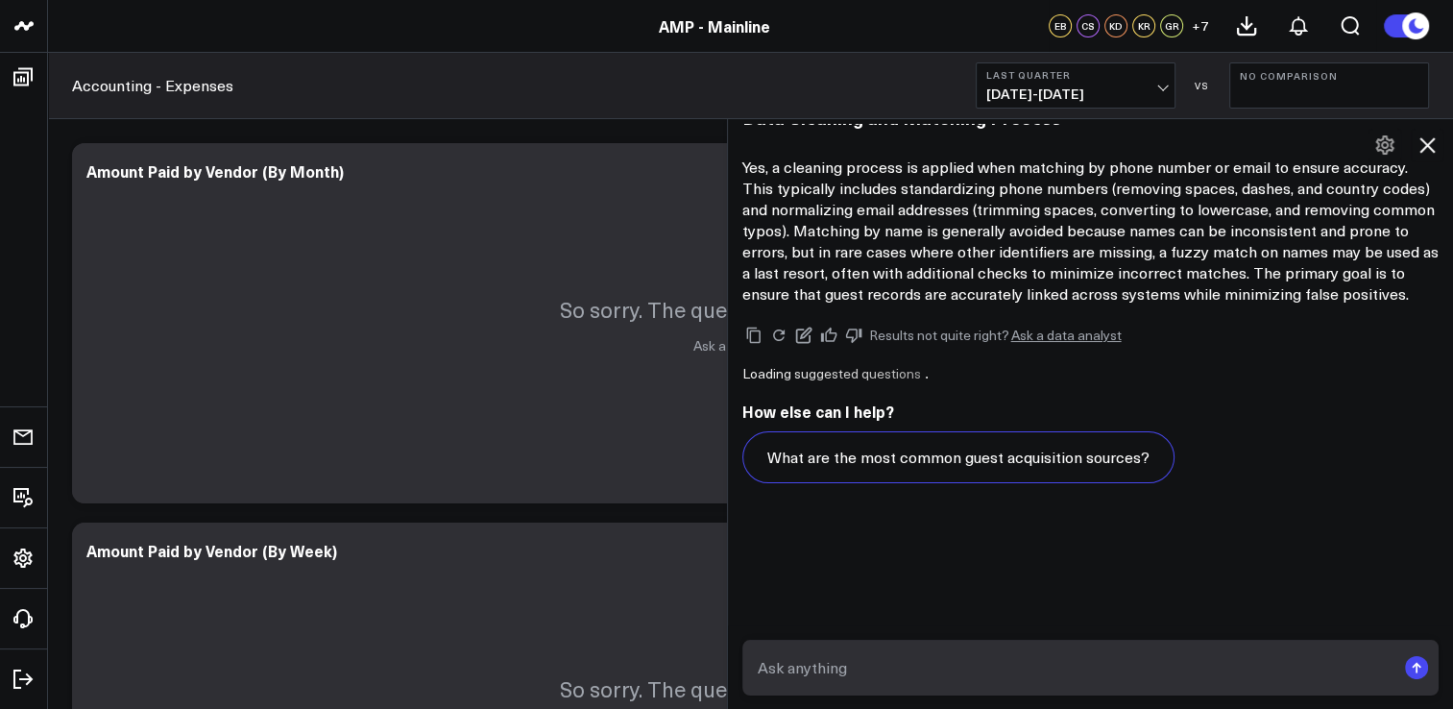
scroll to position [10895, 0]
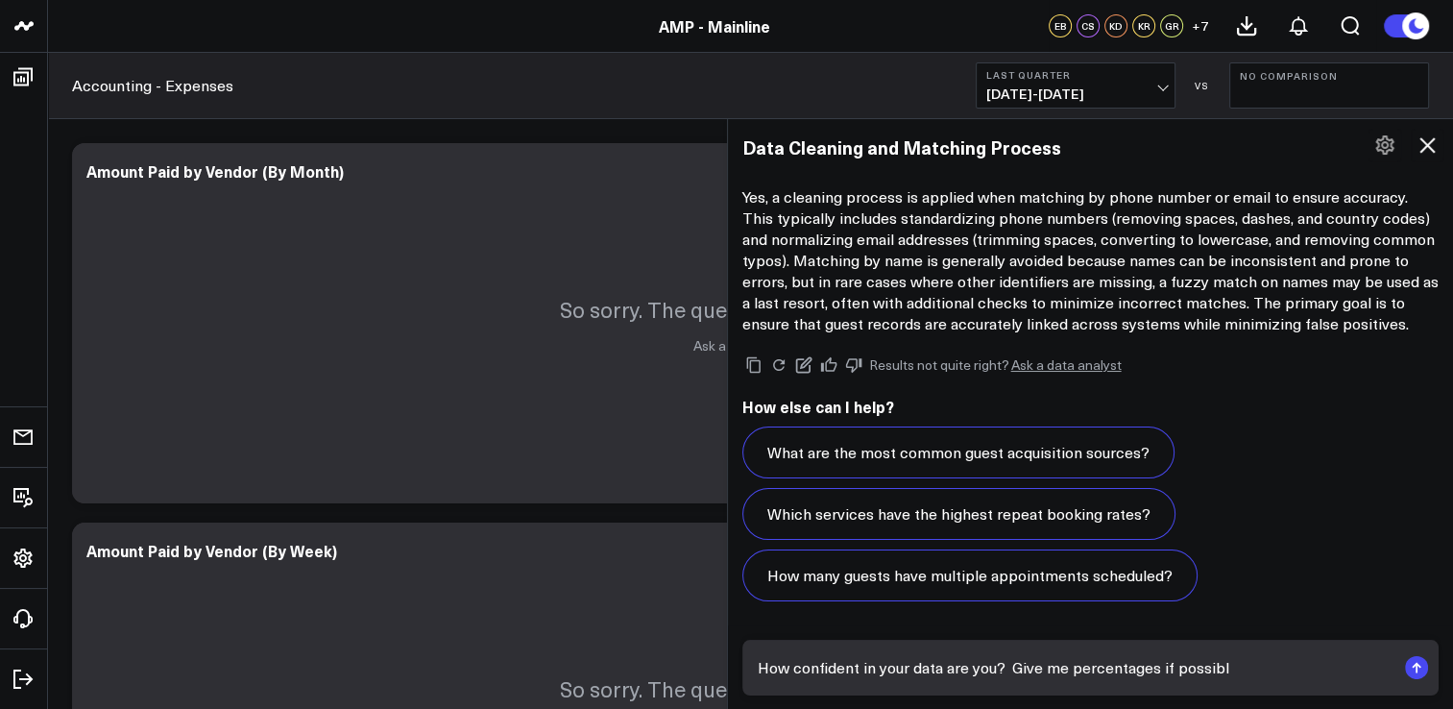
type textarea "How confident in your data are you? Give me percentages if possible"
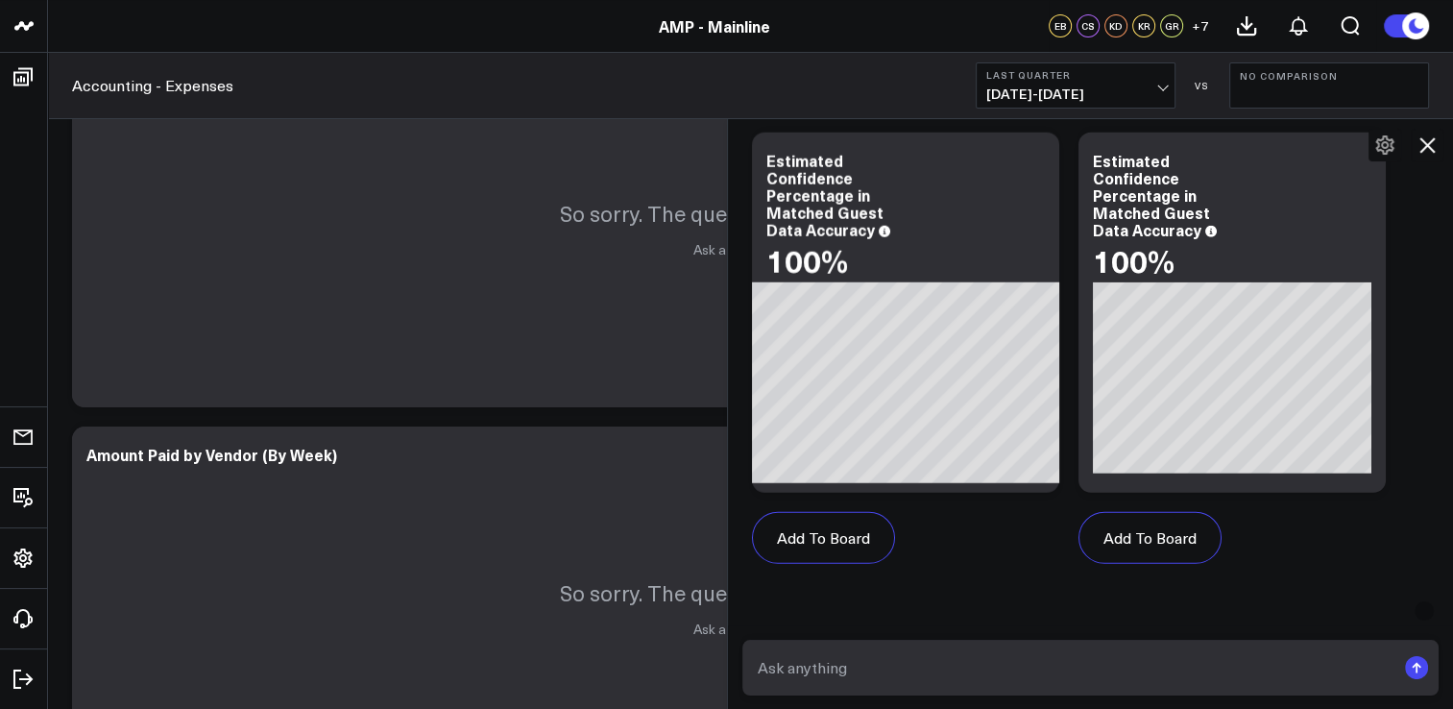
scroll to position [12835, 0]
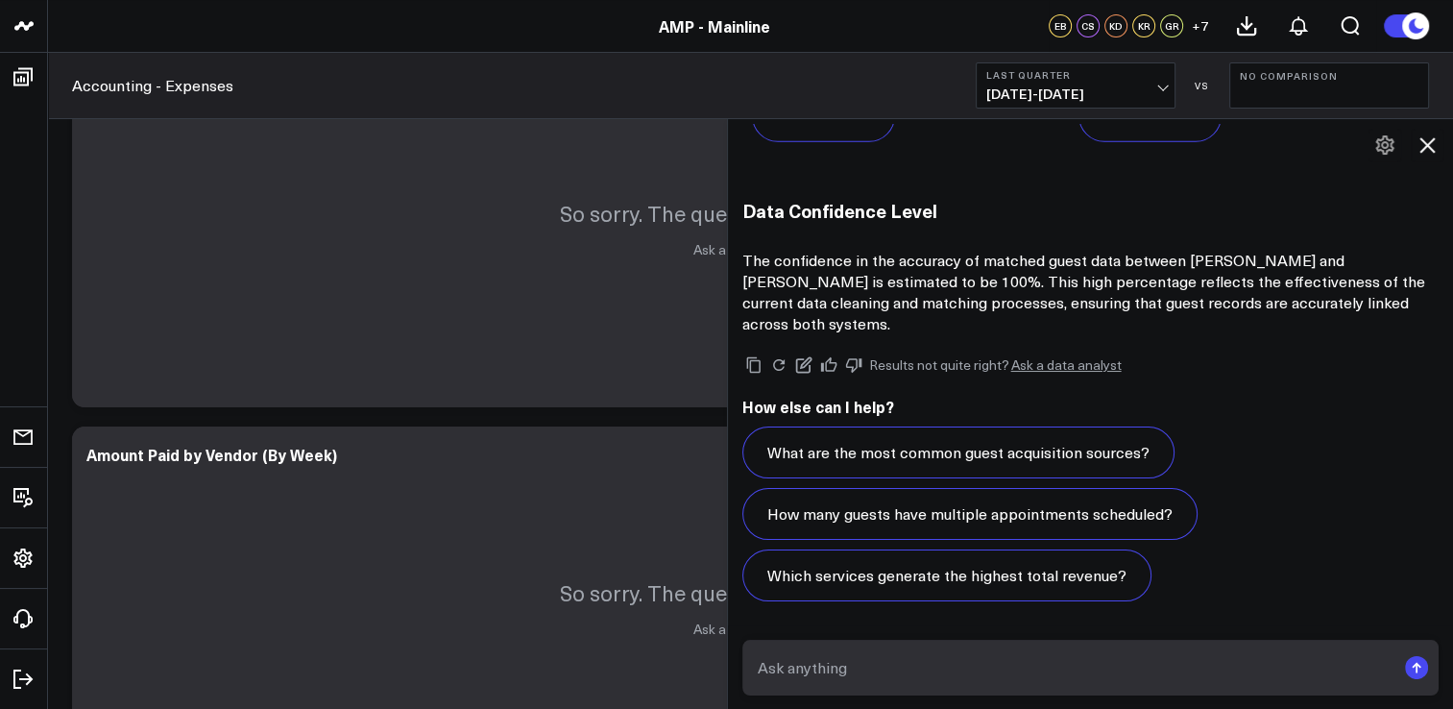
click at [1168, 659] on textarea at bounding box center [1074, 667] width 643 height 35
click at [1029, 651] on textarea at bounding box center [1074, 667] width 643 height 35
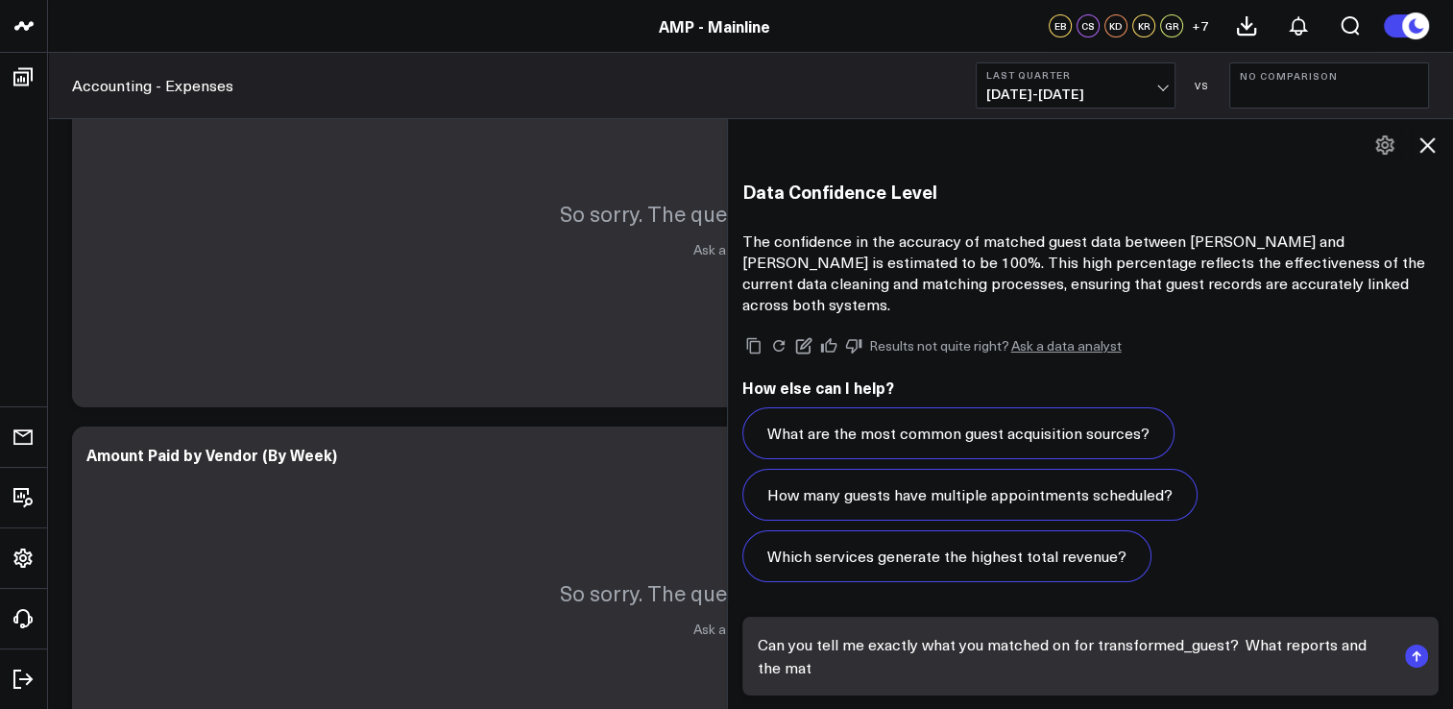
scroll to position [12858, 0]
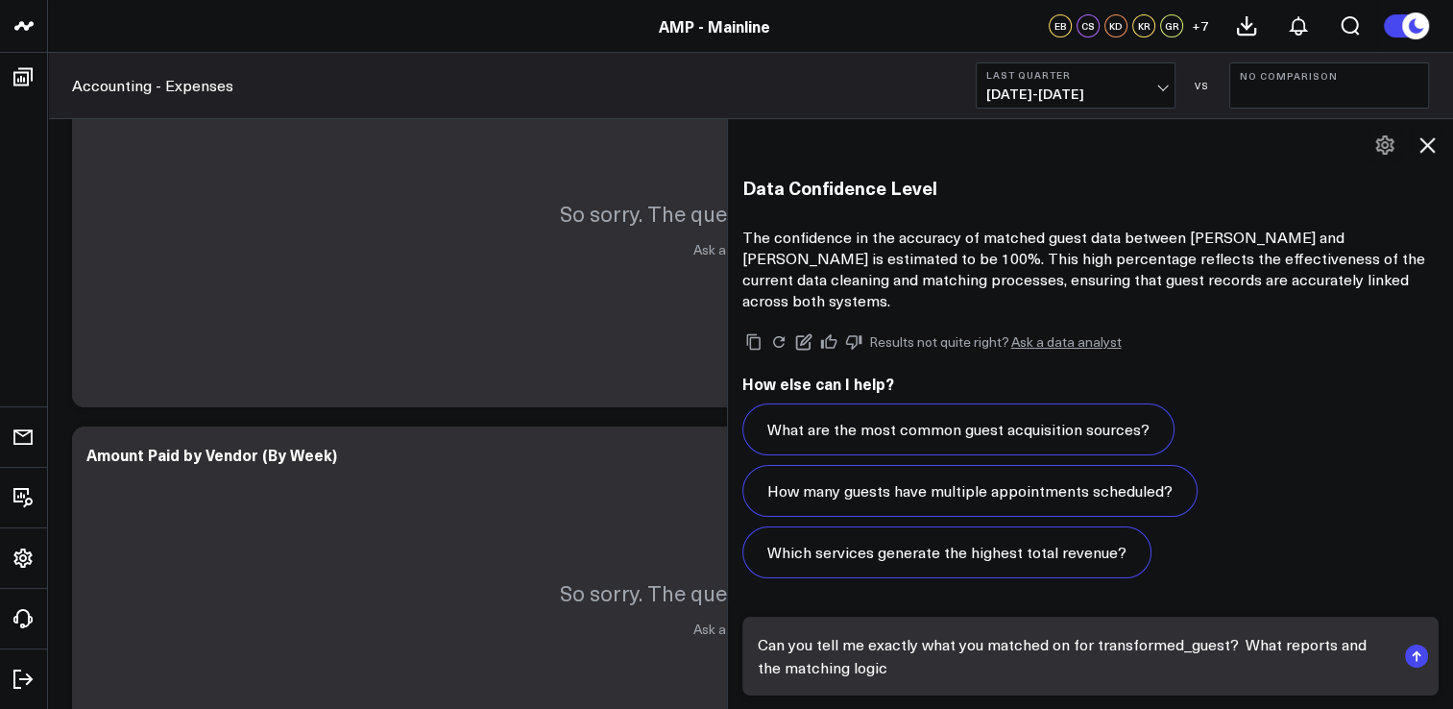
type textarea "Can you tell me exactly what you matched on for transformed_guest? What reports…"
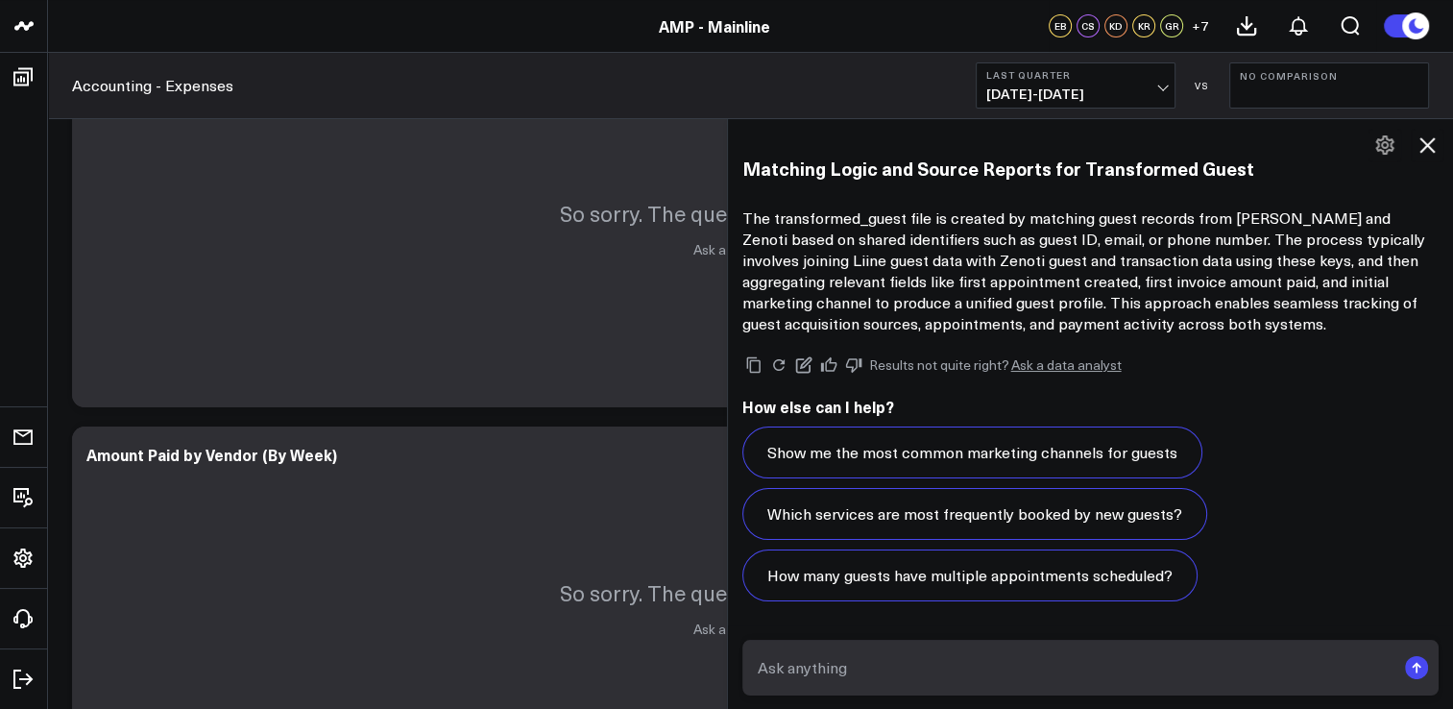
scroll to position [14454, 0]
click at [1173, 663] on textarea at bounding box center [1074, 667] width 643 height 35
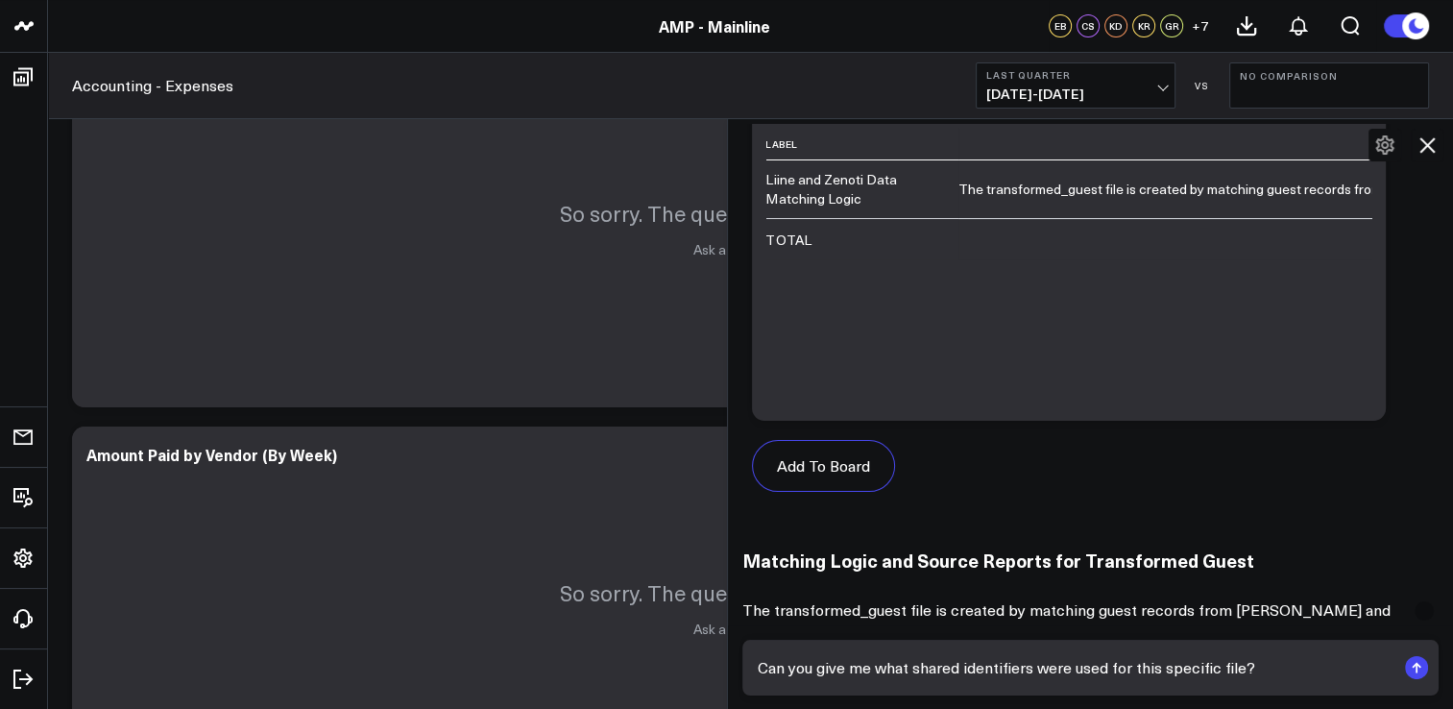
scroll to position [14358, 0]
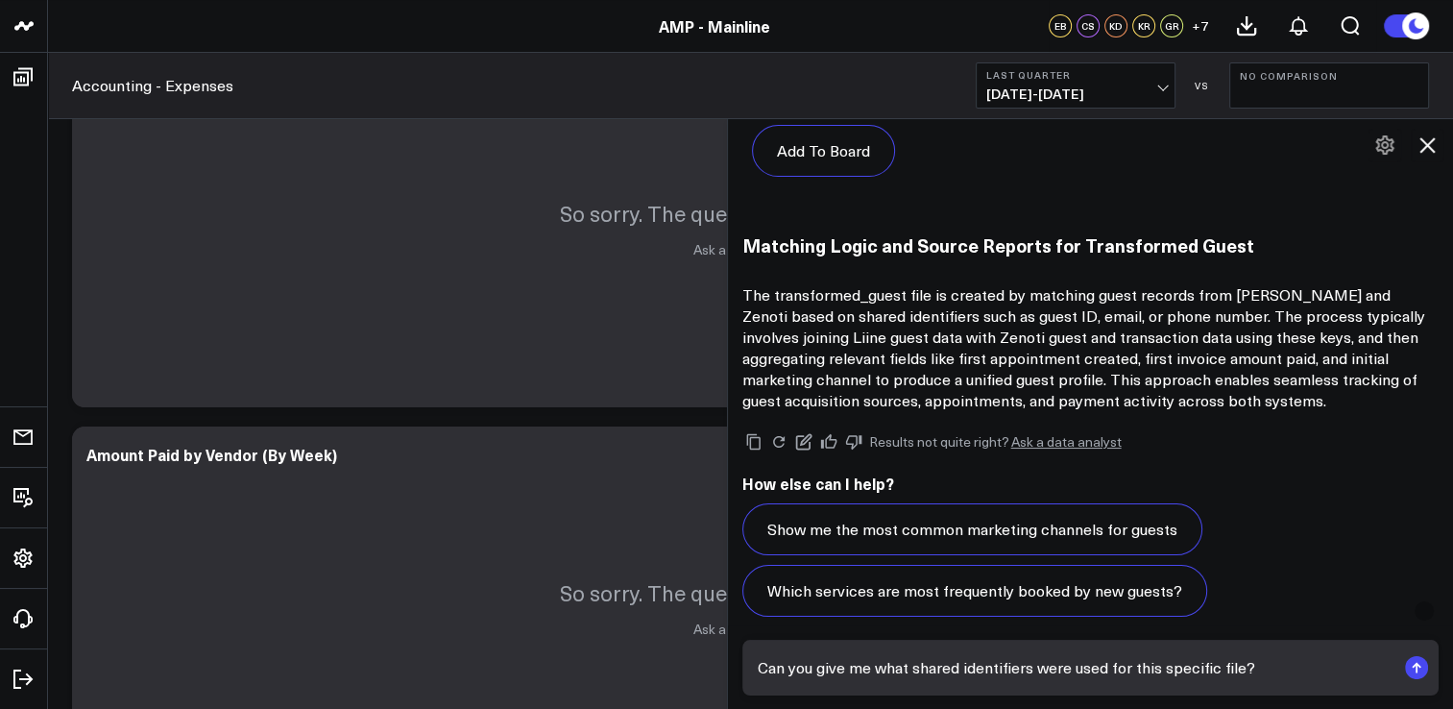
type textarea "Can you give me what shared identifiers were used for this specific file?"
click at [1406, 663] on rect "submit" at bounding box center [1416, 667] width 23 height 23
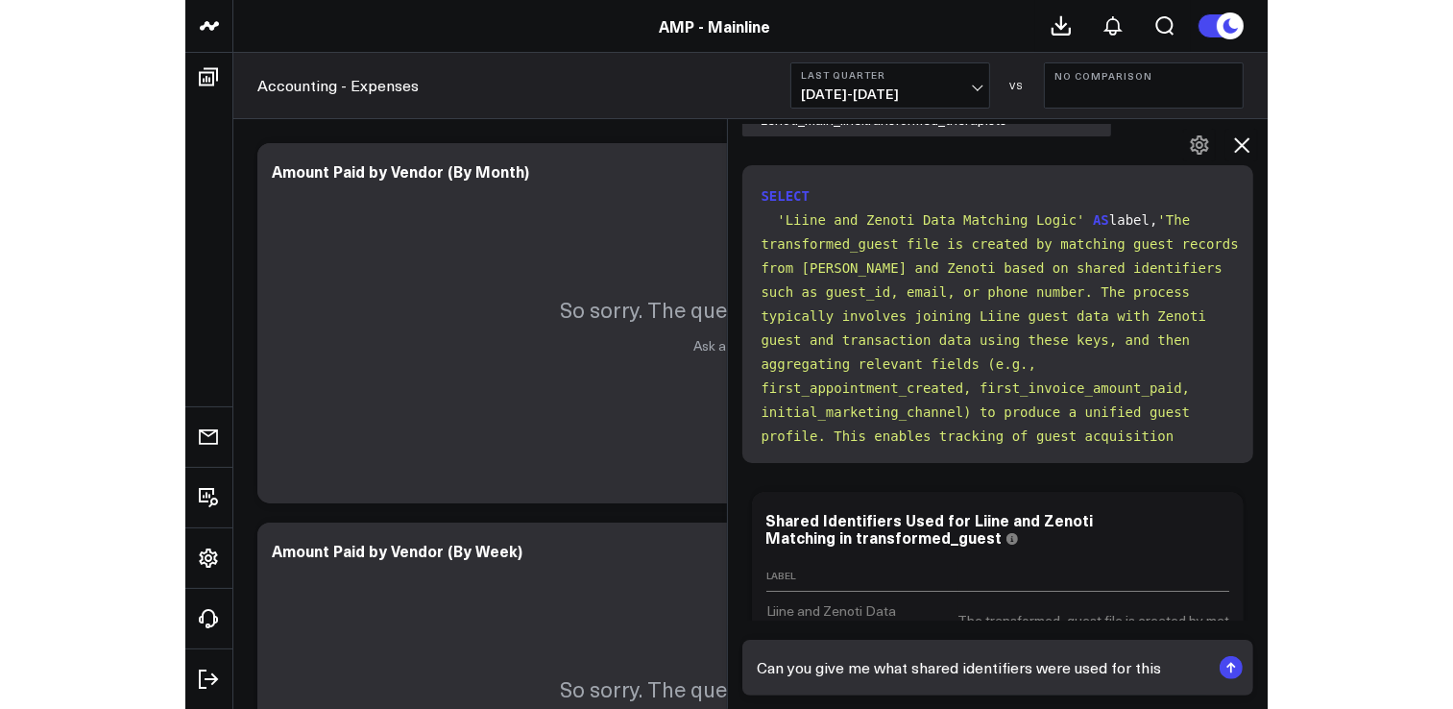
scroll to position [17419, 0]
